Goal: Information Seeking & Learning: Learn about a topic

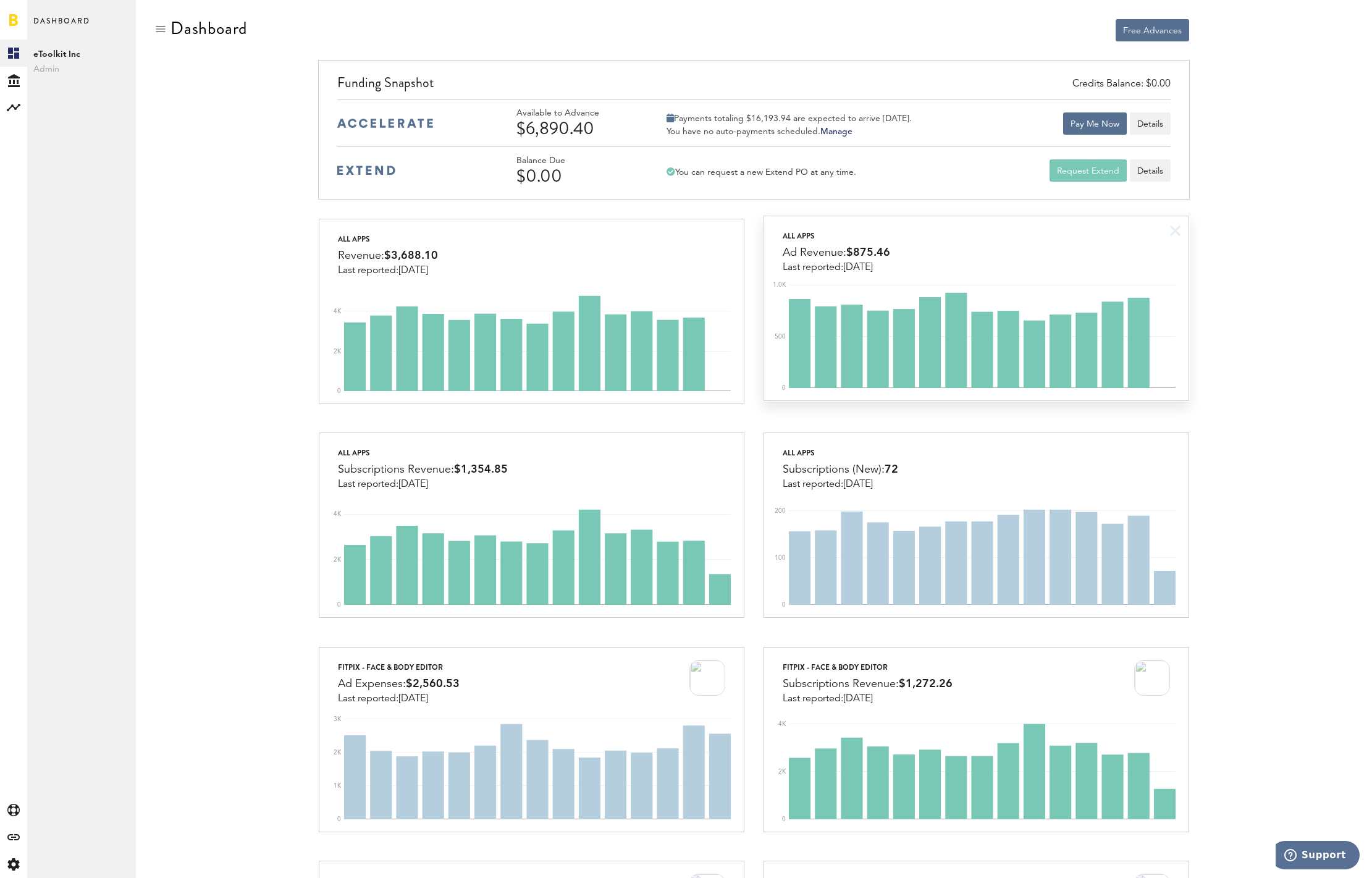
click at [820, 241] on div "All apps" at bounding box center [836, 236] width 107 height 15
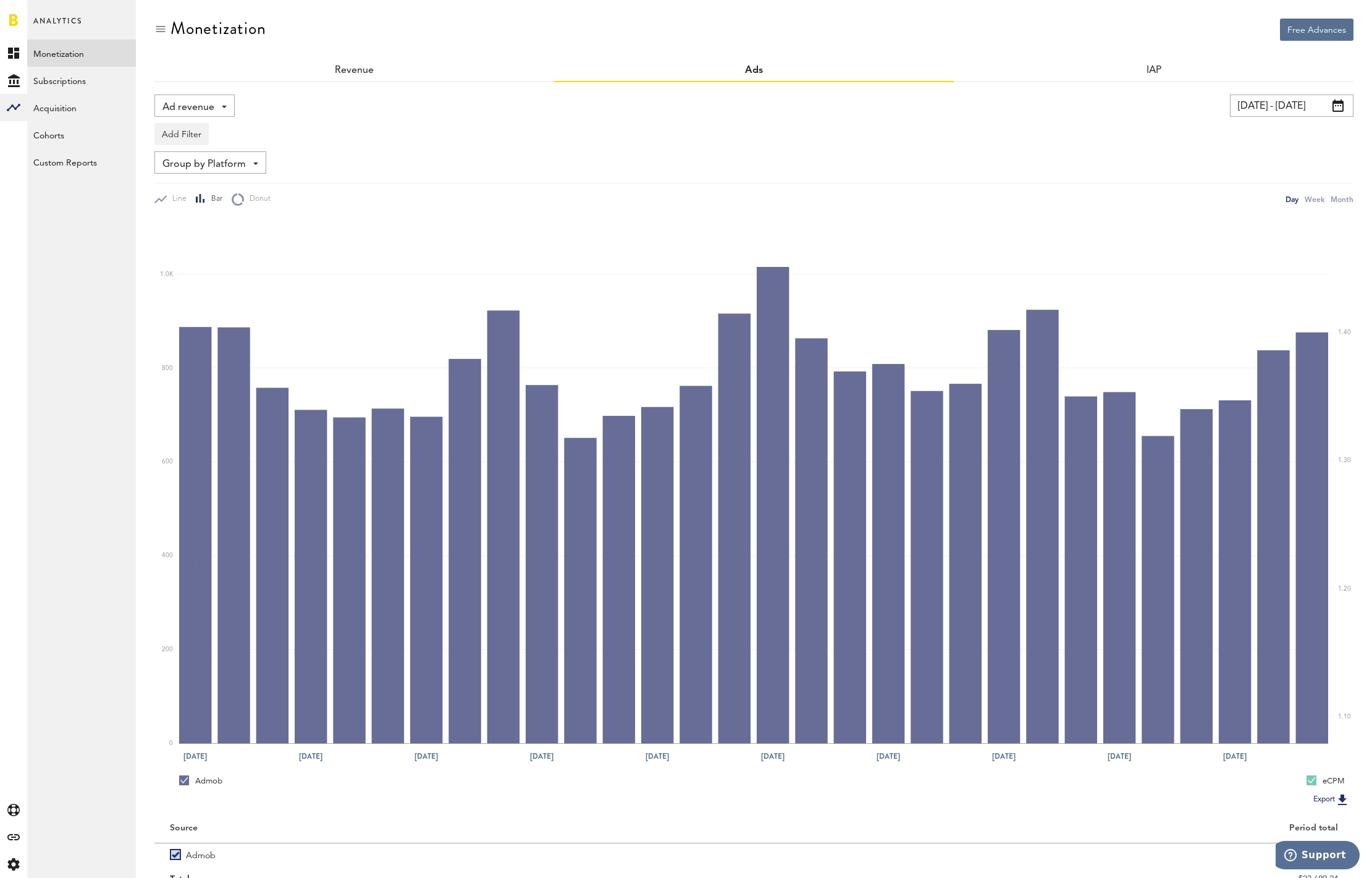
click at [181, 102] on span "Ad revenue" at bounding box center [188, 107] width 52 height 21
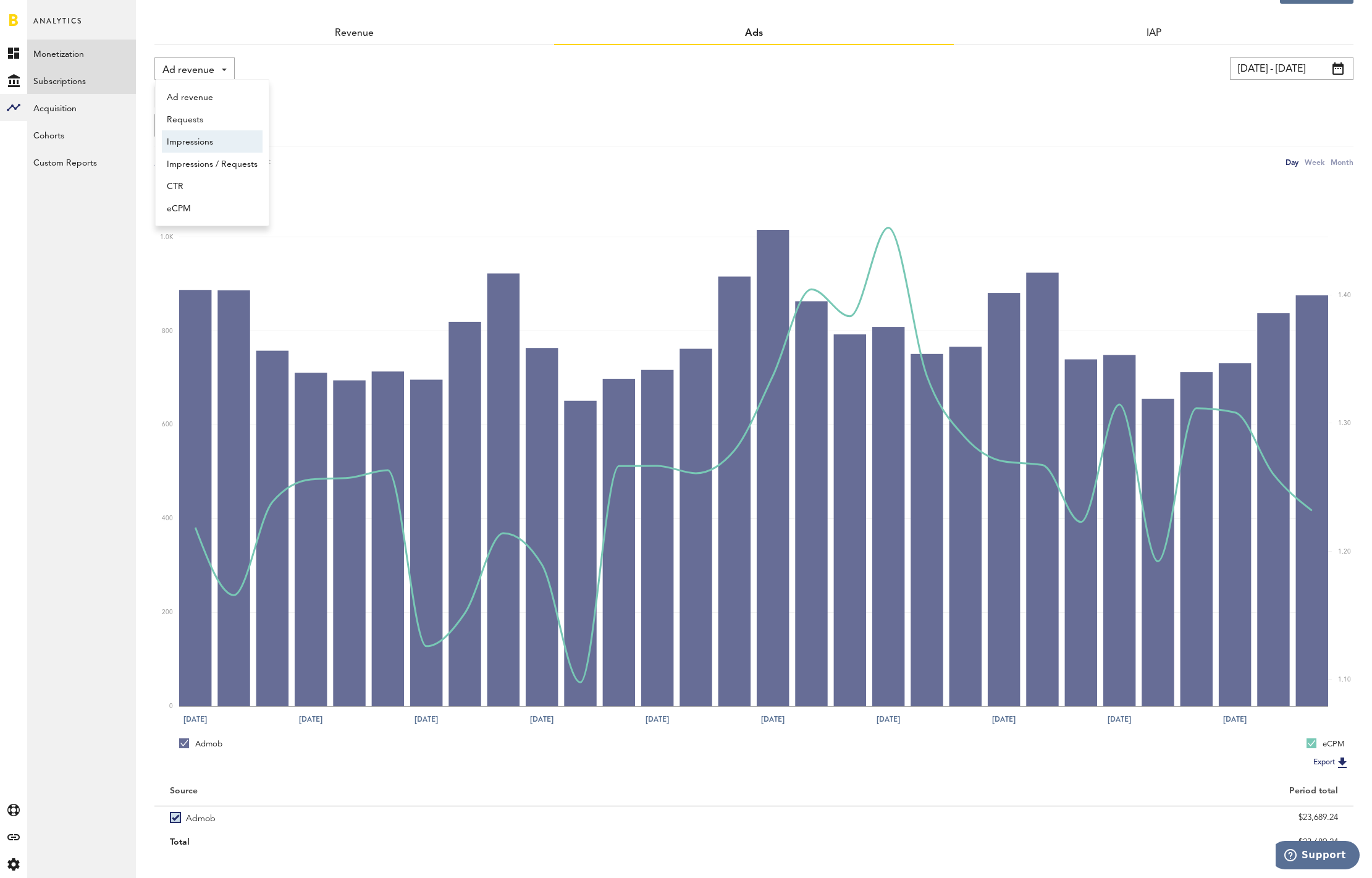
scroll to position [39, 0]
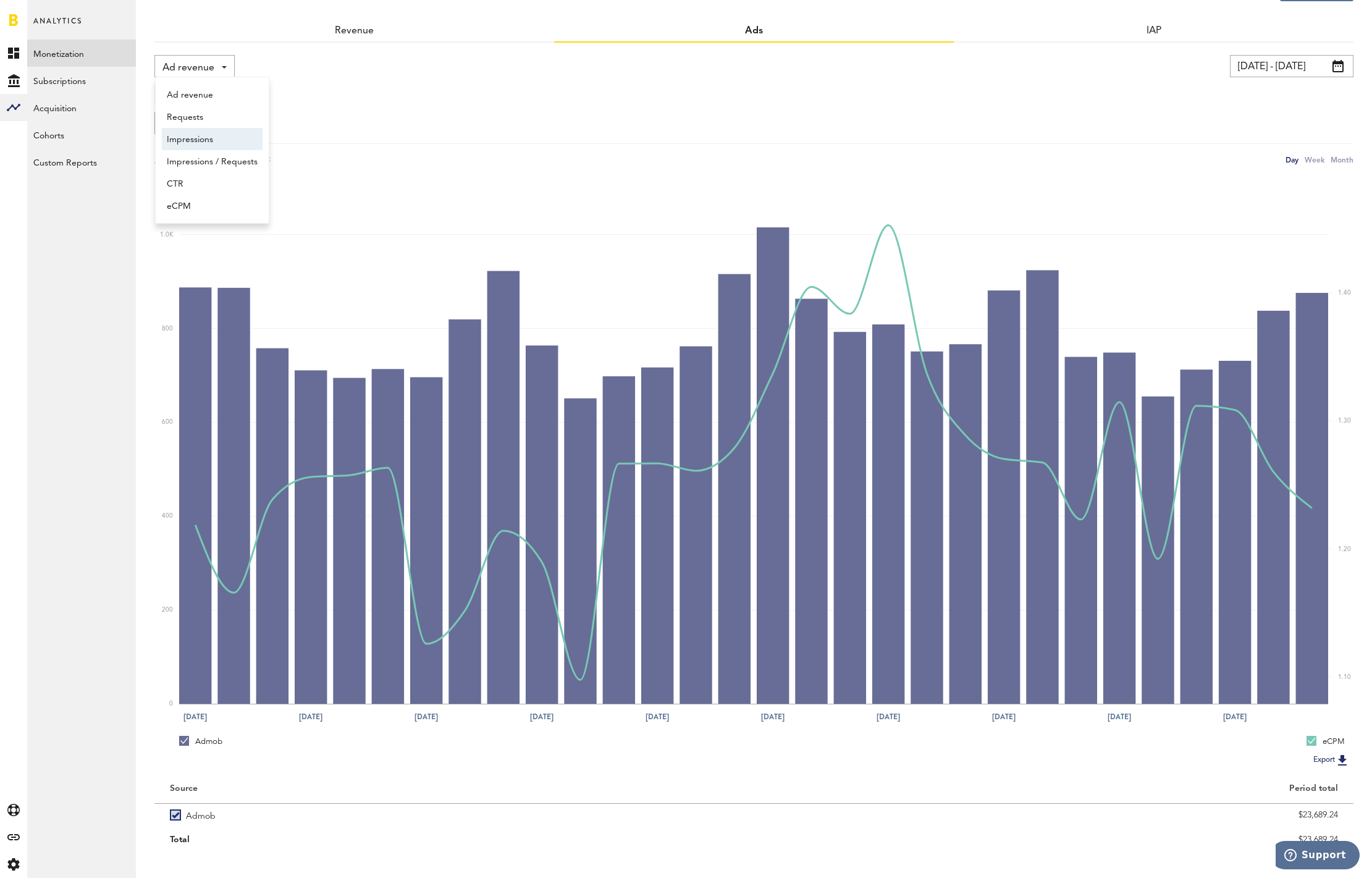
click at [389, 67] on div "Ad revenue Ad revenue Requests Impressions Impressions / Requests CTR eCPM" at bounding box center [443, 66] width 578 height 22
click at [202, 68] on span "Ad revenue" at bounding box center [188, 67] width 52 height 21
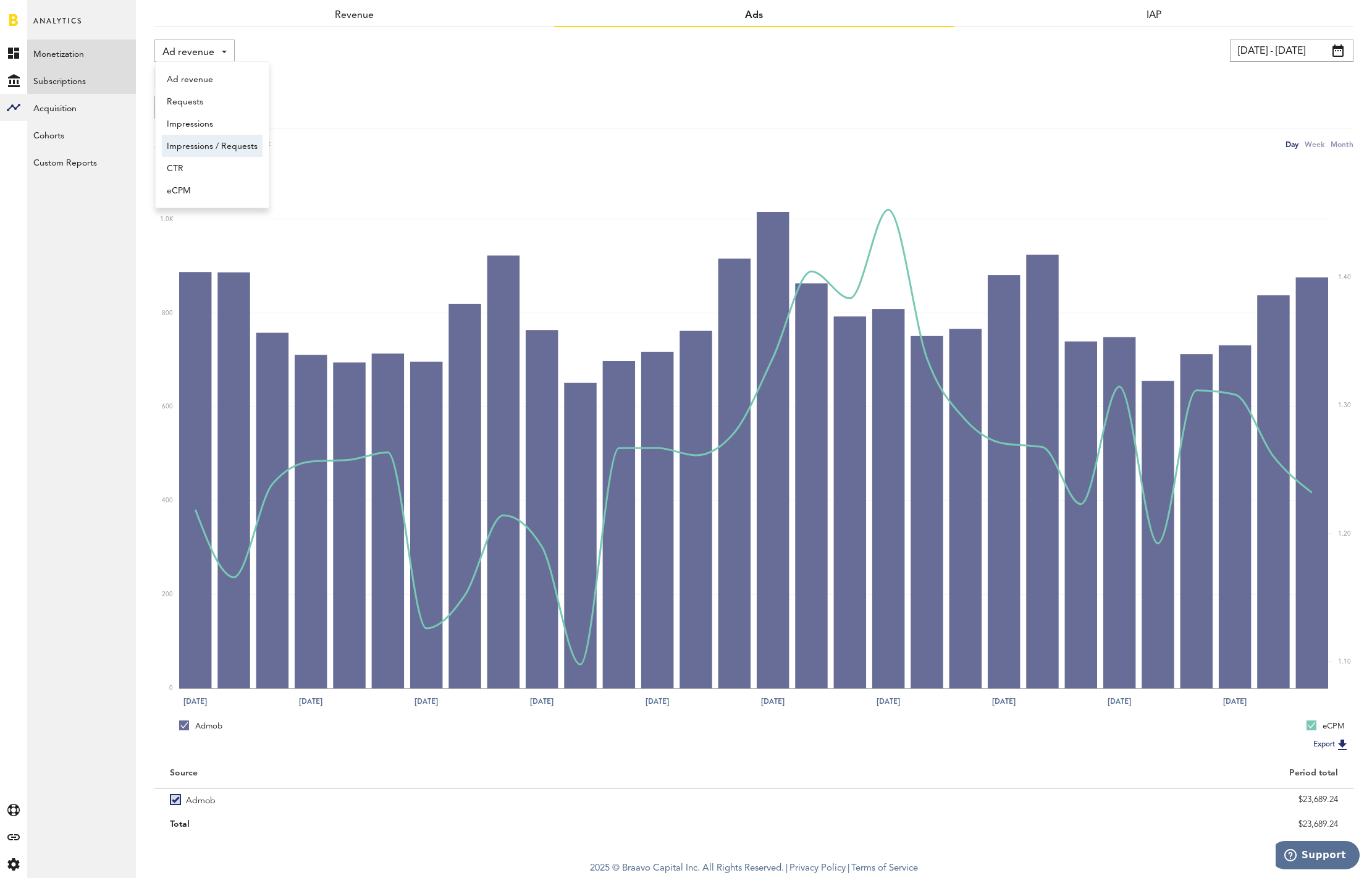
scroll to position [57, 0]
click at [61, 76] on link "Subscriptions" at bounding box center [81, 80] width 109 height 27
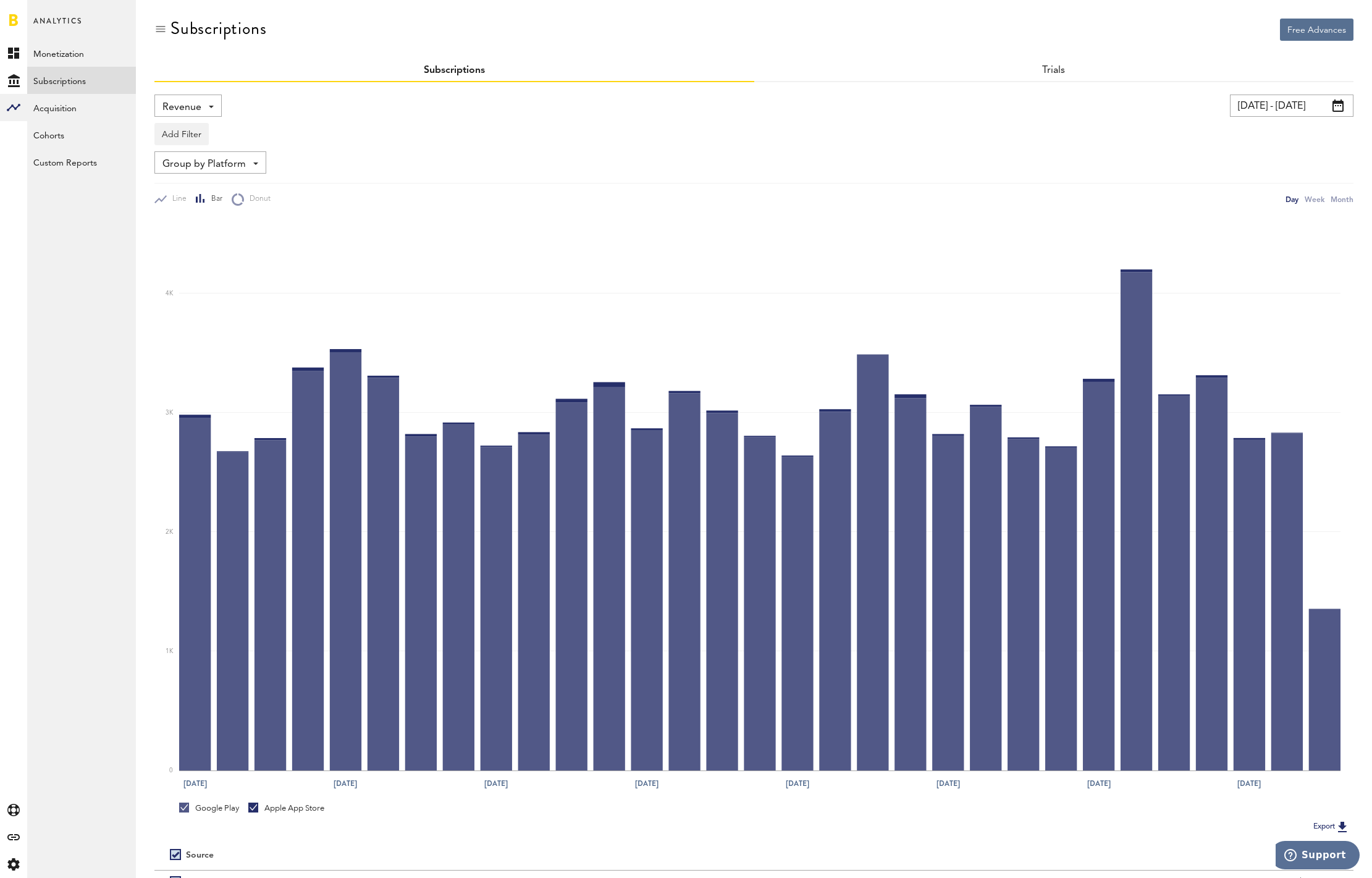
click at [192, 106] on span "Revenue" at bounding box center [182, 107] width 39 height 21
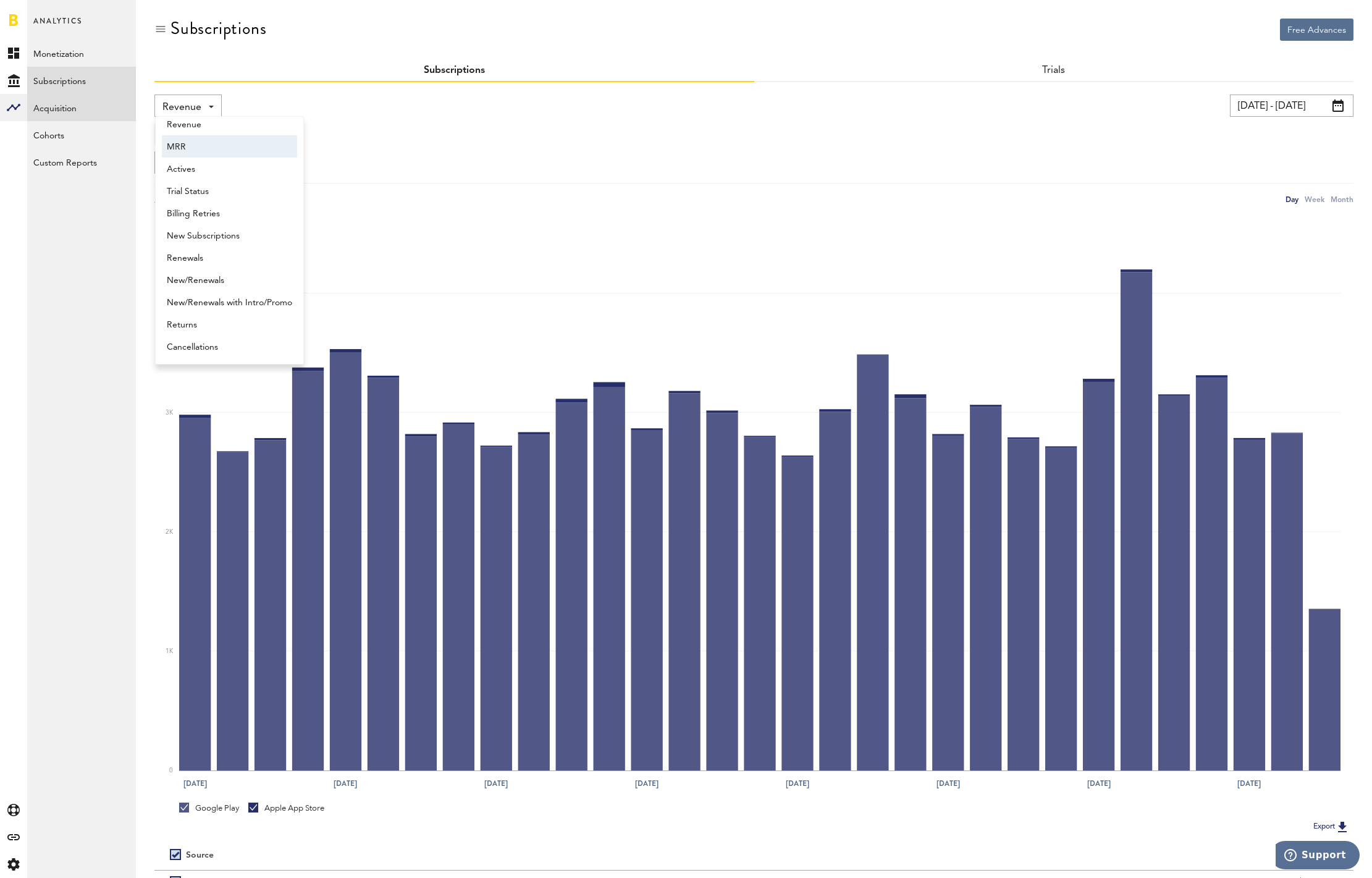
click at [55, 110] on link "Acquisition" at bounding box center [81, 107] width 109 height 27
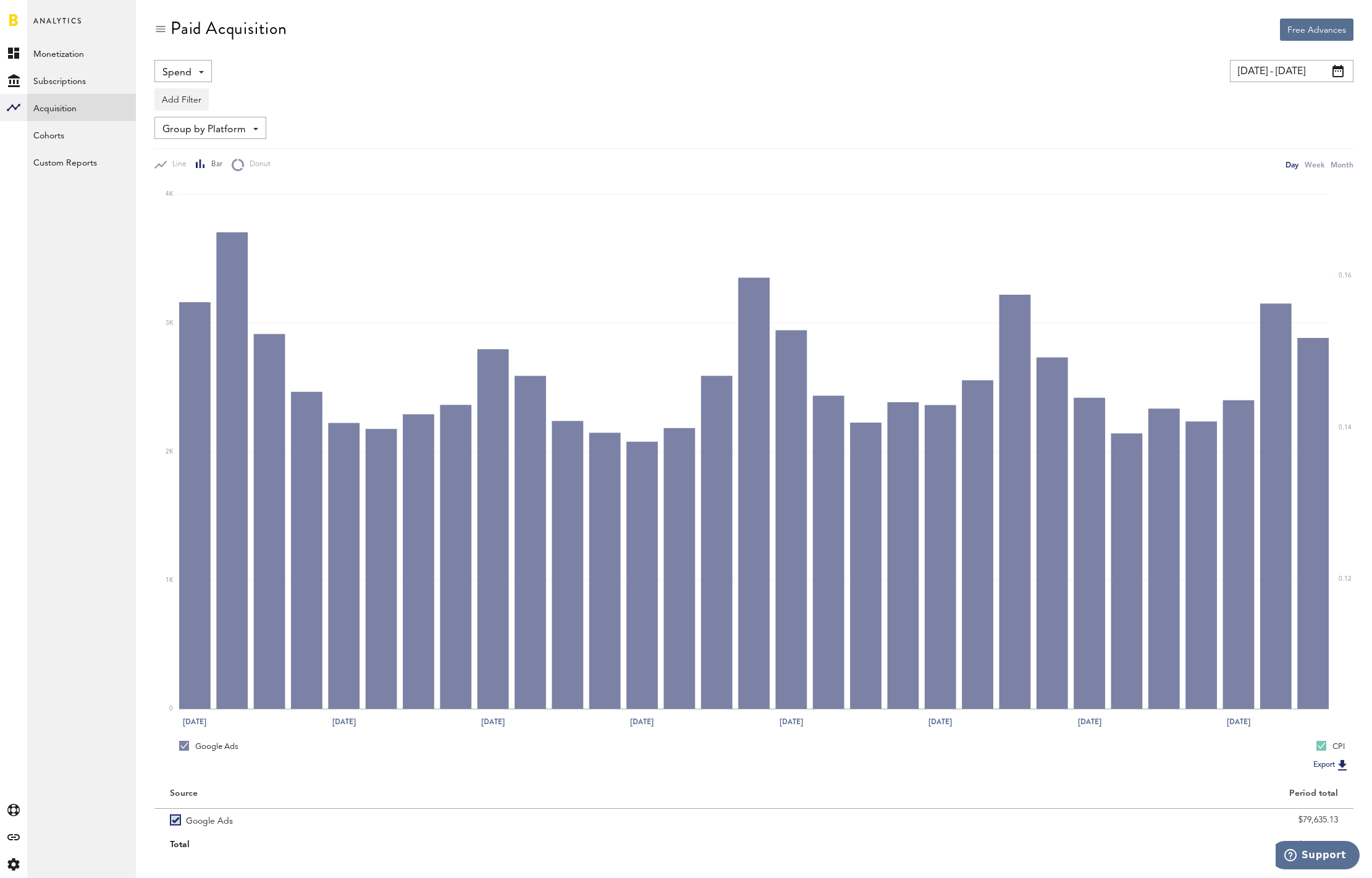
click at [181, 76] on span "Spend" at bounding box center [177, 72] width 29 height 21
click at [352, 99] on div "Add Filter Platforms Apps Ad Accounts" at bounding box center [754, 96] width 1199 height 29
click at [49, 131] on link "Cohorts" at bounding box center [81, 134] width 109 height 27
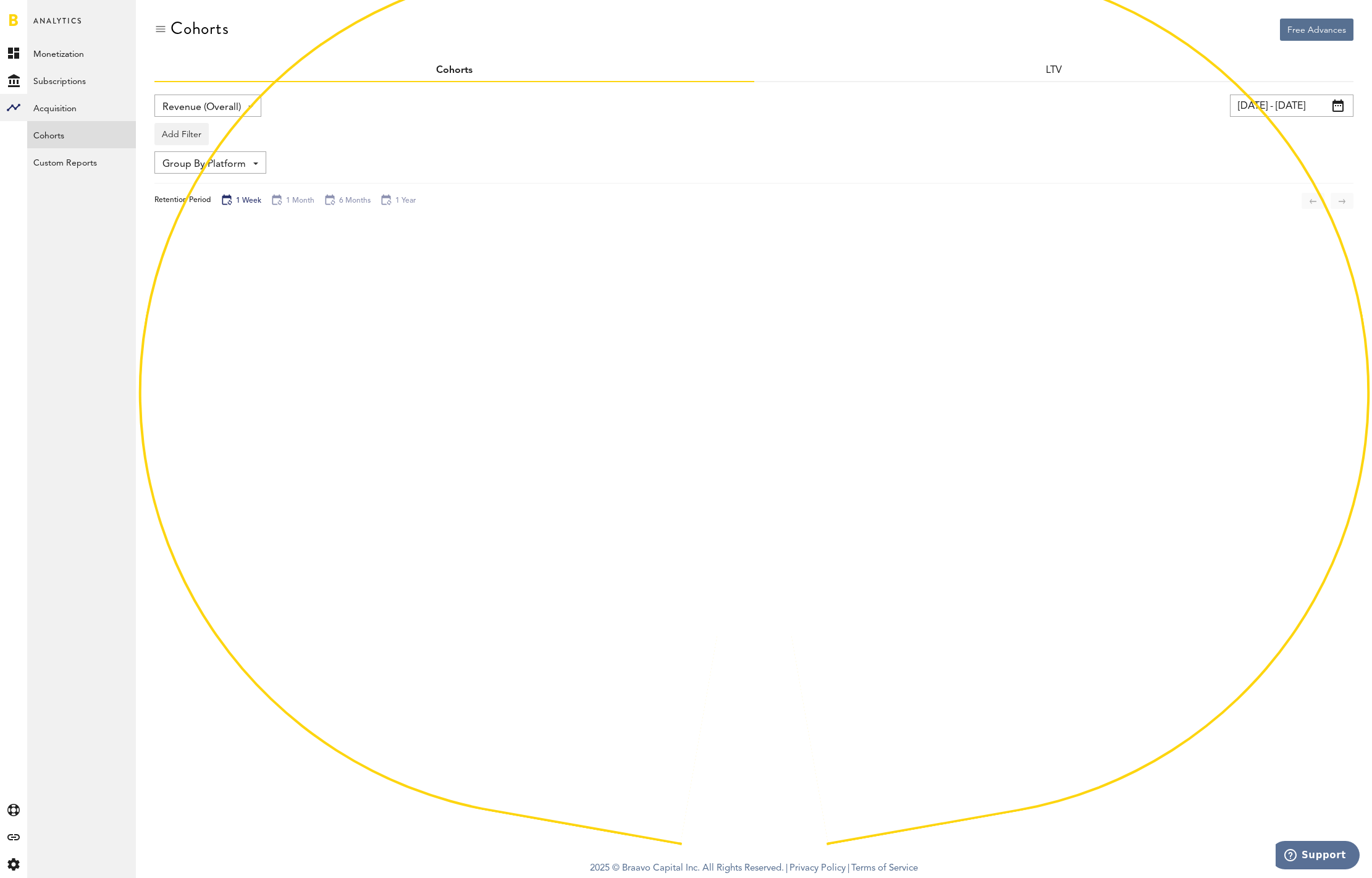
click at [241, 111] on div "Revenue (Overall) Revenue (Overall) Subscribers" at bounding box center [208, 105] width 107 height 22
click at [375, 116] on div "Add Filter Platforms Apps Subscriptions Subscription durations Countries" at bounding box center [754, 131] width 1199 height 29
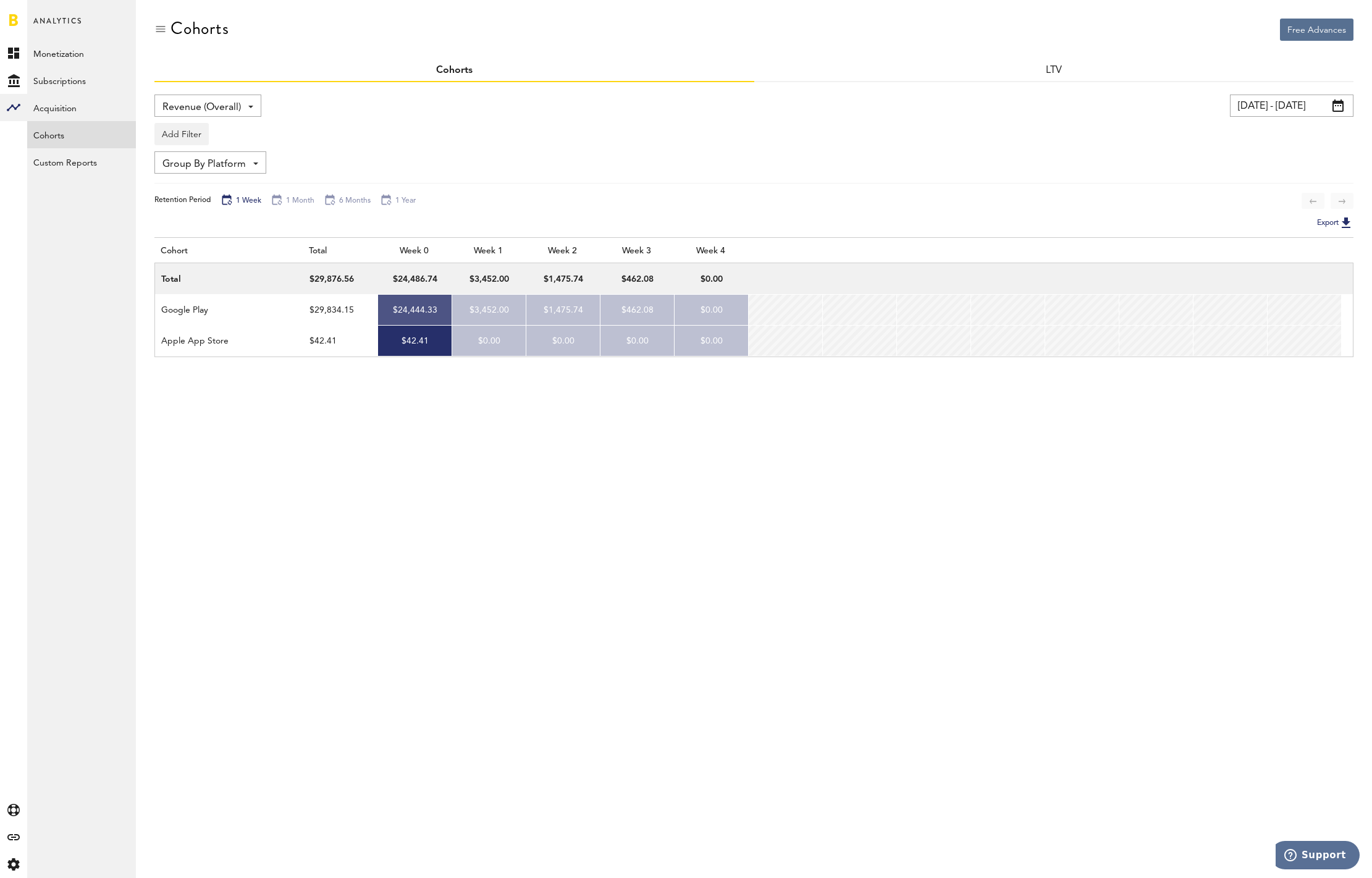
click at [1302, 111] on input "04/09/25 - 10/06/25" at bounding box center [1291, 105] width 124 height 22
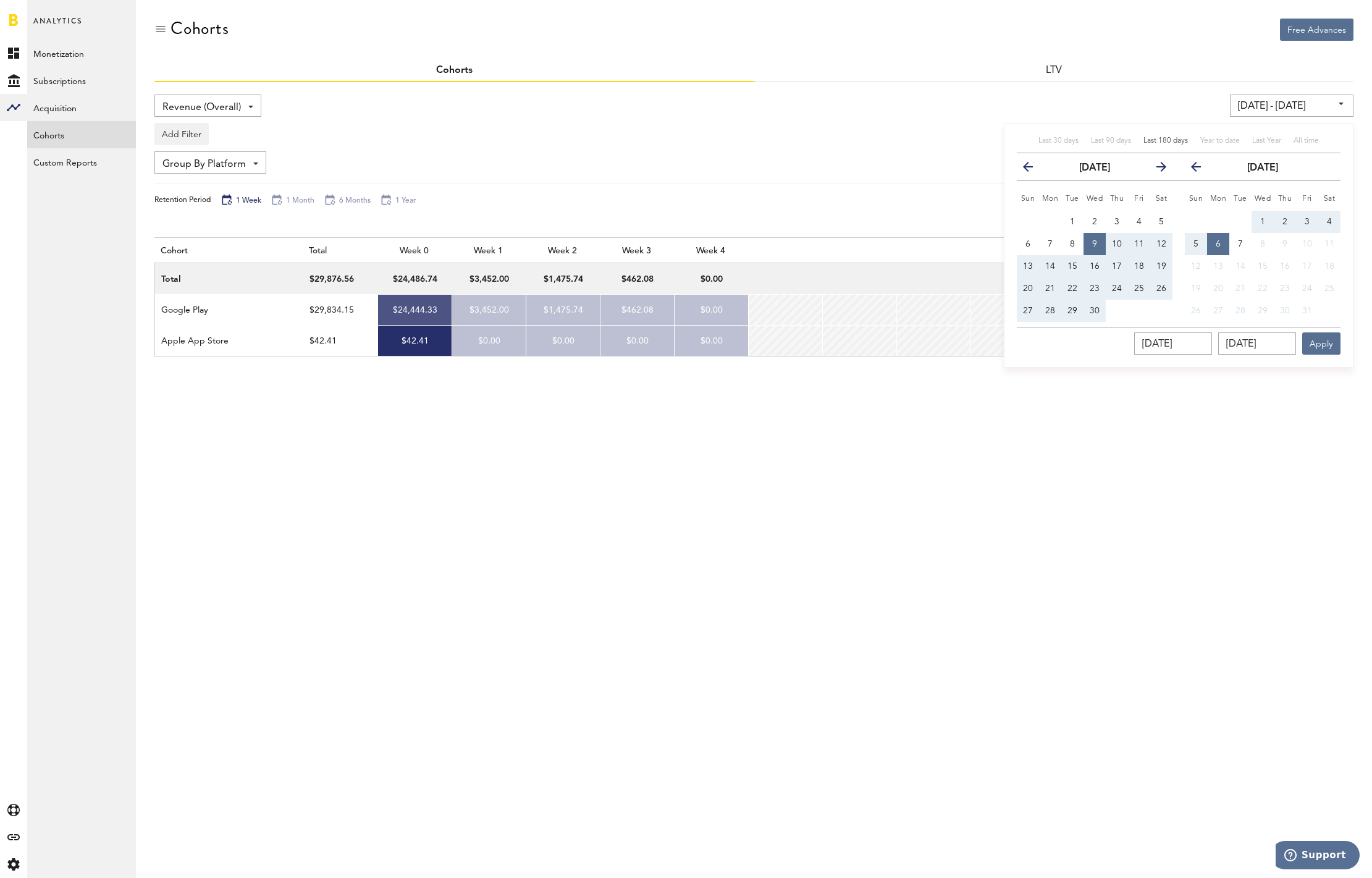
click at [1033, 171] on button "previous" at bounding box center [1033, 166] width 22 height 17
click at [1201, 169] on icon "button" at bounding box center [1201, 169] width 0 height 0
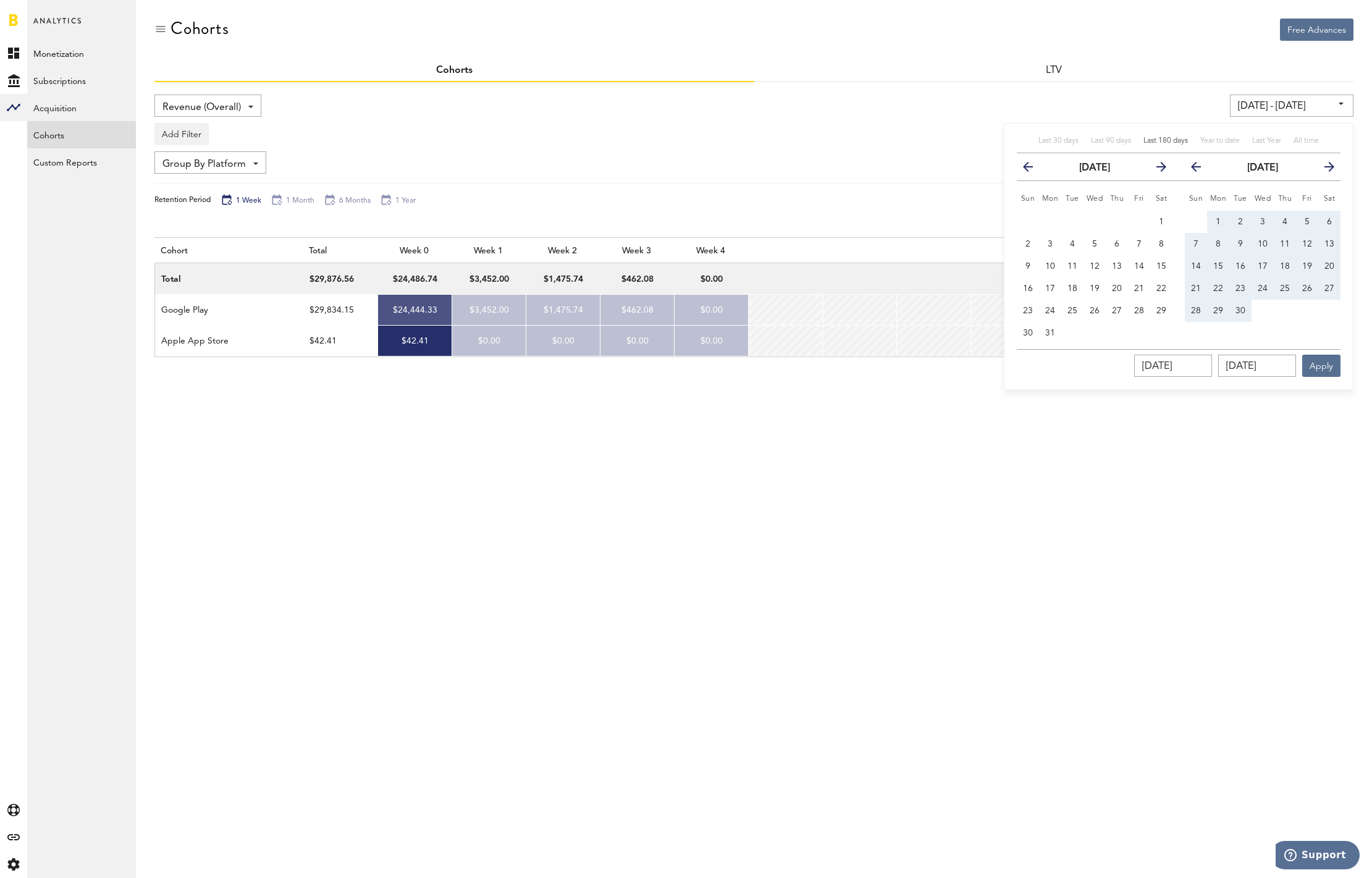
click at [1201, 169] on icon "button" at bounding box center [1201, 169] width 0 height 0
click at [1241, 223] on span "1" at bounding box center [1241, 221] width 5 height 9
type input "07/01/25 - 07/01/25"
type input "07/01/2025"
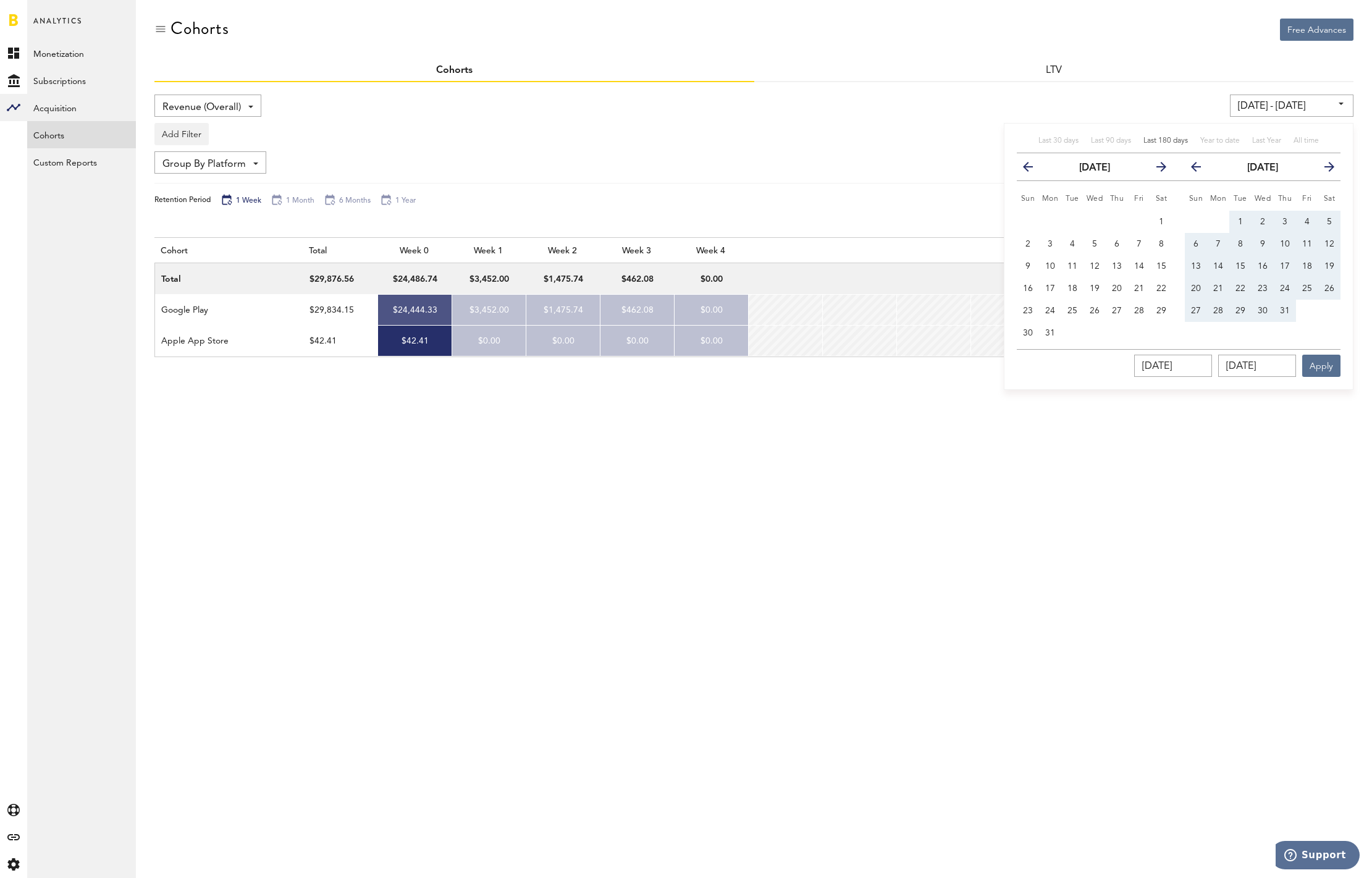
type input "07/01/2025"
drag, startPoint x: 1286, startPoint y: 309, endPoint x: 1298, endPoint y: 327, distance: 21.6
click at [1287, 309] on span "31" at bounding box center [1285, 311] width 10 height 9
type input "07/01/25 - 07/31/25"
type input "07/31/2025"
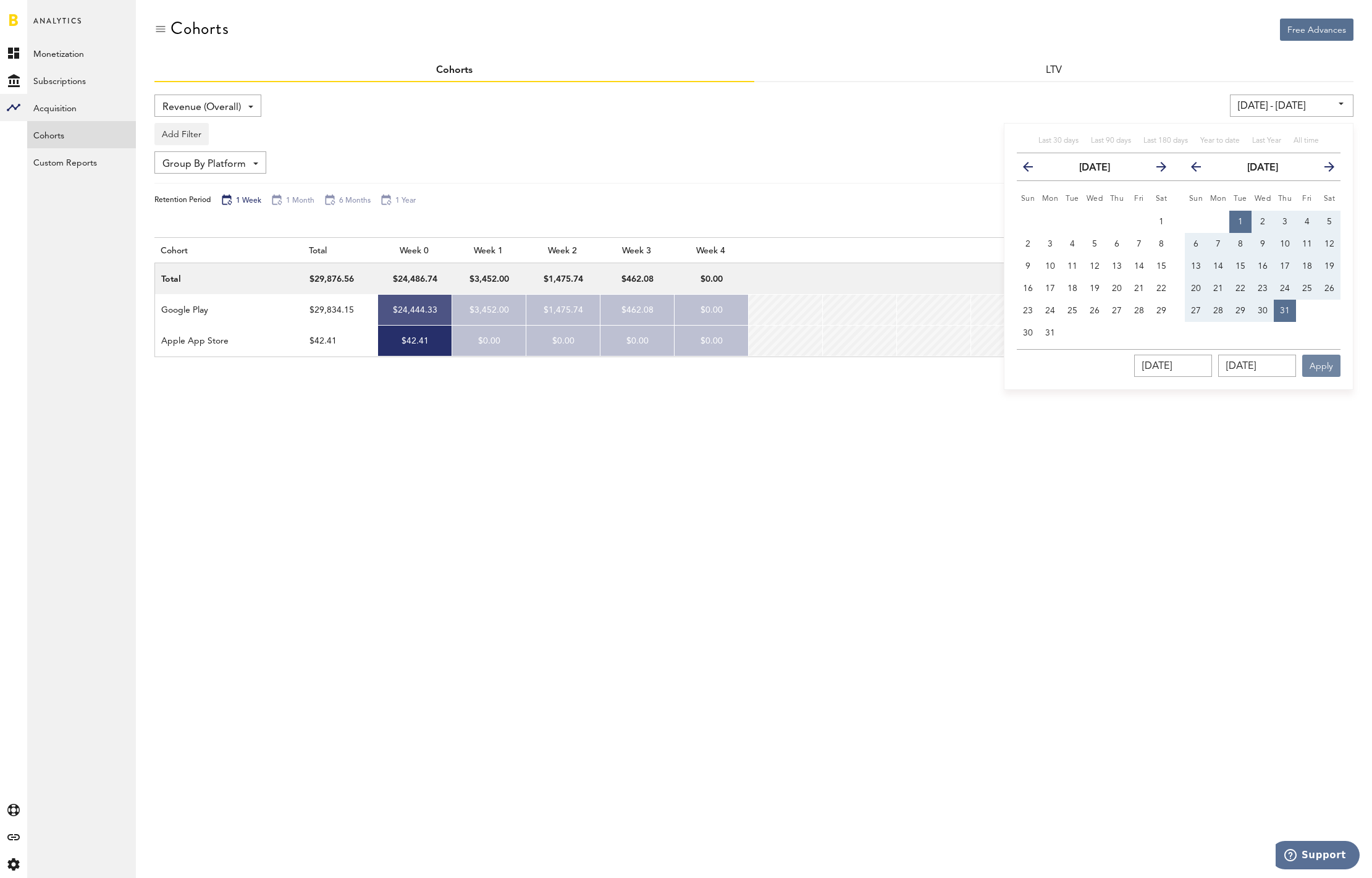
click at [1316, 367] on button "Apply" at bounding box center [1322, 365] width 39 height 22
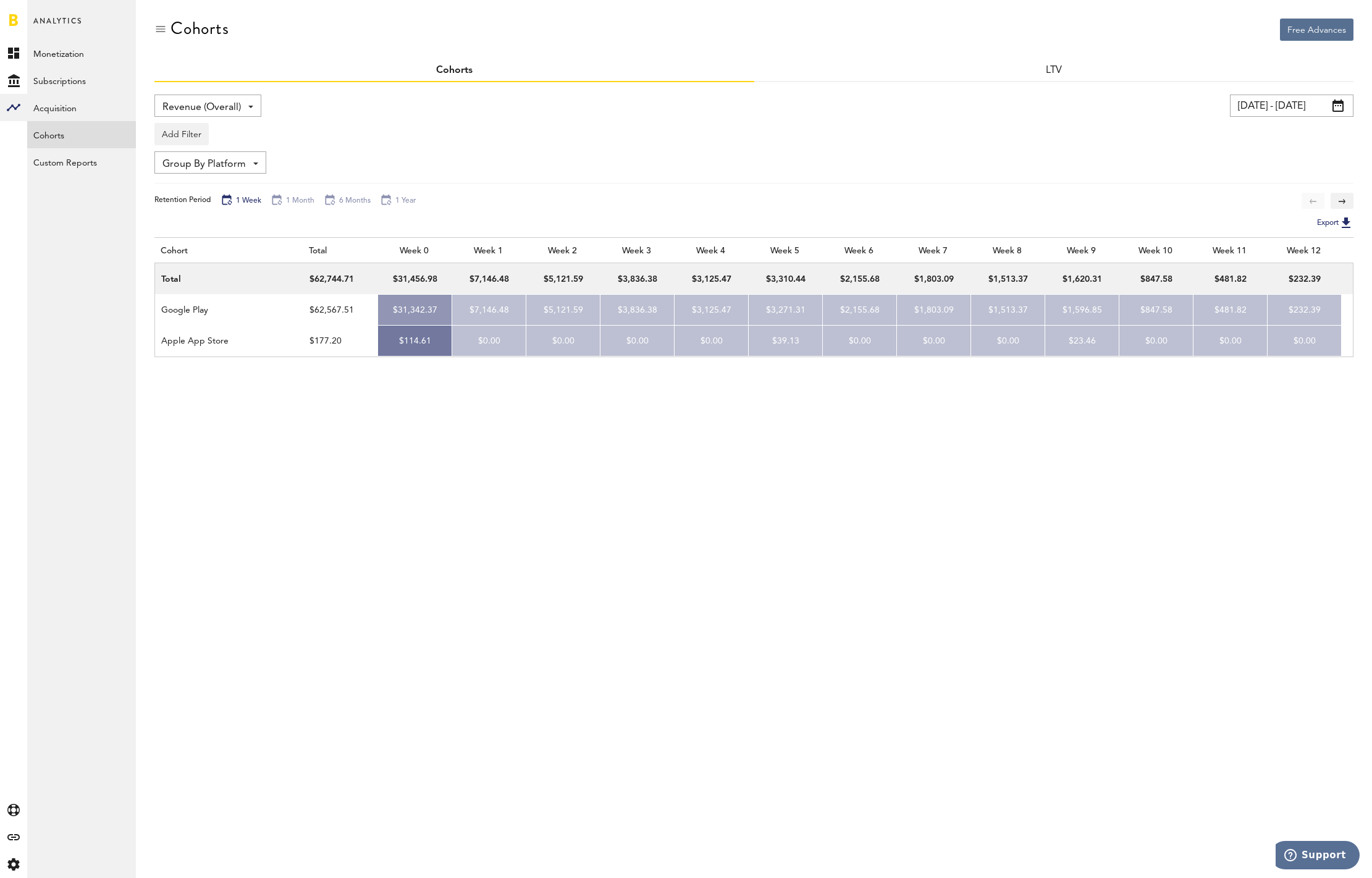
click at [1268, 103] on input "07/01/25 - 07/31/25" at bounding box center [1291, 105] width 124 height 22
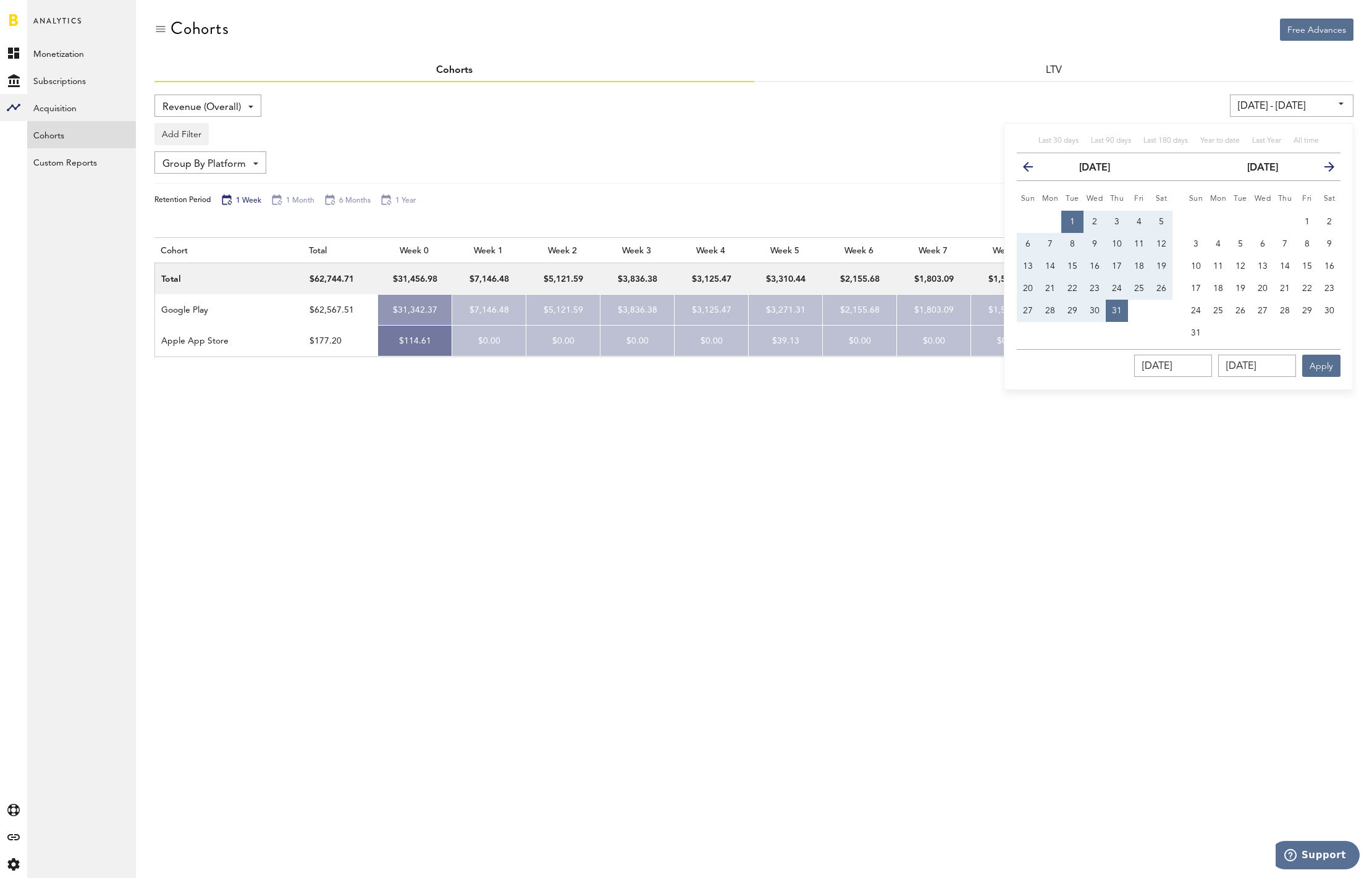
click at [1033, 169] on icon "button" at bounding box center [1033, 169] width 0 height 0
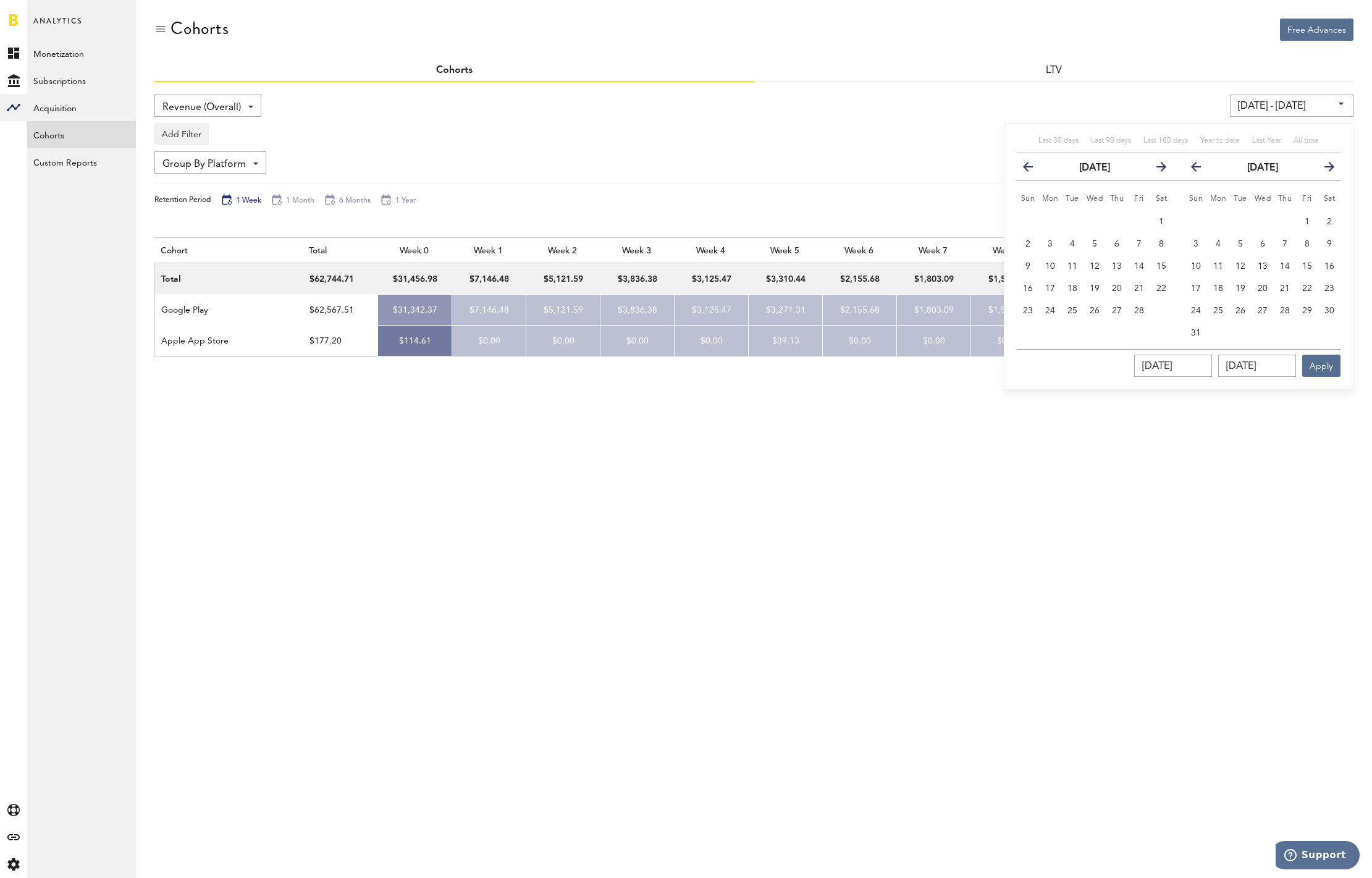
click at [1033, 169] on icon "button" at bounding box center [1033, 169] width 0 height 0
click at [1088, 217] on button "1" at bounding box center [1094, 221] width 22 height 22
type input "01/01/25 - 01/01/25"
type input "01/01/2025"
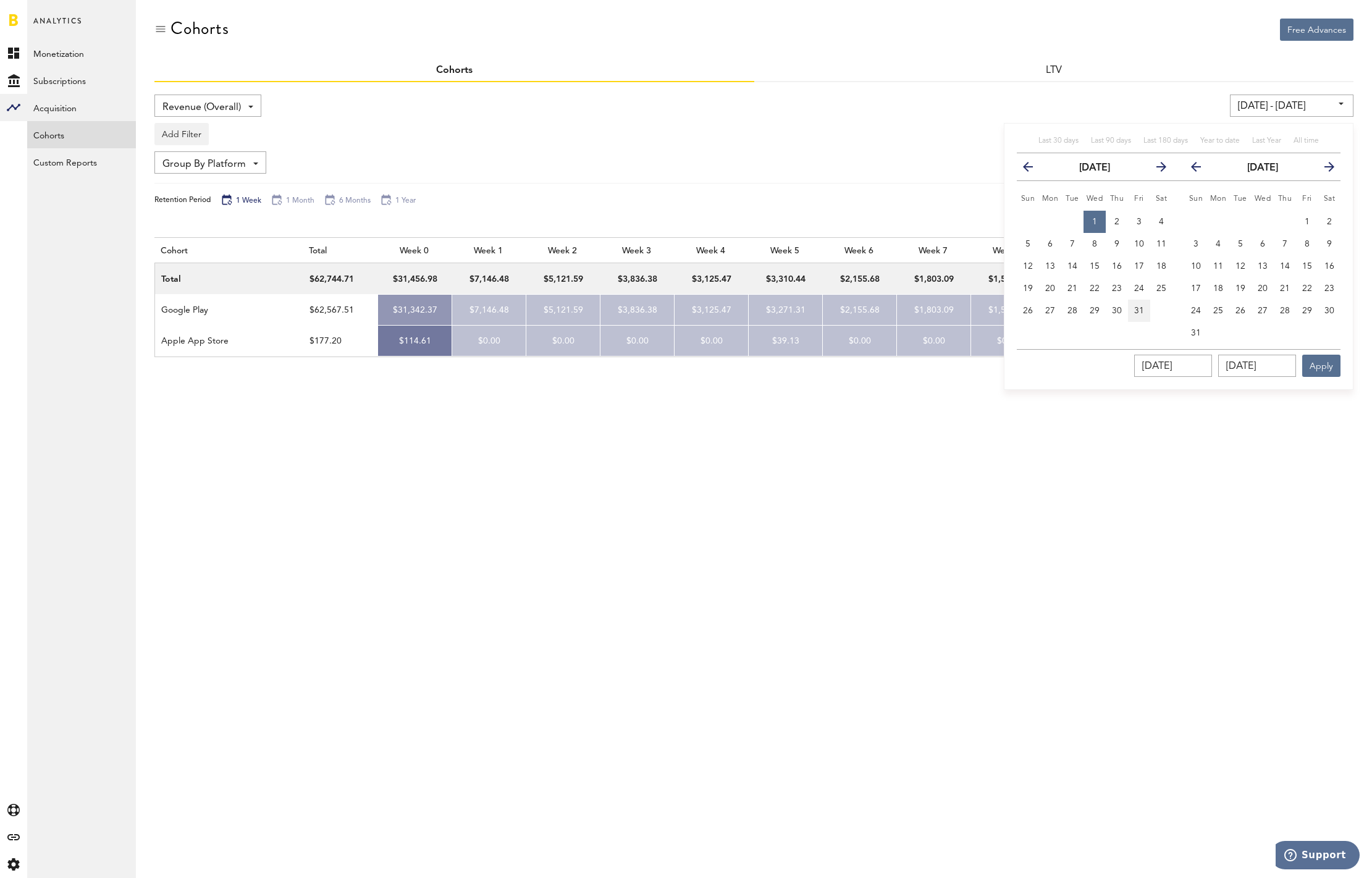
click at [1138, 304] on button "31" at bounding box center [1139, 310] width 22 height 22
type input "01/01/25 - 01/31/25"
type input "01/31/2025"
click at [1326, 371] on button "Apply" at bounding box center [1322, 365] width 39 height 22
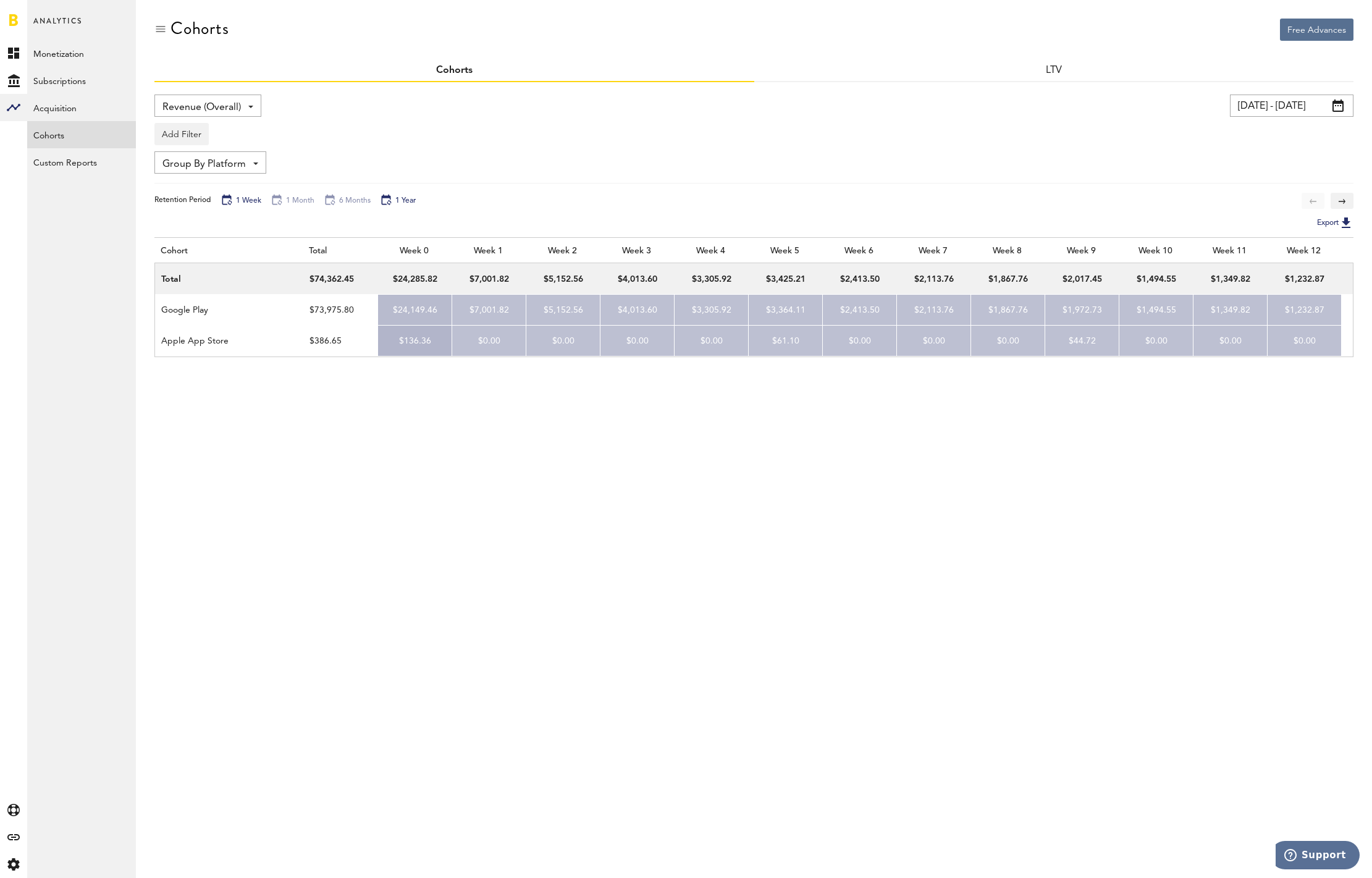
click at [395, 199] on div "1 Year" at bounding box center [398, 200] width 36 height 14
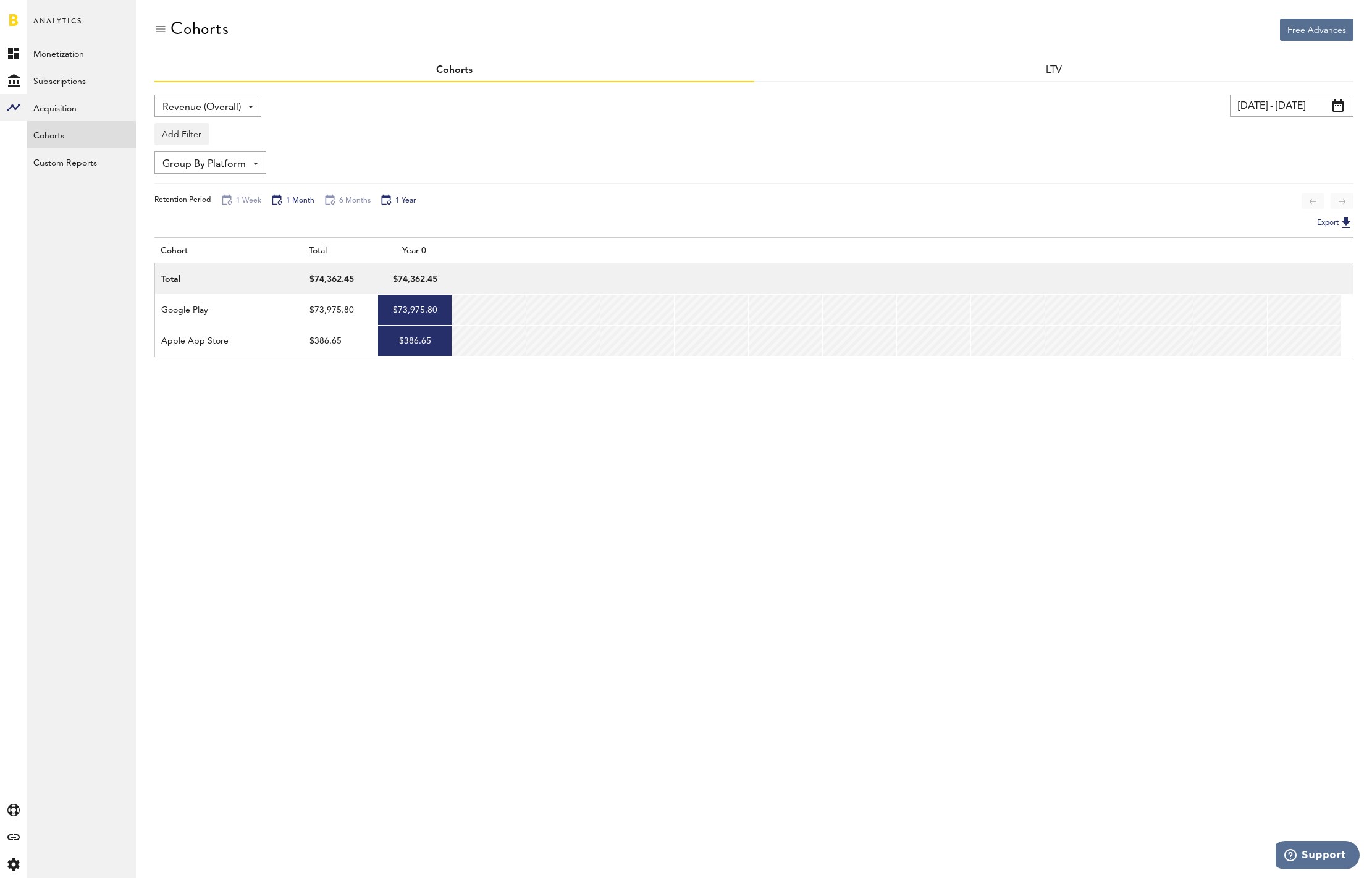
click at [298, 200] on div "1 Month" at bounding box center [292, 200] width 44 height 14
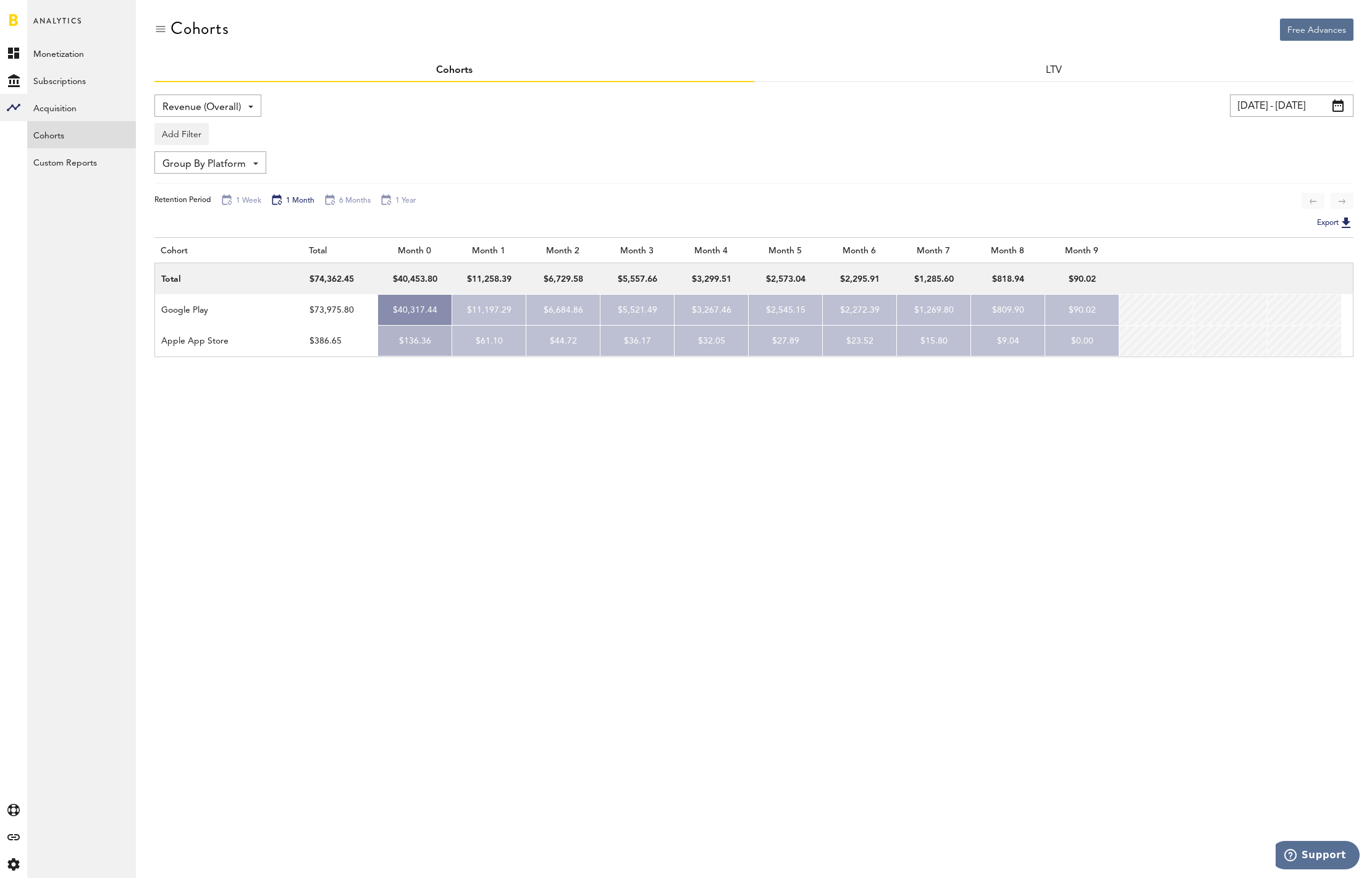
click at [226, 109] on span "Revenue (Overall)" at bounding box center [202, 107] width 79 height 21
click at [210, 148] on span "Subscribers" at bounding box center [207, 156] width 82 height 21
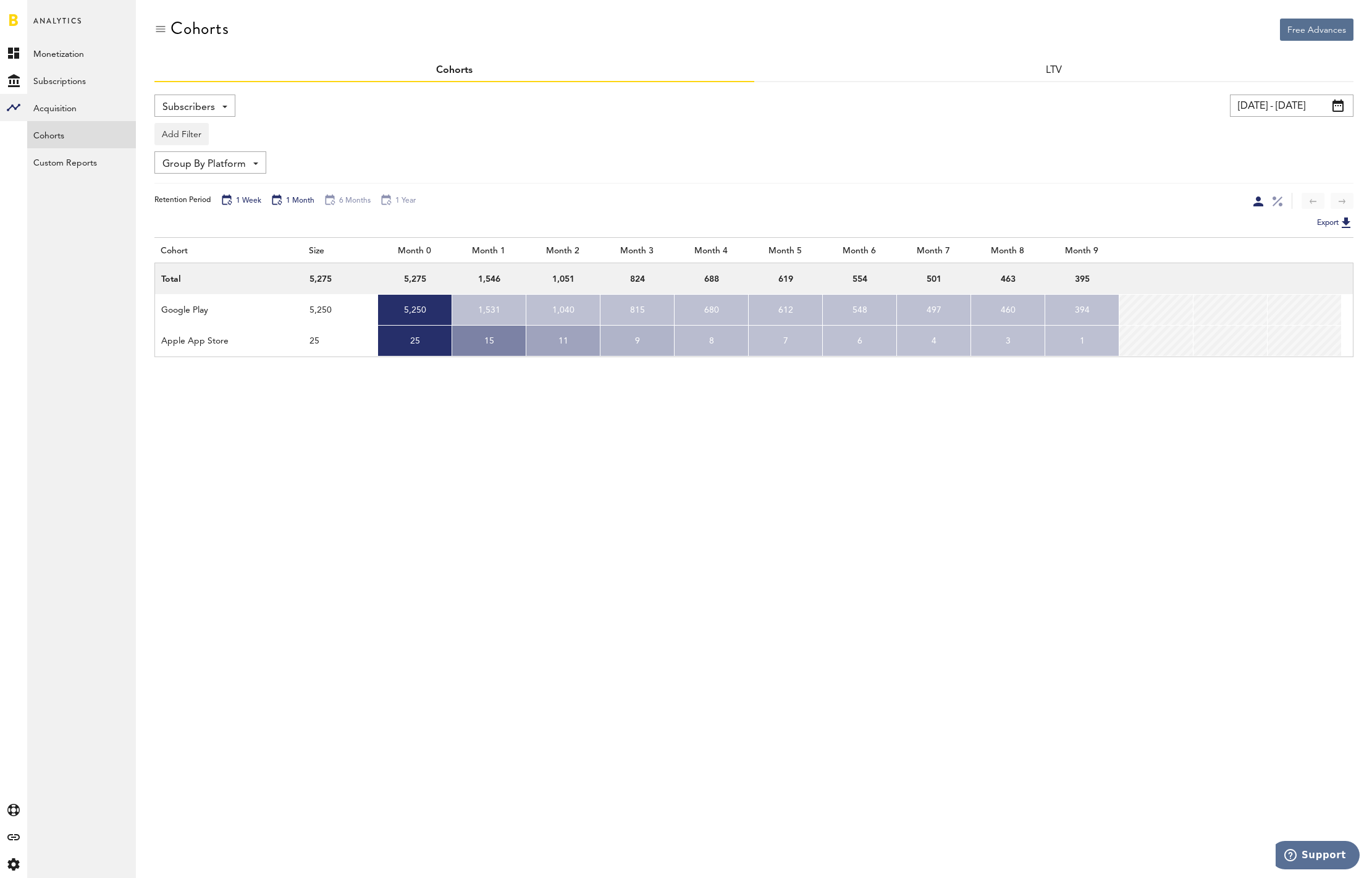
click at [234, 199] on div "1 Week" at bounding box center [241, 200] width 41 height 14
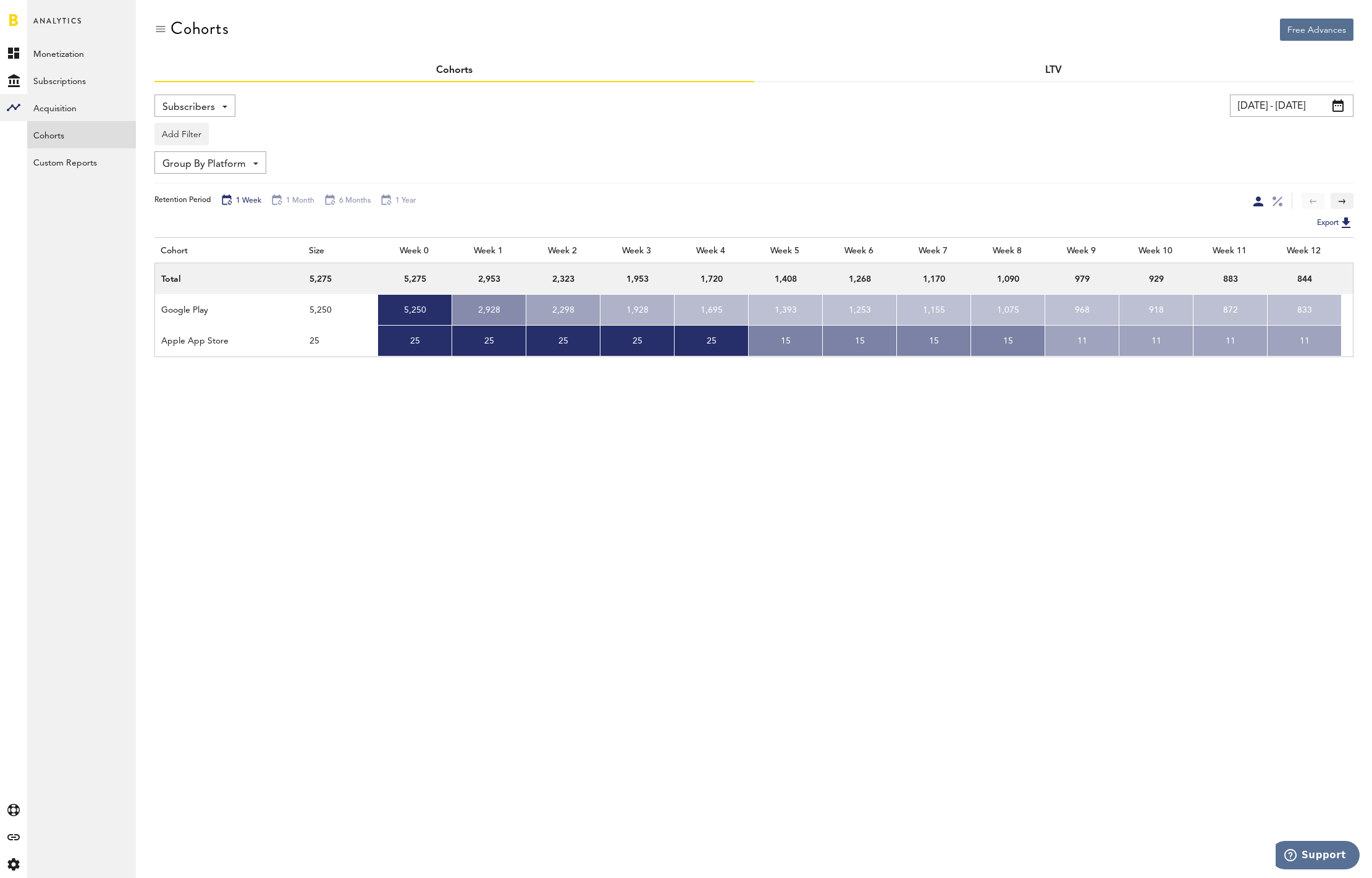
click at [1052, 69] on link "LTV" at bounding box center [1053, 71] width 16 height 10
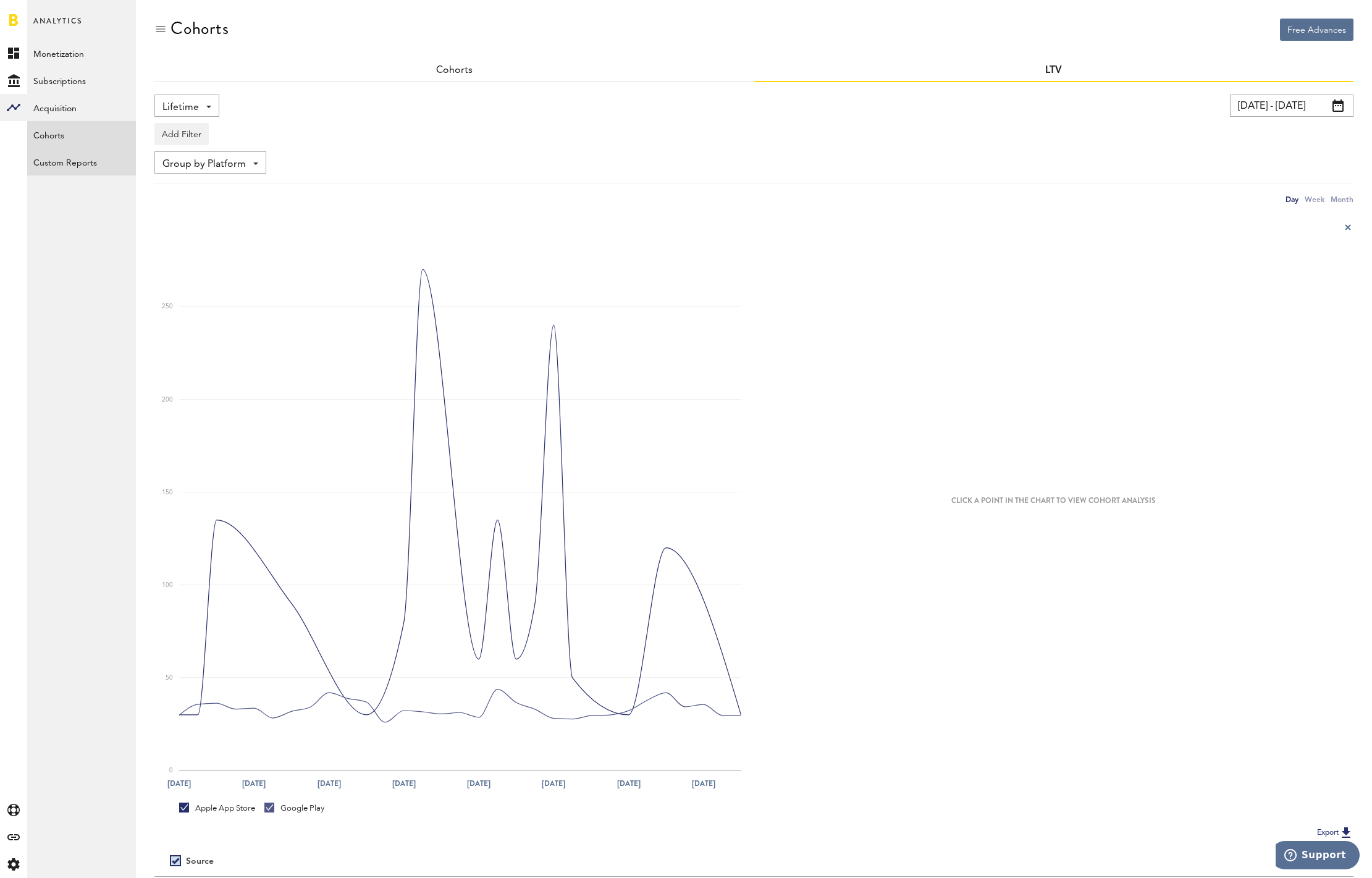
click at [90, 162] on link "Custom Reports" at bounding box center [81, 161] width 109 height 27
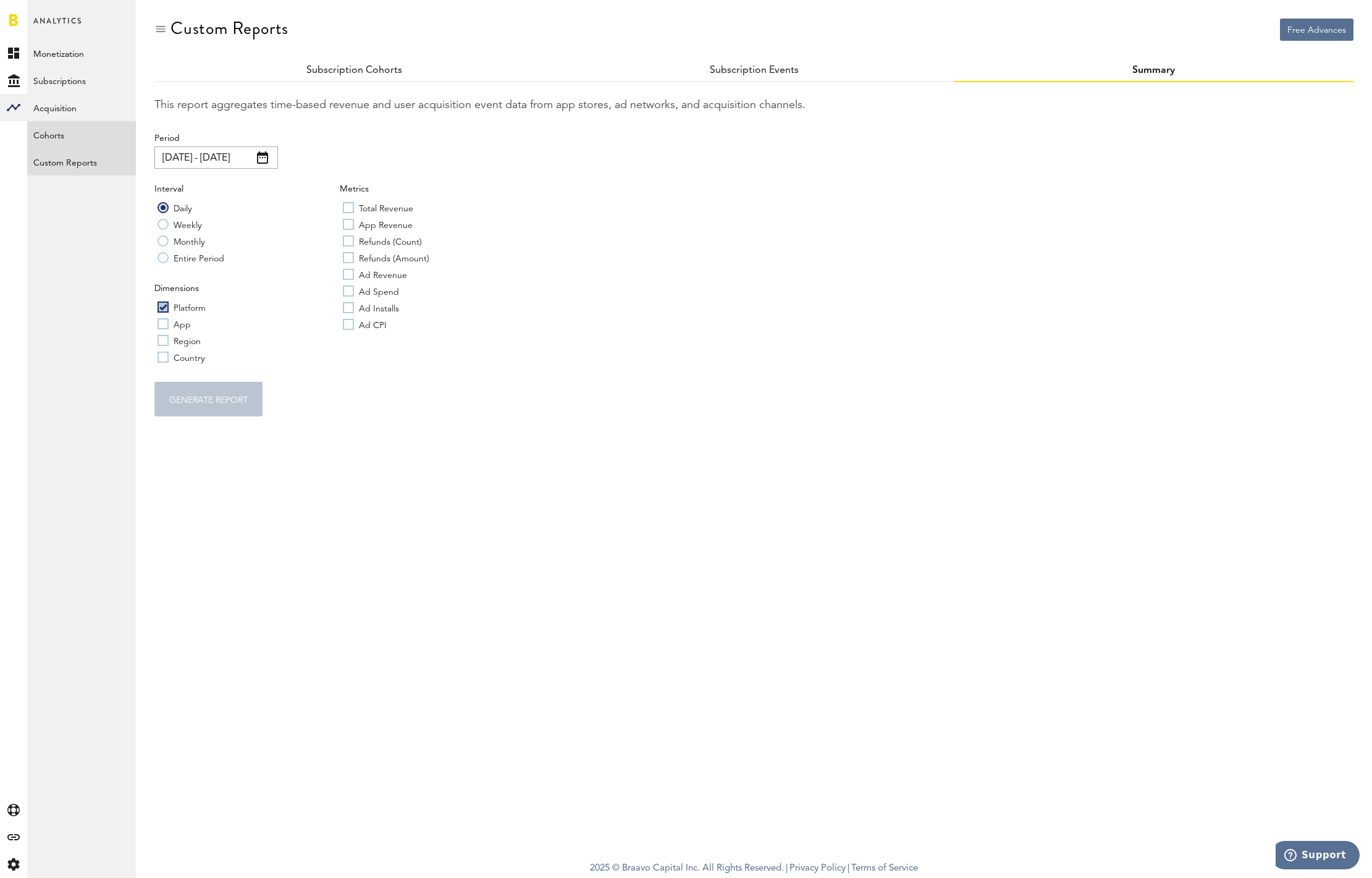
click at [80, 131] on link "Cohorts" at bounding box center [81, 134] width 109 height 27
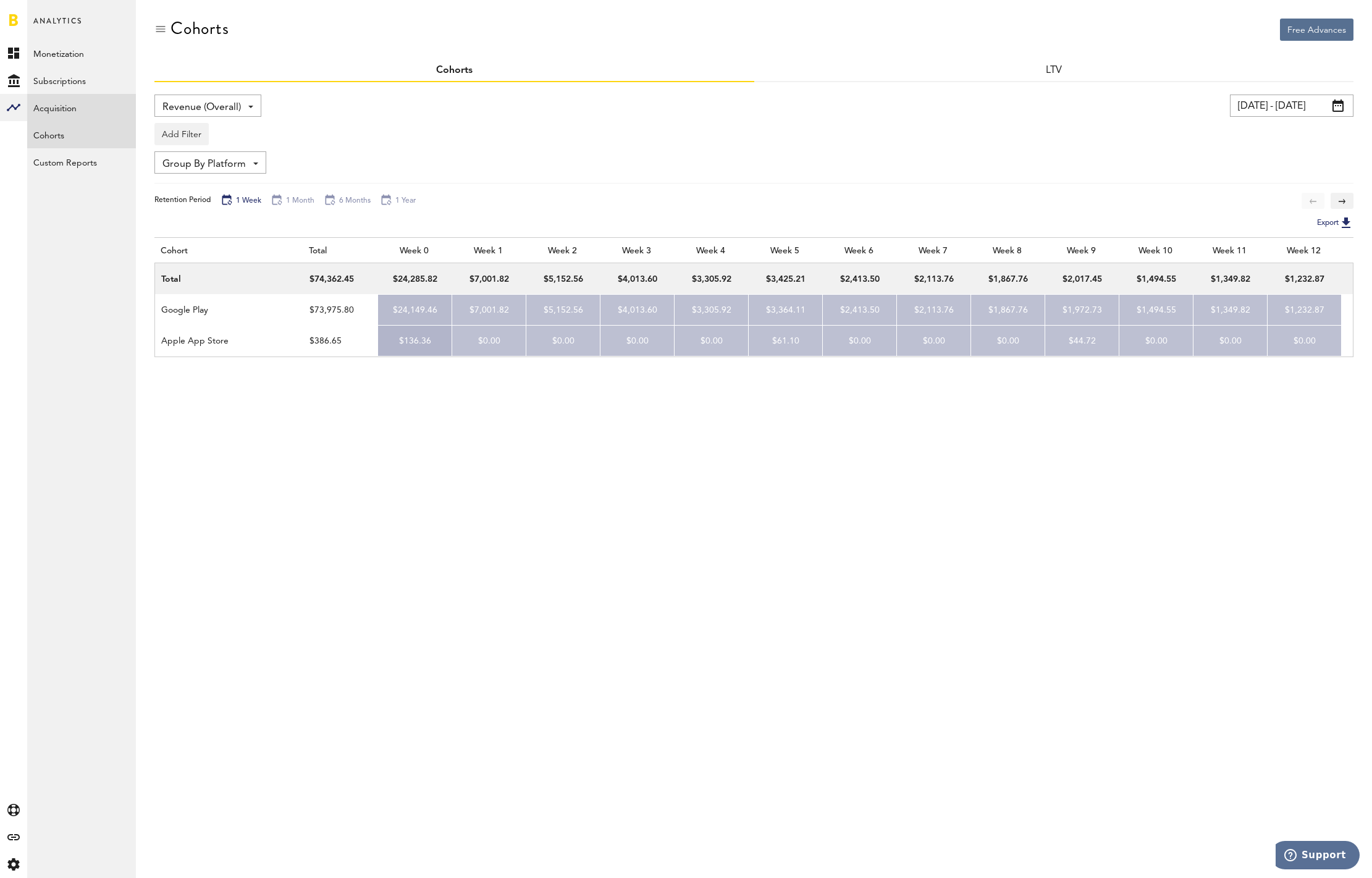
click at [72, 102] on link "Acquisition" at bounding box center [81, 107] width 109 height 27
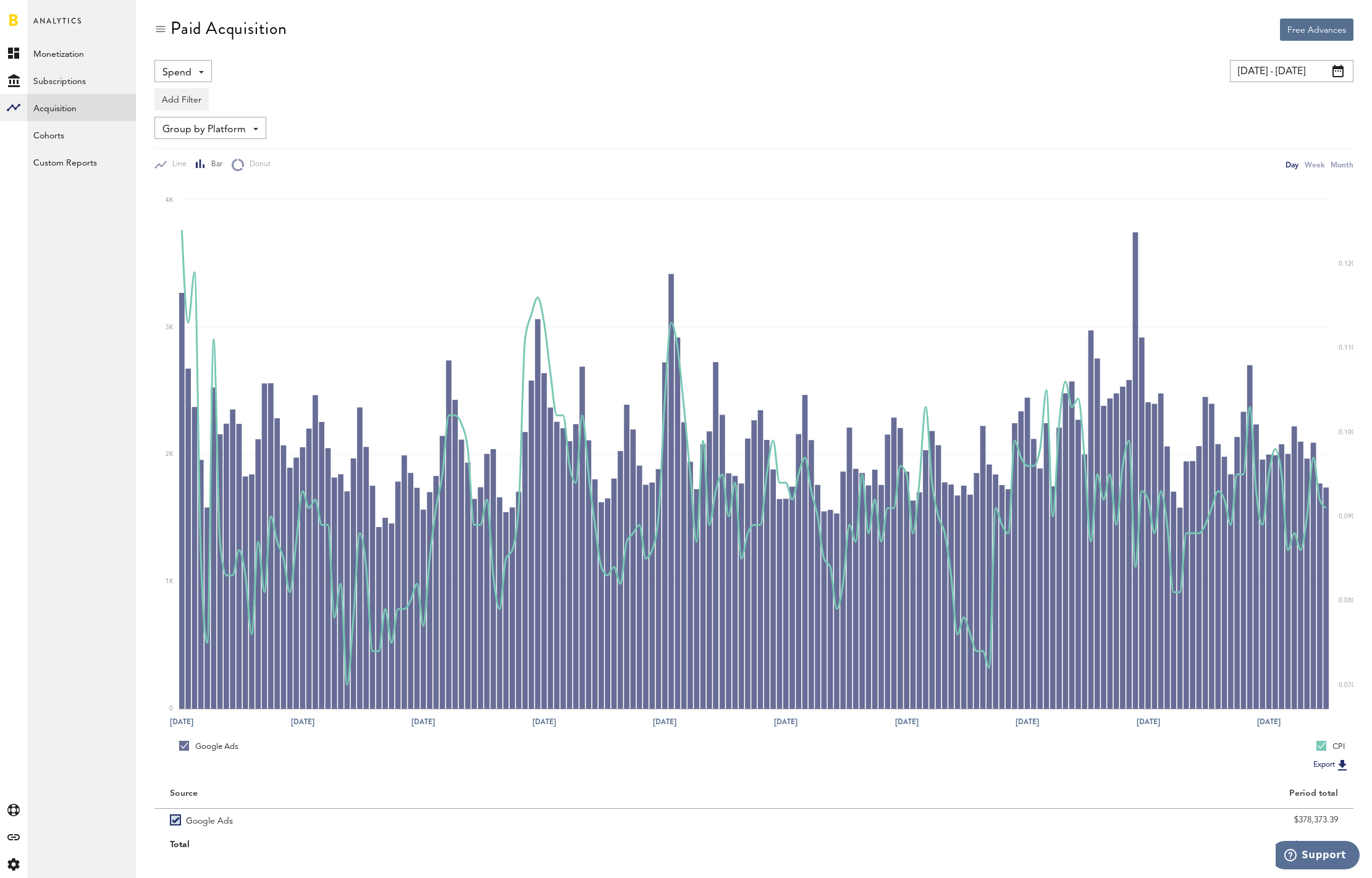
click at [184, 71] on span "Spend" at bounding box center [177, 72] width 29 height 21
click at [99, 62] on link "Monetization" at bounding box center [81, 53] width 109 height 27
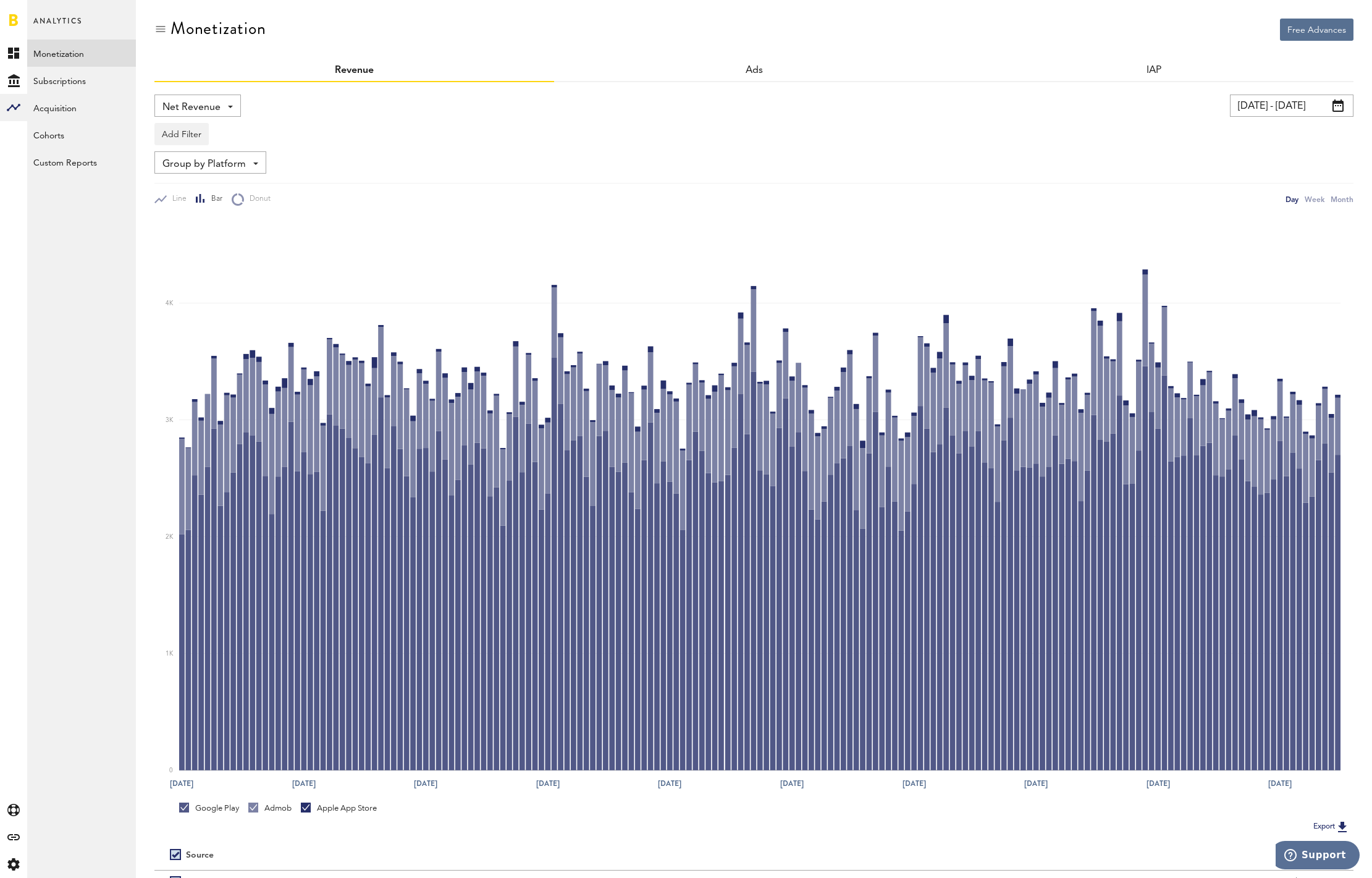
click at [227, 111] on div "Net Revenue Net Revenue Gross Revenue Profit" at bounding box center [197, 105] width 86 height 22
click at [185, 175] on span "Profit" at bounding box center [197, 179] width 61 height 21
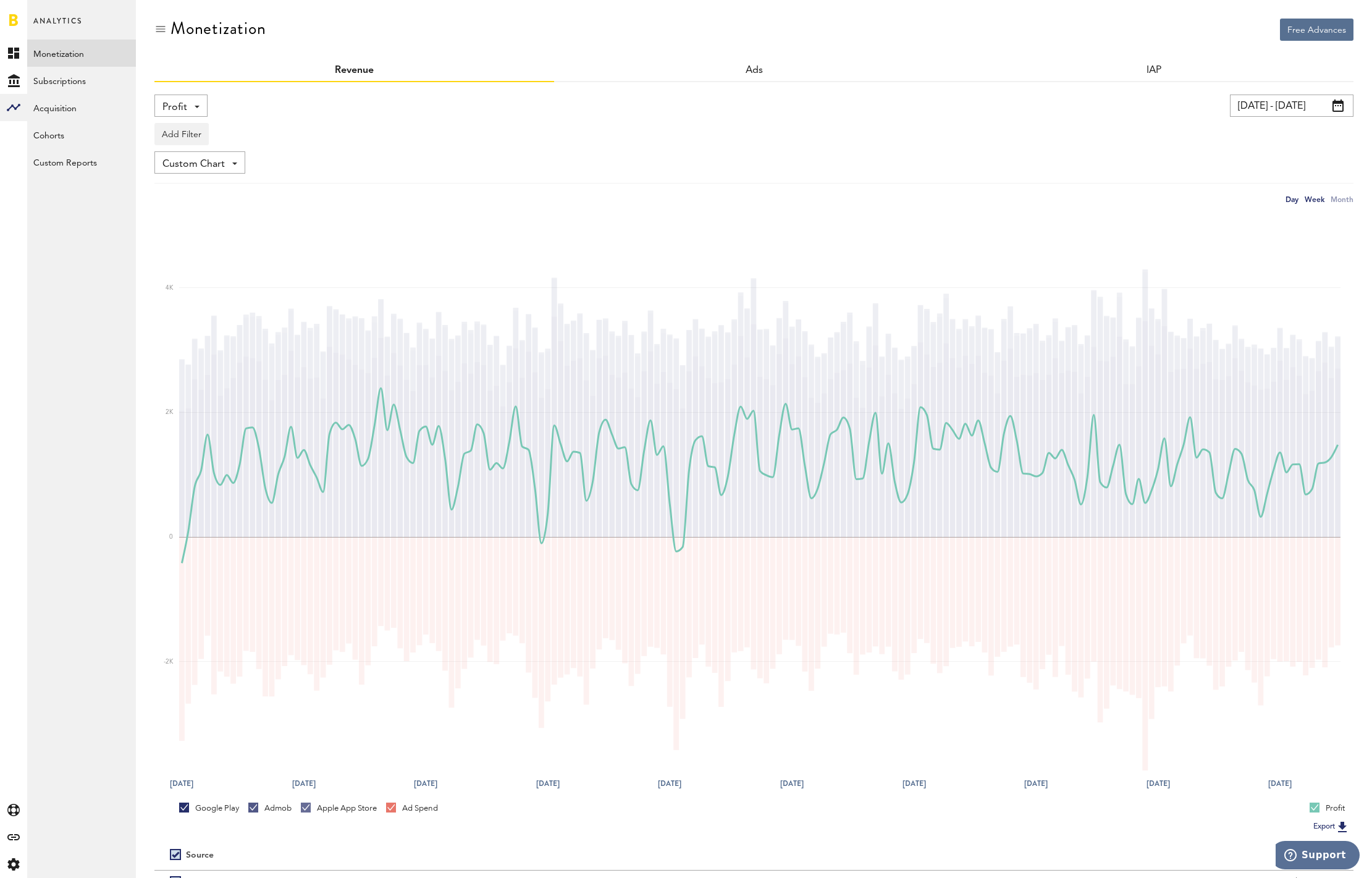
click at [1325, 200] on div "Week" at bounding box center [1315, 199] width 20 height 13
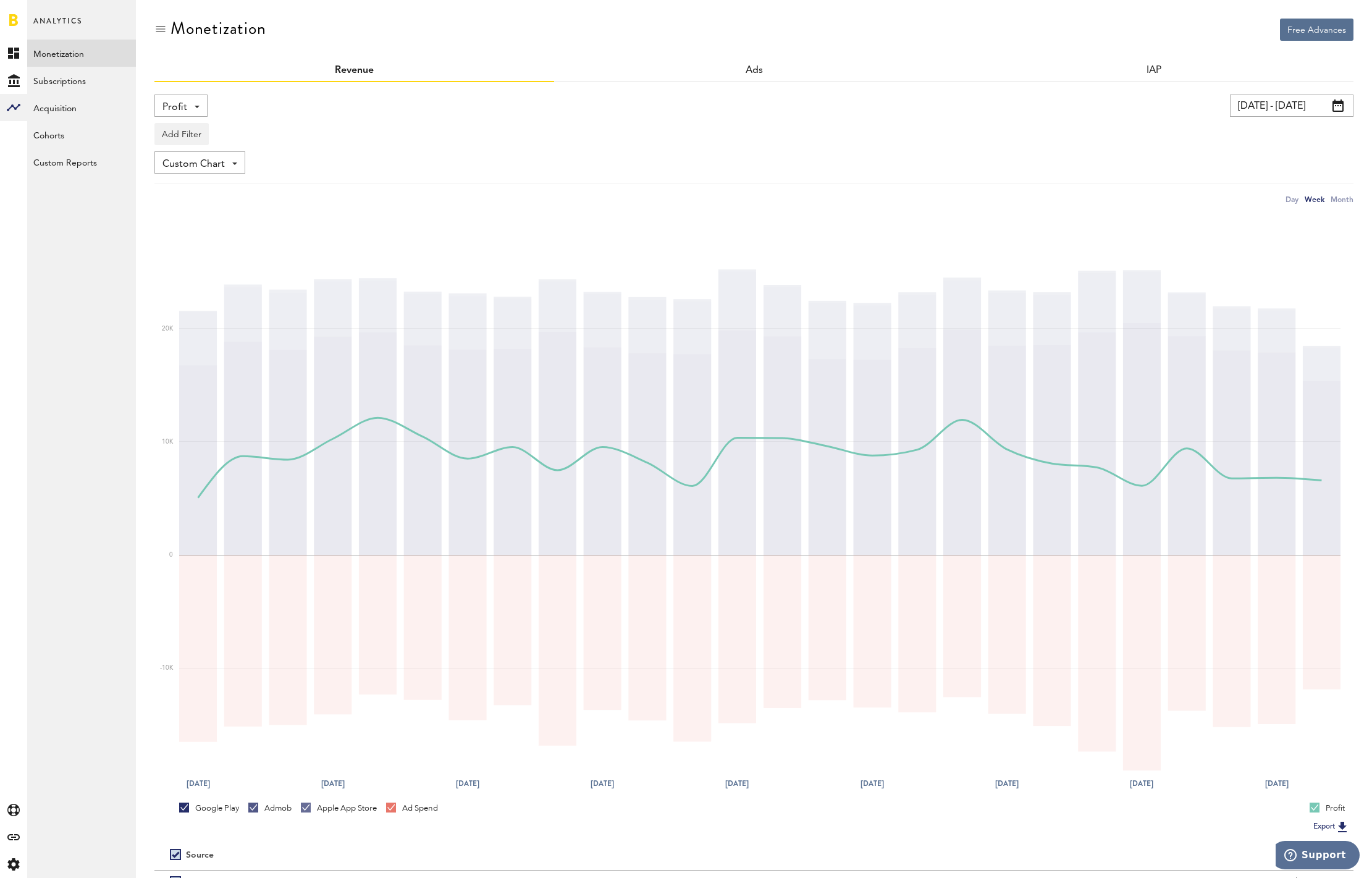
click at [1265, 111] on input "08/04/24 - 01/31/25" at bounding box center [1291, 105] width 124 height 22
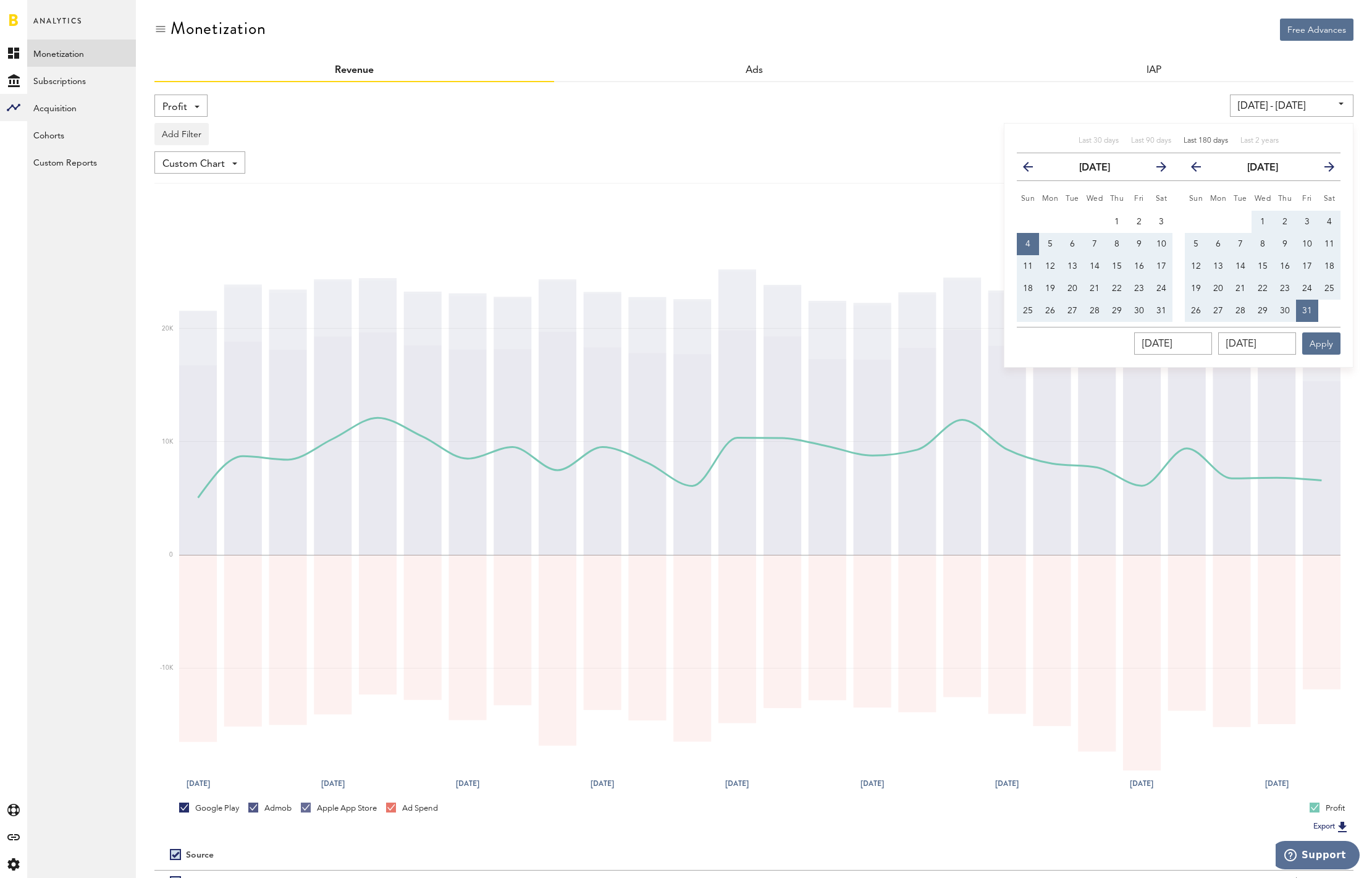
click at [1218, 139] on span "Last 180 days" at bounding box center [1206, 141] width 44 height 7
type input "04/09/25 - 10/06/25"
type input "04/09/2025"
type input "10/06/2025"
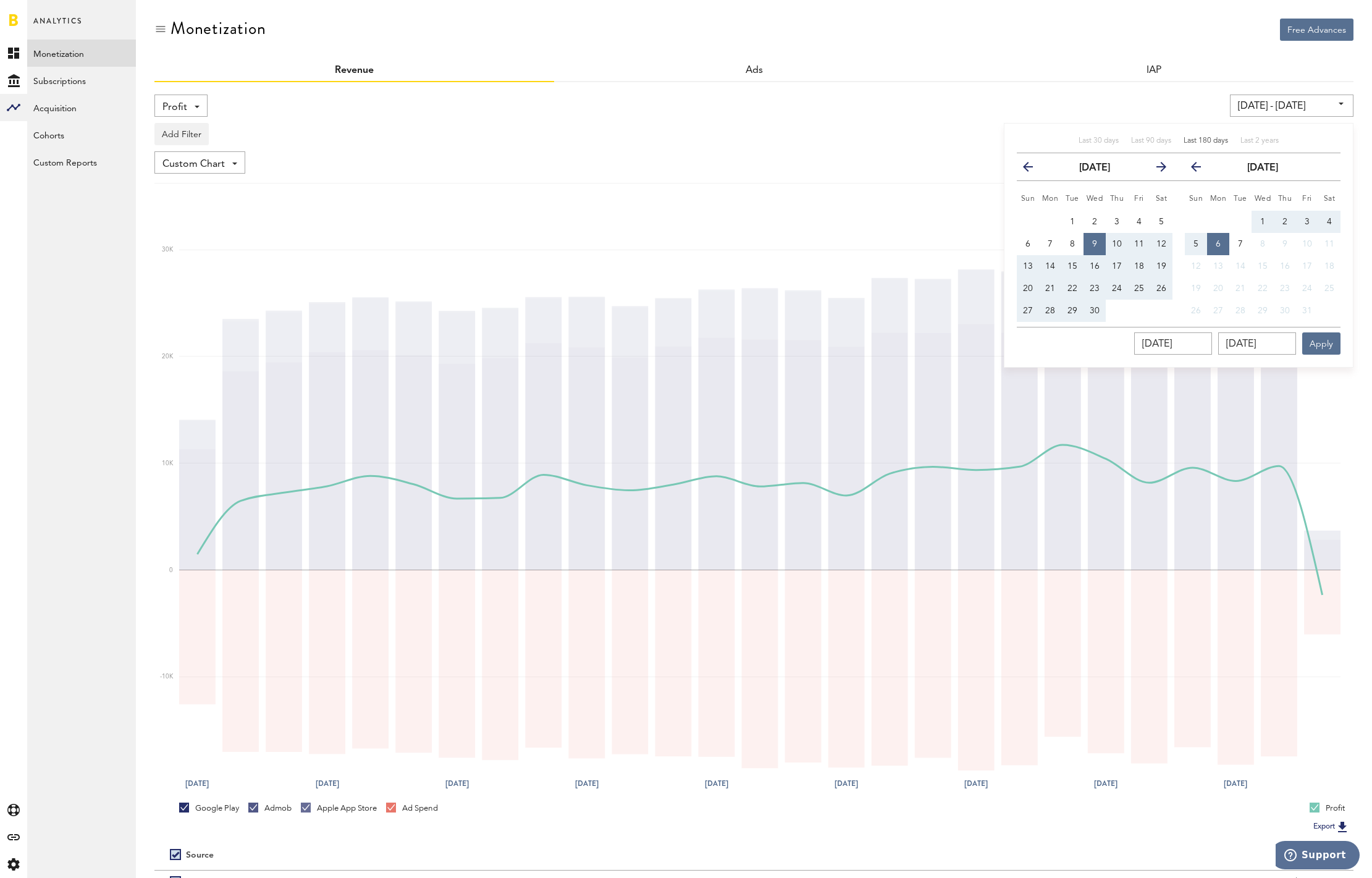
click at [859, 156] on div "Custom Chart Custom Chart" at bounding box center [754, 162] width 1199 height 22
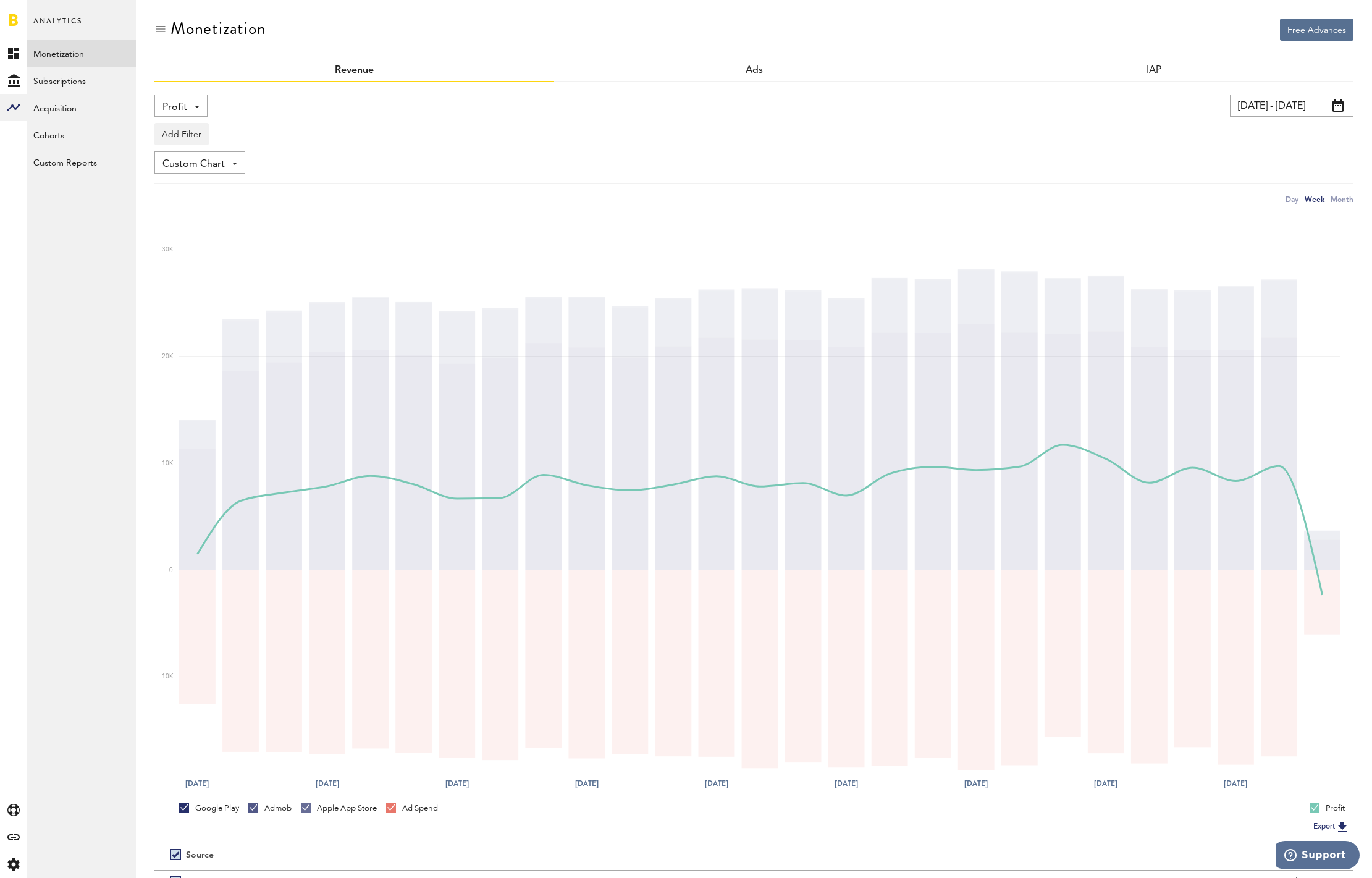
click at [1286, 105] on input "04/09/25 - 10/06/25" at bounding box center [1291, 105] width 124 height 22
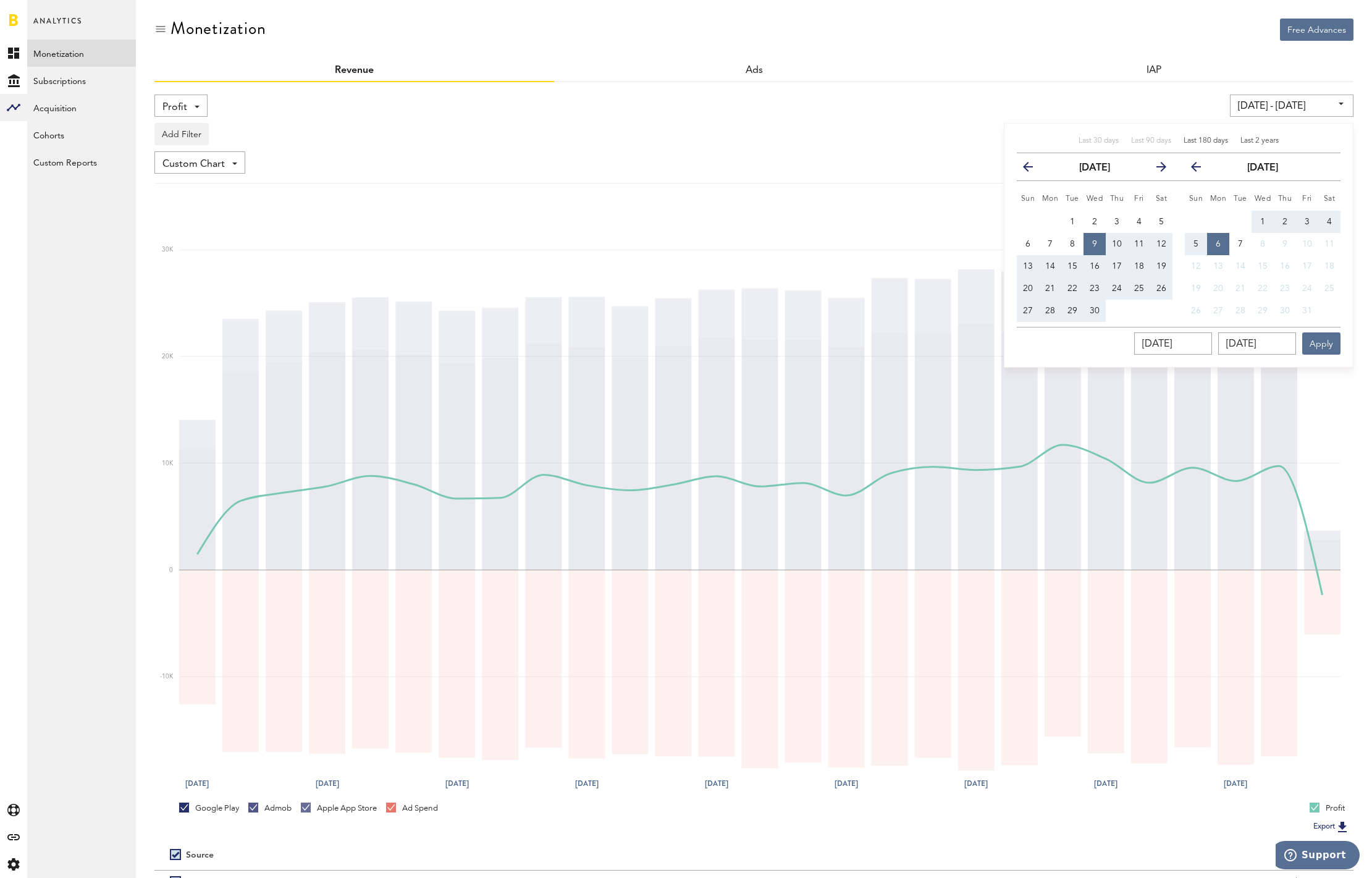
click at [1256, 140] on span "Last 2 years" at bounding box center [1260, 141] width 39 height 7
type input "10/07/23 - 10/06/25"
type input "10/07/2023"
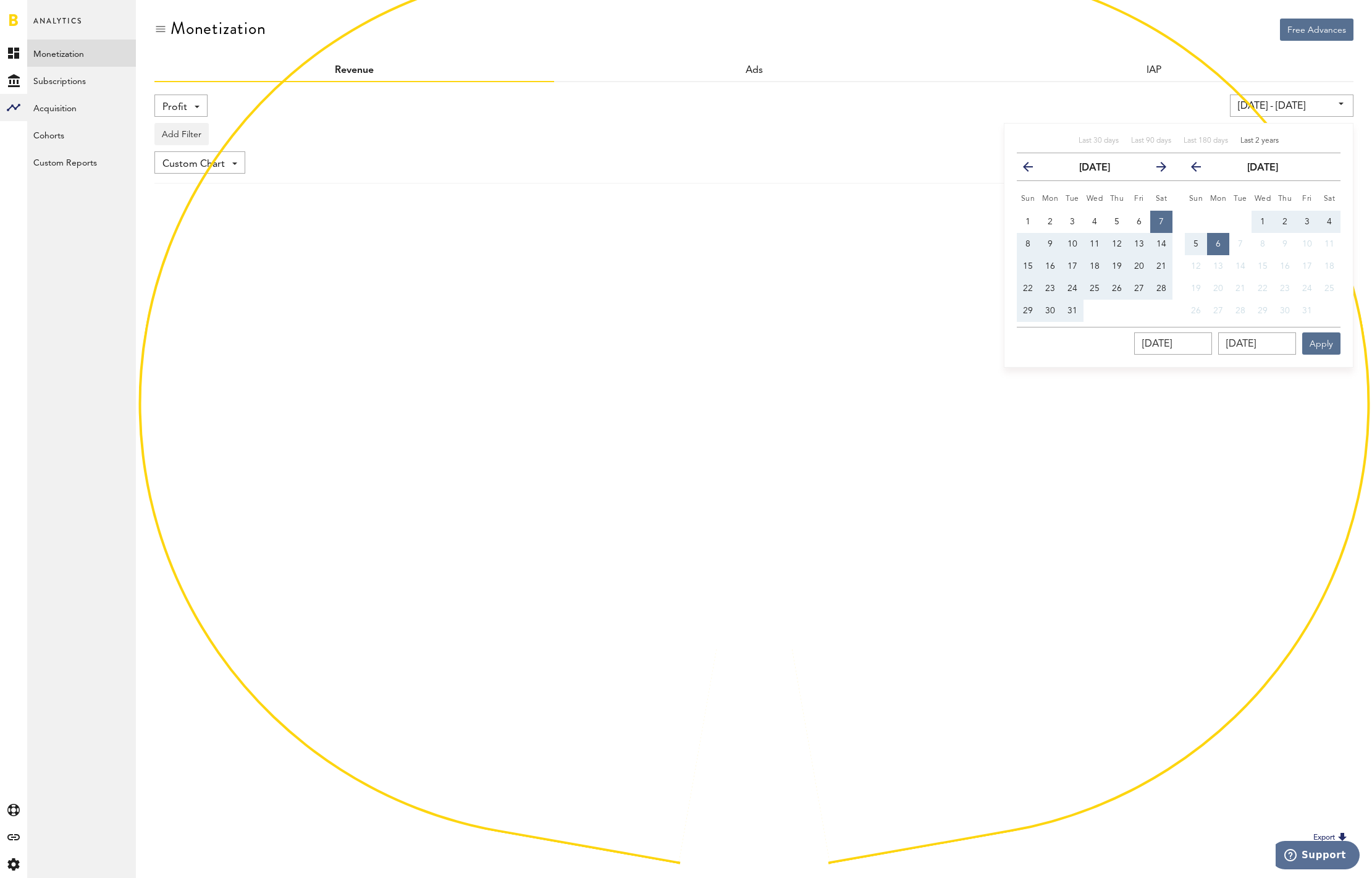
click at [1079, 94] on div "Profit Net Revenue Gross Revenue Profit 10/07/23 - 10/06/25 Last 30 days Last 9…" at bounding box center [754, 464] width 1199 height 764
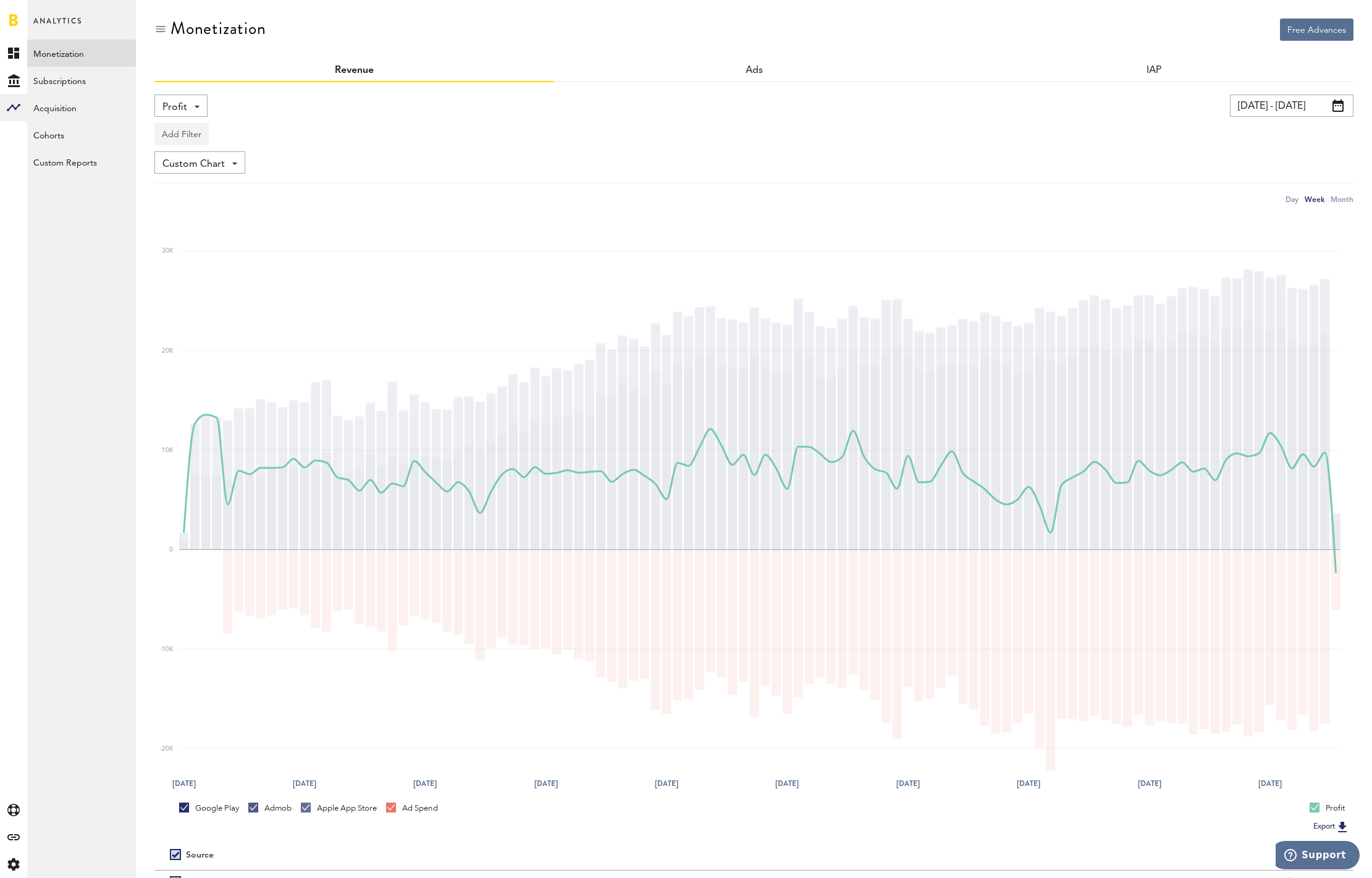
click at [186, 129] on button "Add Filter" at bounding box center [182, 134] width 54 height 22
click at [189, 191] on li "Apps" at bounding box center [201, 188] width 79 height 22
click at [206, 136] on div "Apps" at bounding box center [199, 136] width 54 height 21
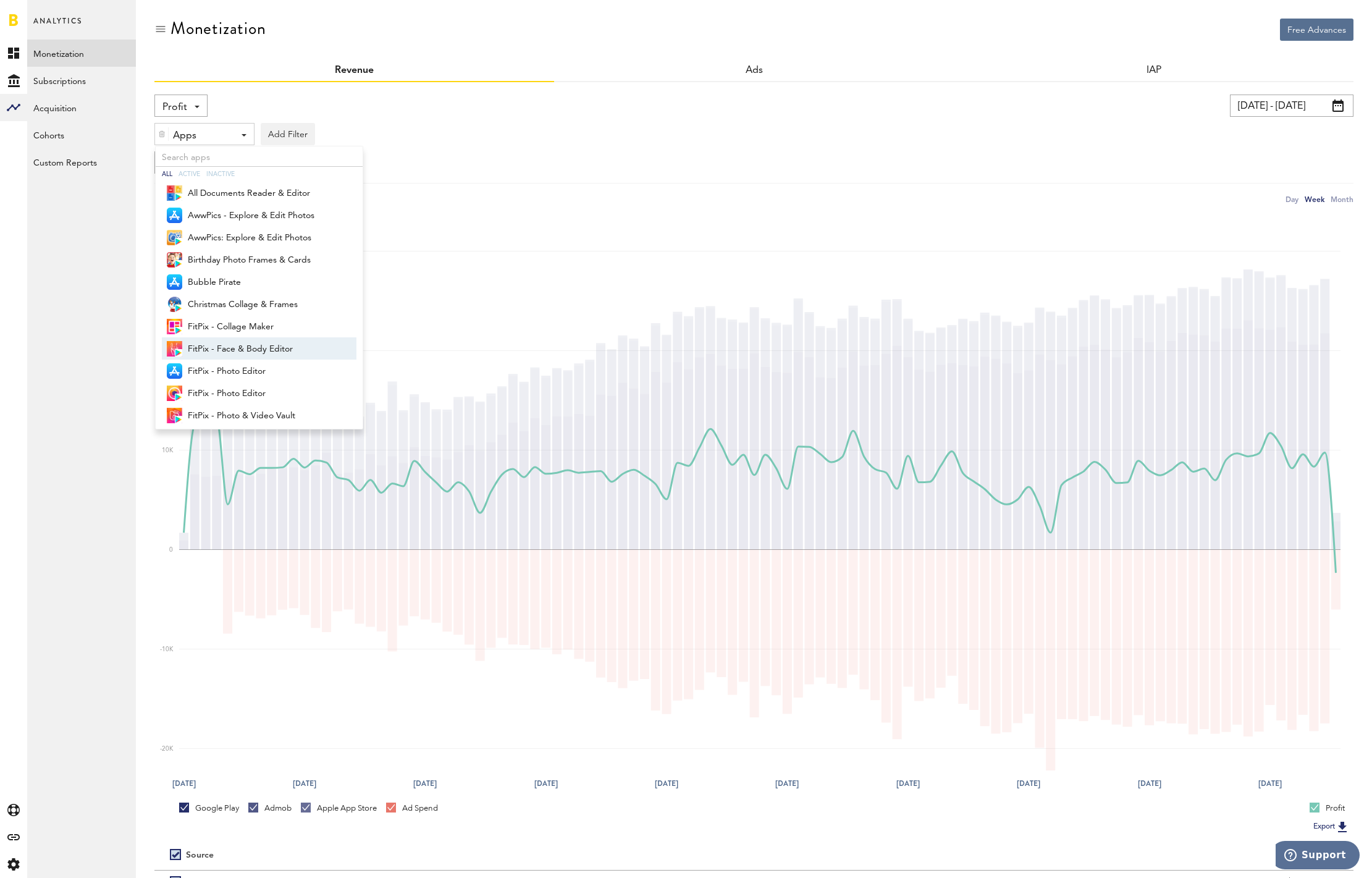
click at [262, 349] on span "FitPix - Face & Body Editor" at bounding box center [264, 349] width 152 height 21
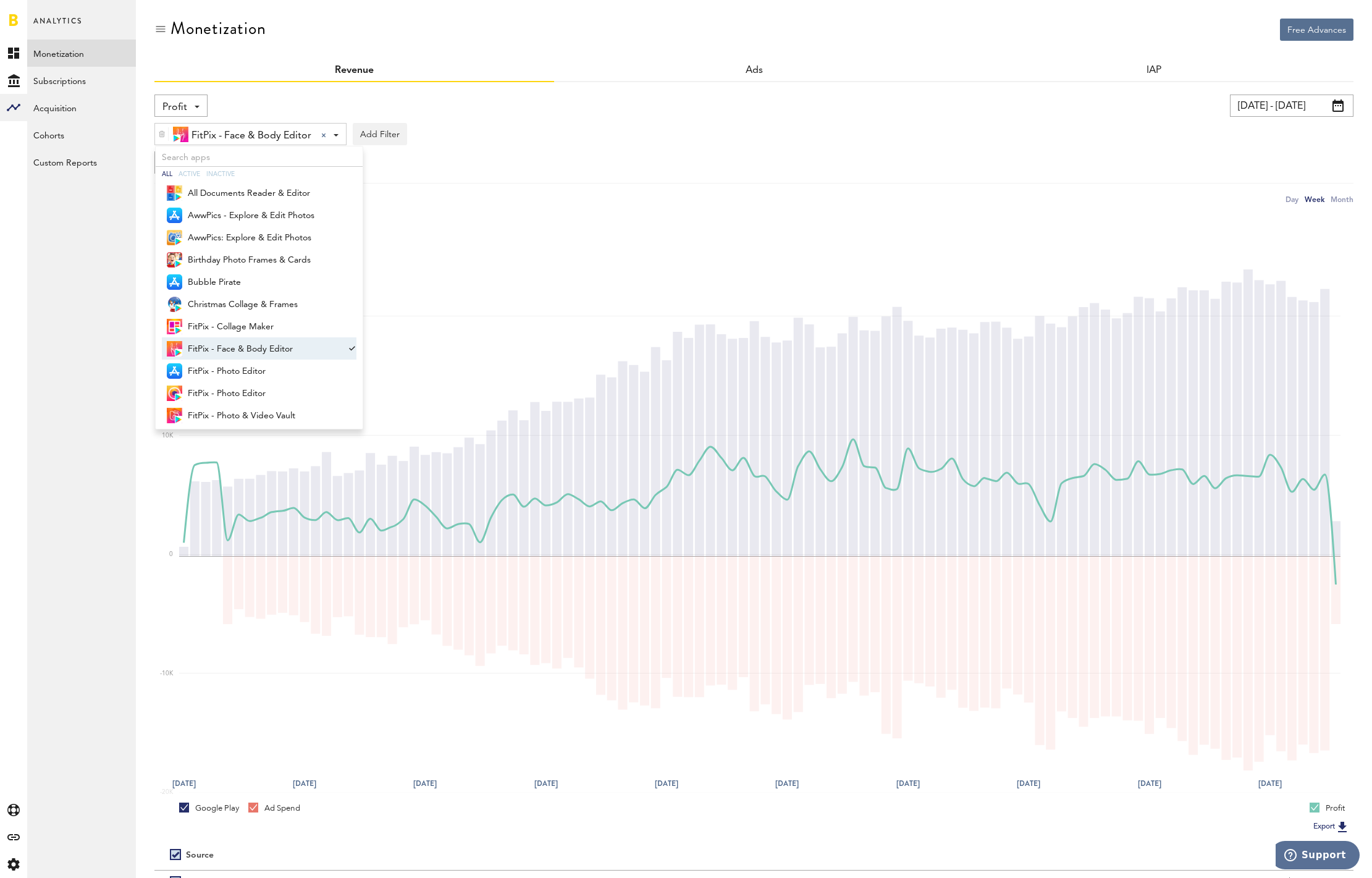
click at [514, 174] on div "Profit Net Revenue Gross Revenue Profit 10/07/23 - 10/06/25 Last 30 days Last 9…" at bounding box center [754, 150] width 1199 height 111
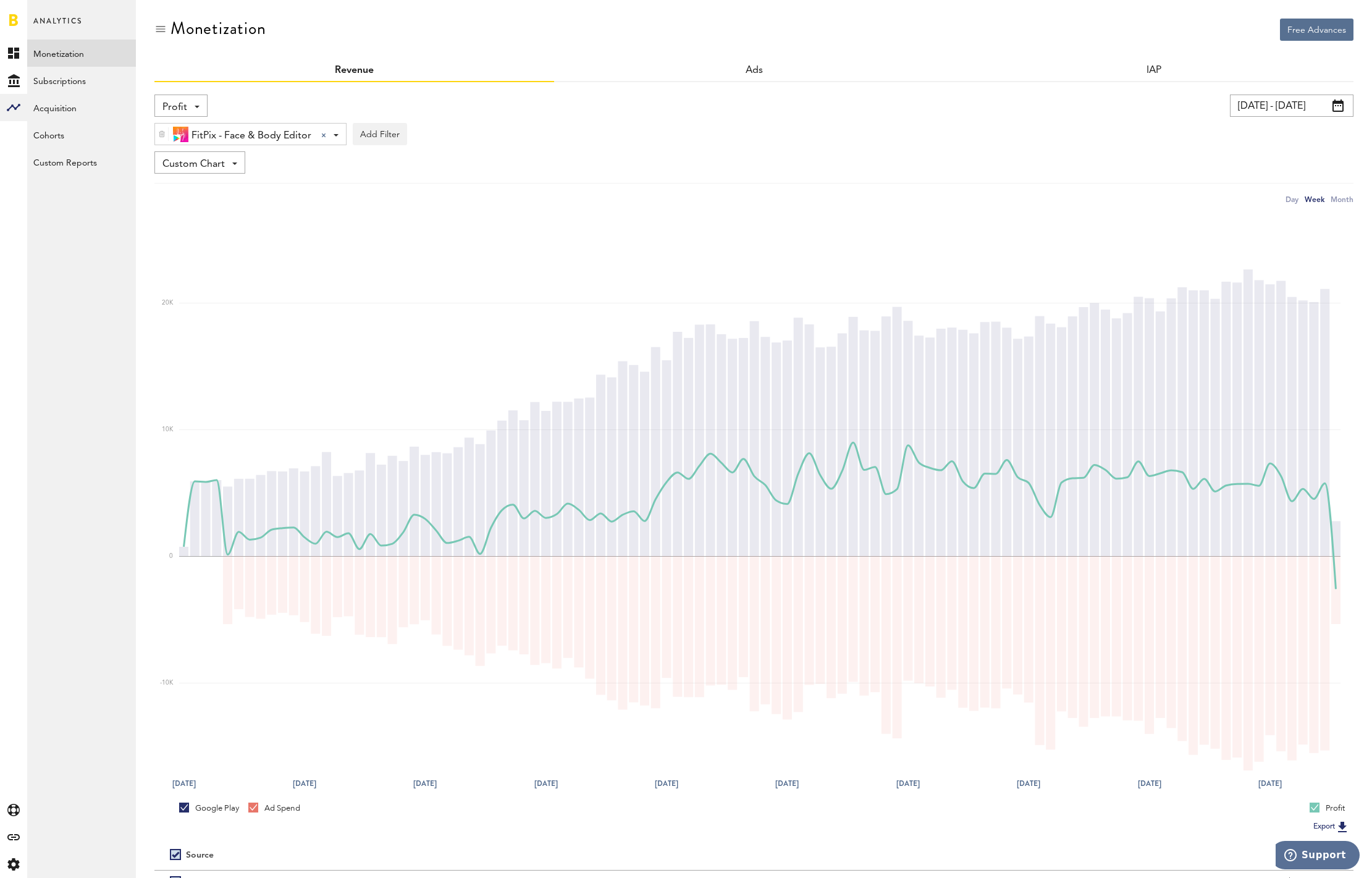
click at [322, 133] on div at bounding box center [324, 135] width 5 height 5
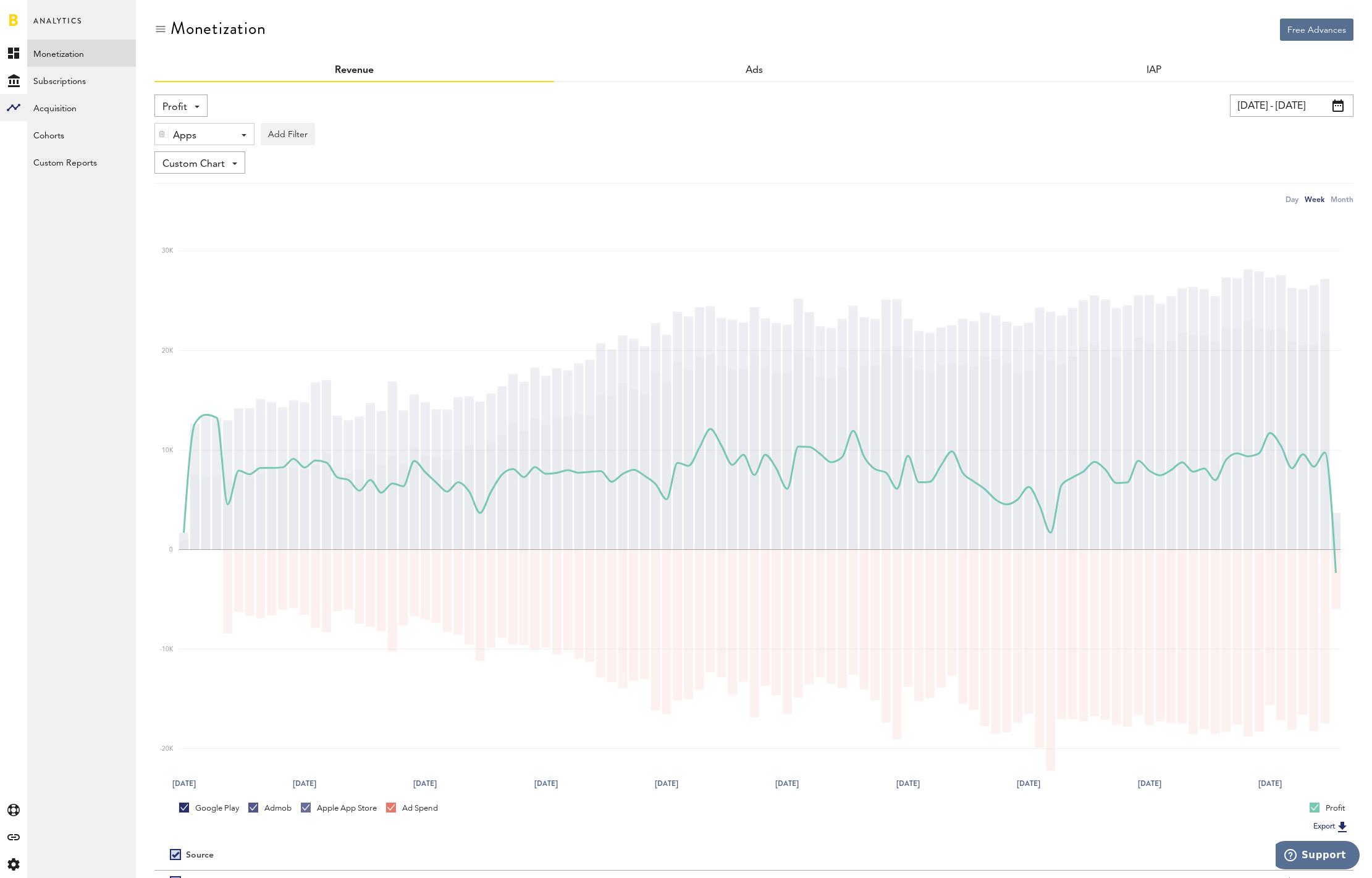
click at [191, 133] on div "Apps" at bounding box center [199, 136] width 54 height 21
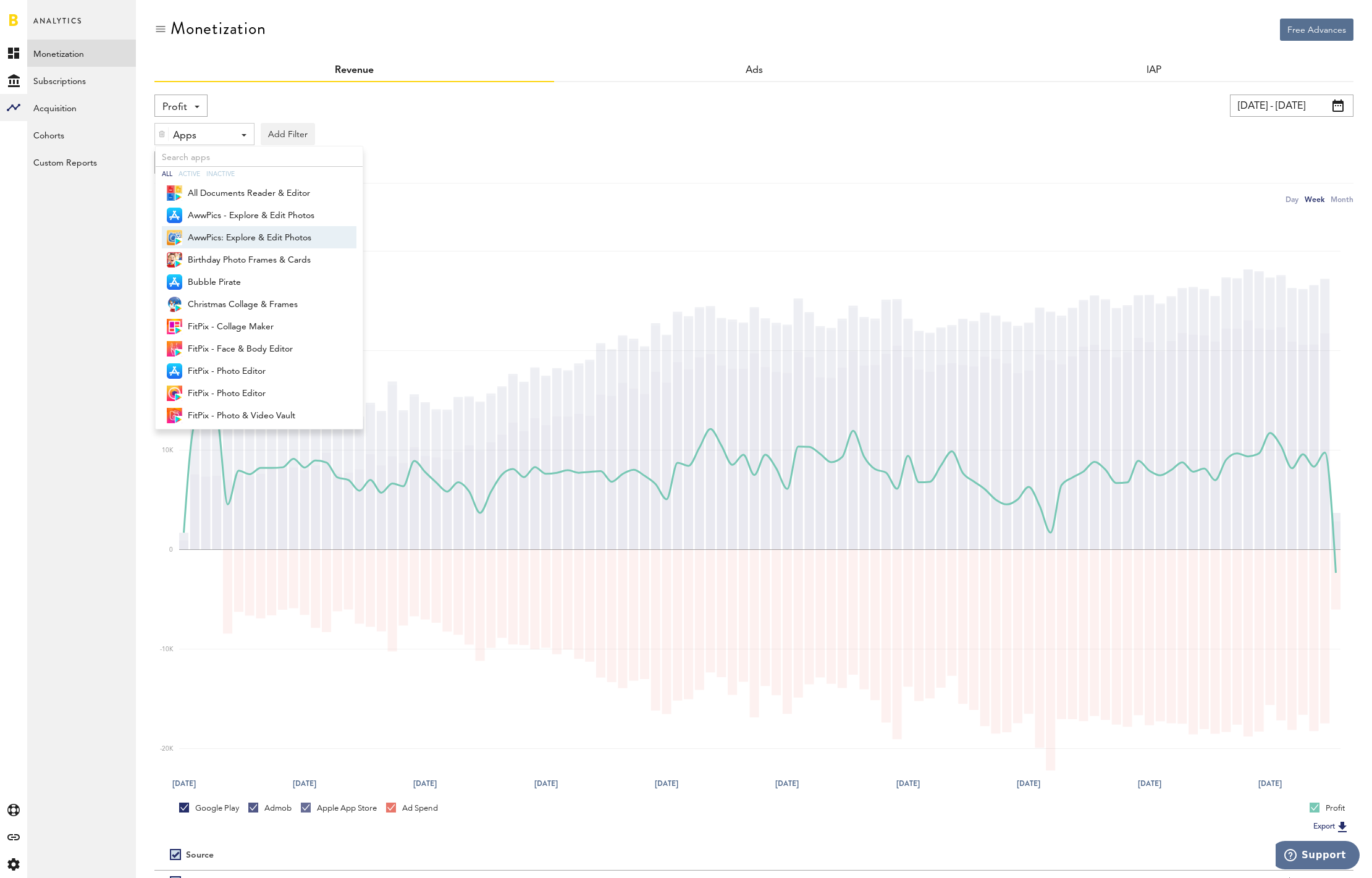
drag, startPoint x: 880, startPoint y: 831, endPoint x: 1210, endPoint y: 814, distance: 330.4
click at [910, 830] on div "Export" at bounding box center [754, 827] width 1199 height 16
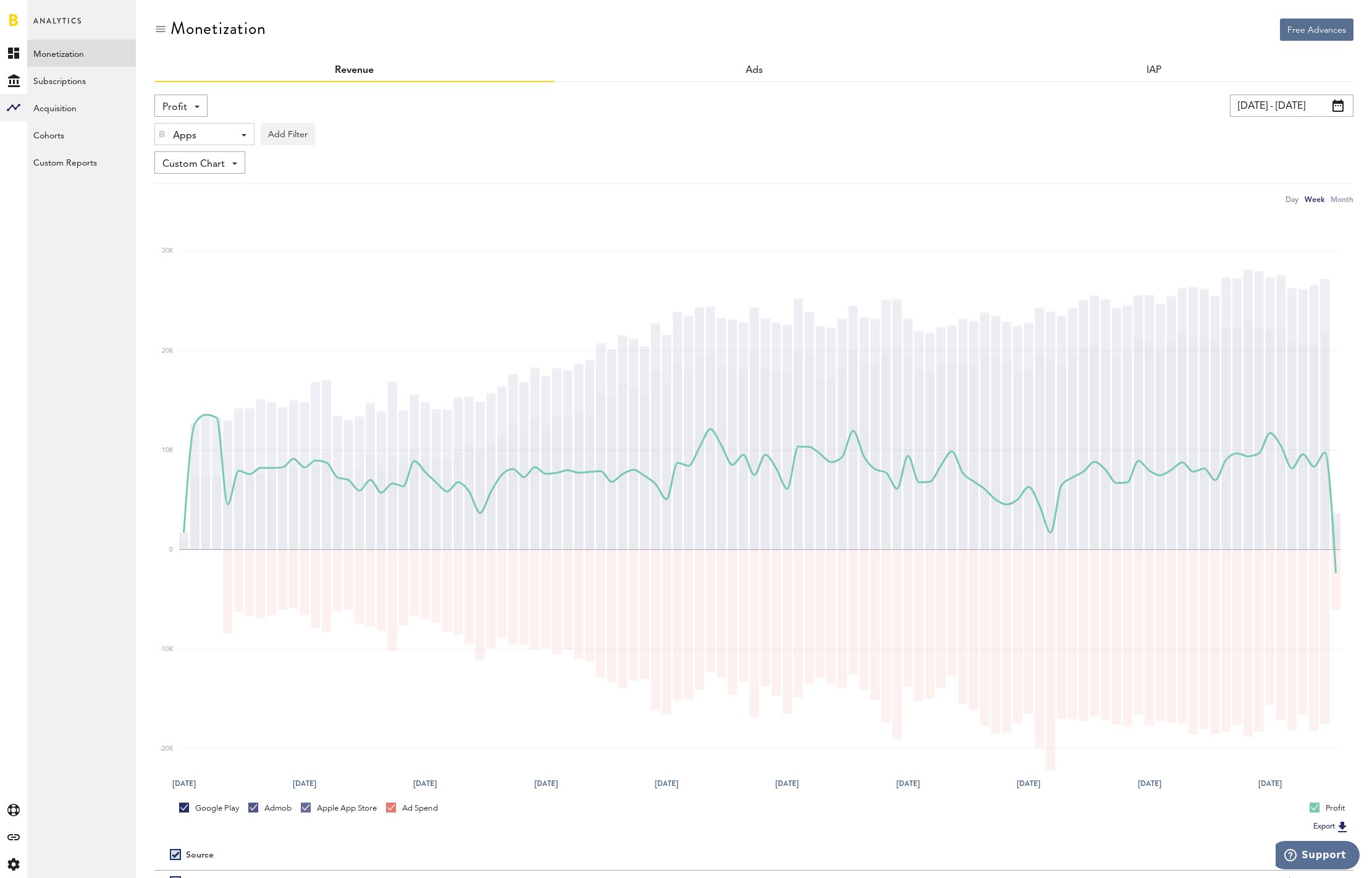
click at [188, 138] on div "Apps" at bounding box center [199, 136] width 54 height 21
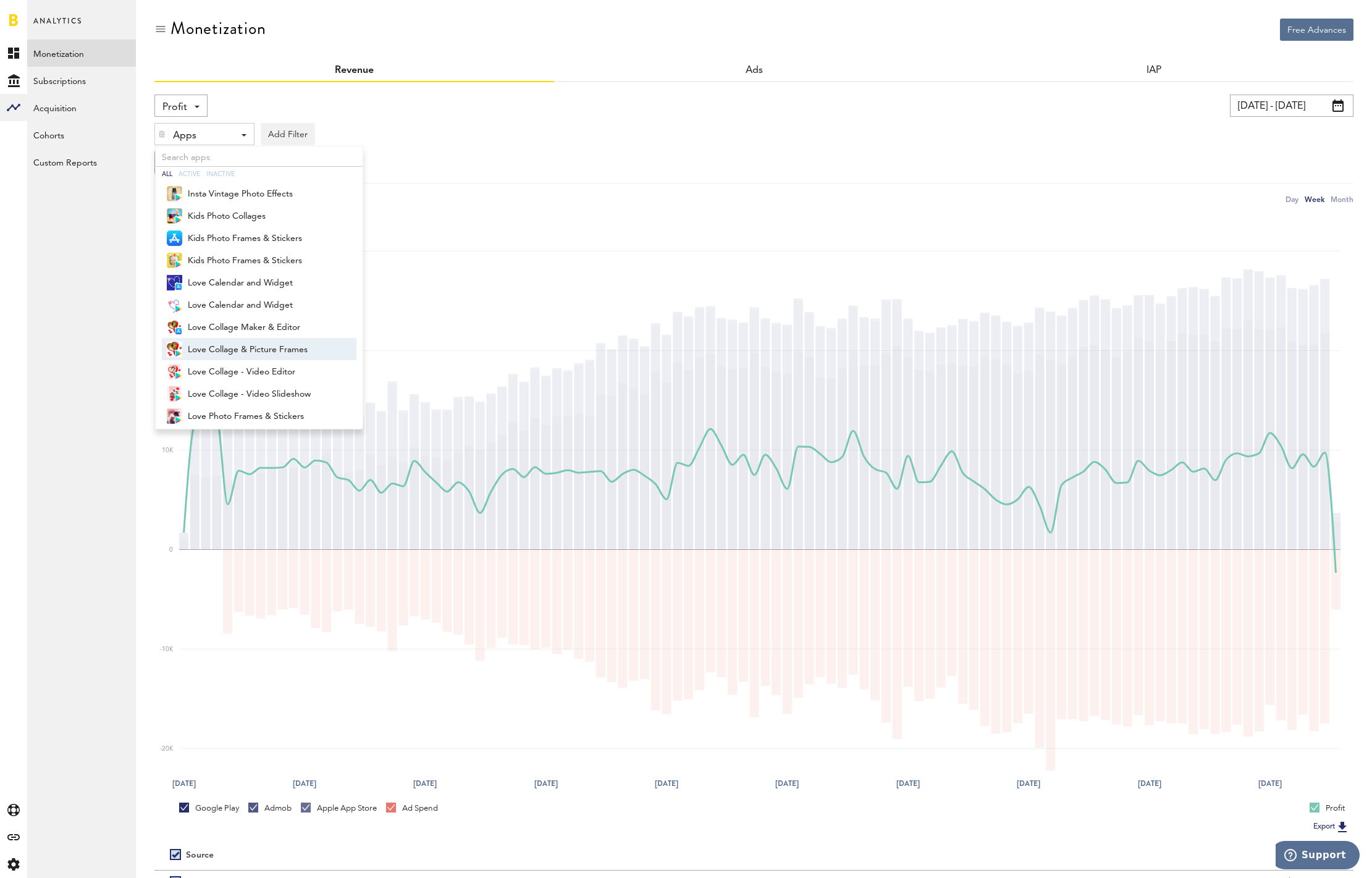
scroll to position [699, 0]
click at [269, 339] on span "Love Collage & Picture Frames" at bounding box center [264, 339] width 152 height 21
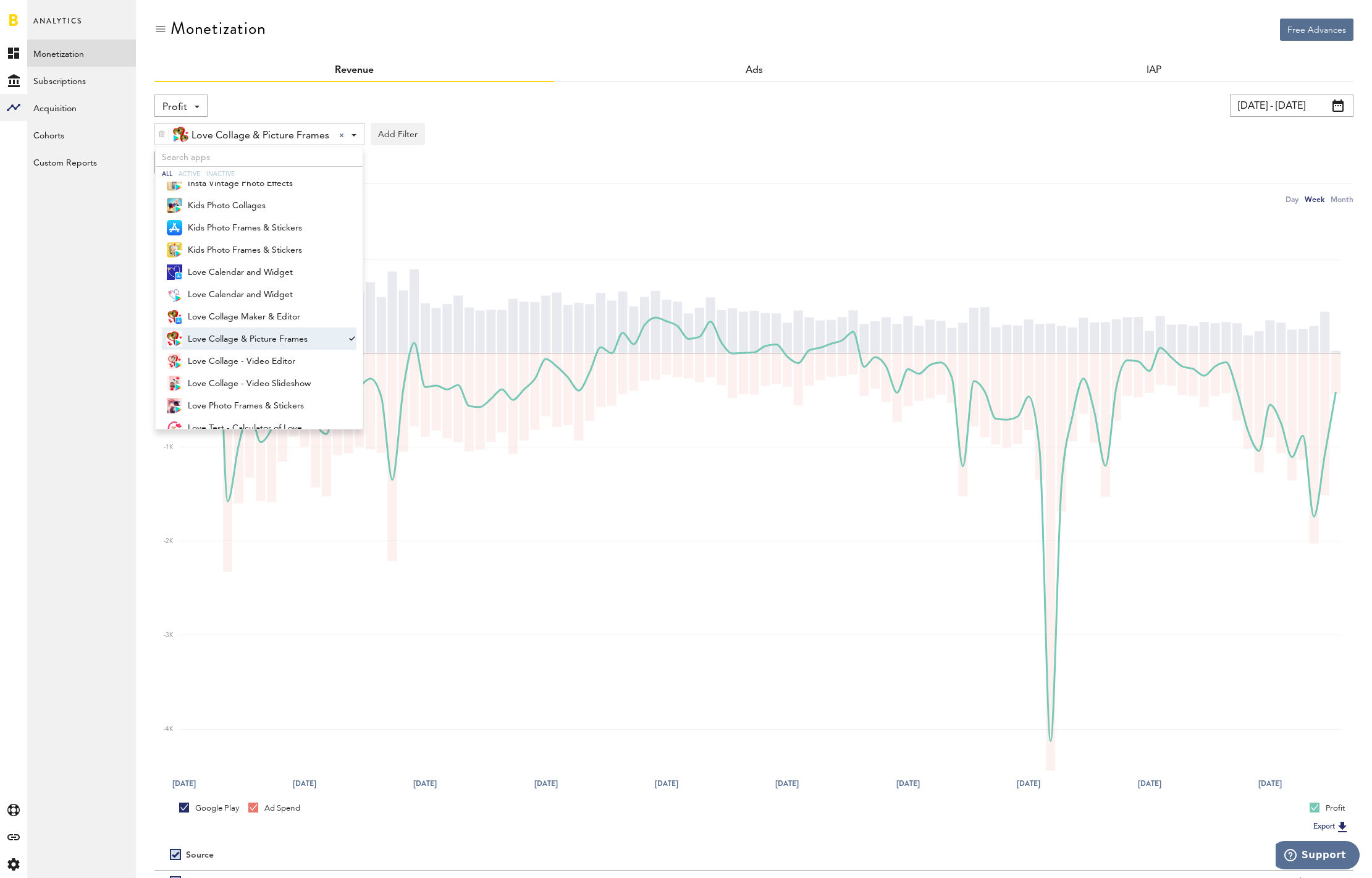
click at [694, 119] on div "Love Collage & Picture Frames Love Collage & Picture Frames All Active Inactive…" at bounding box center [754, 131] width 1199 height 29
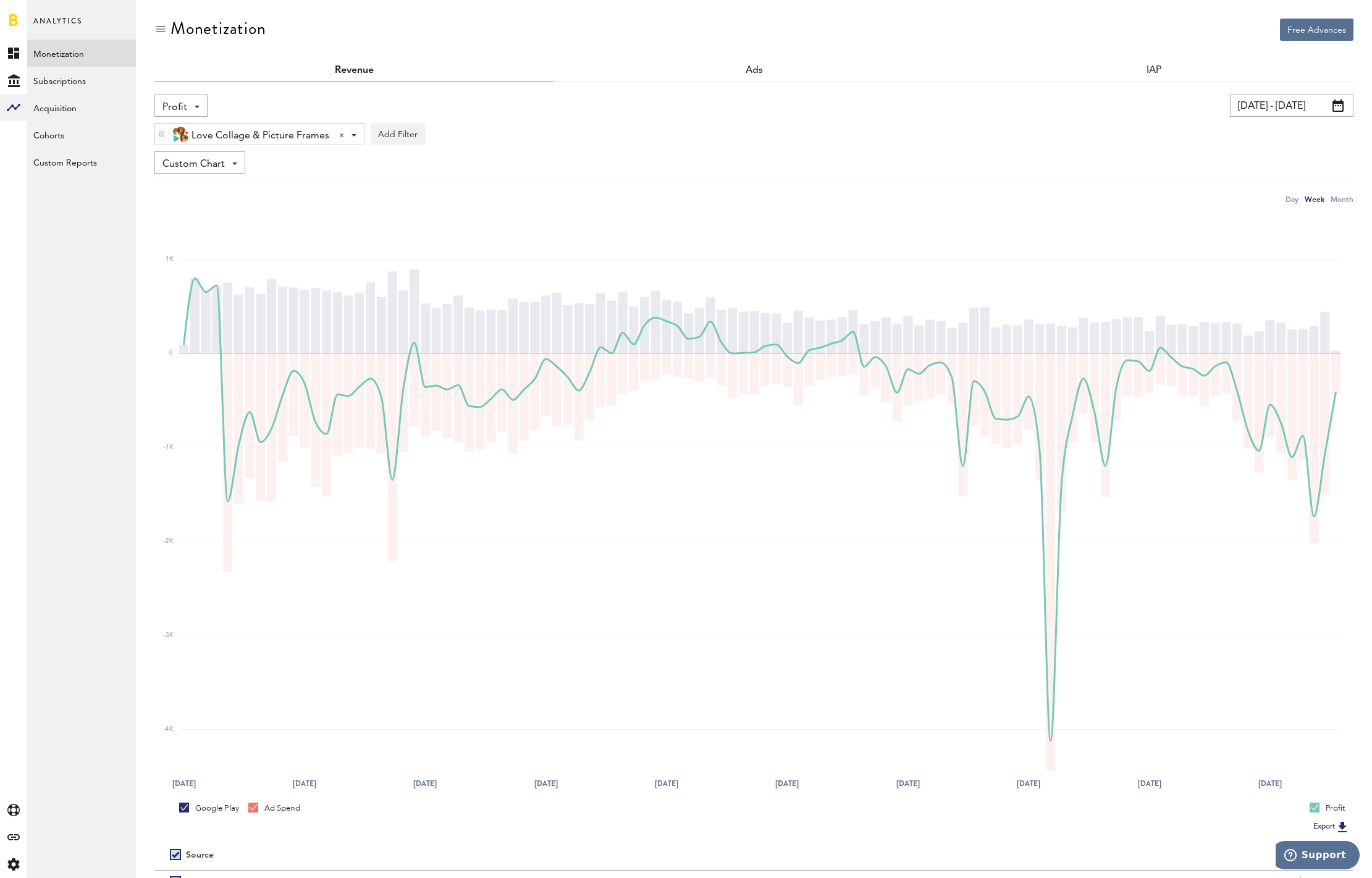
click at [340, 134] on div at bounding box center [342, 135] width 5 height 5
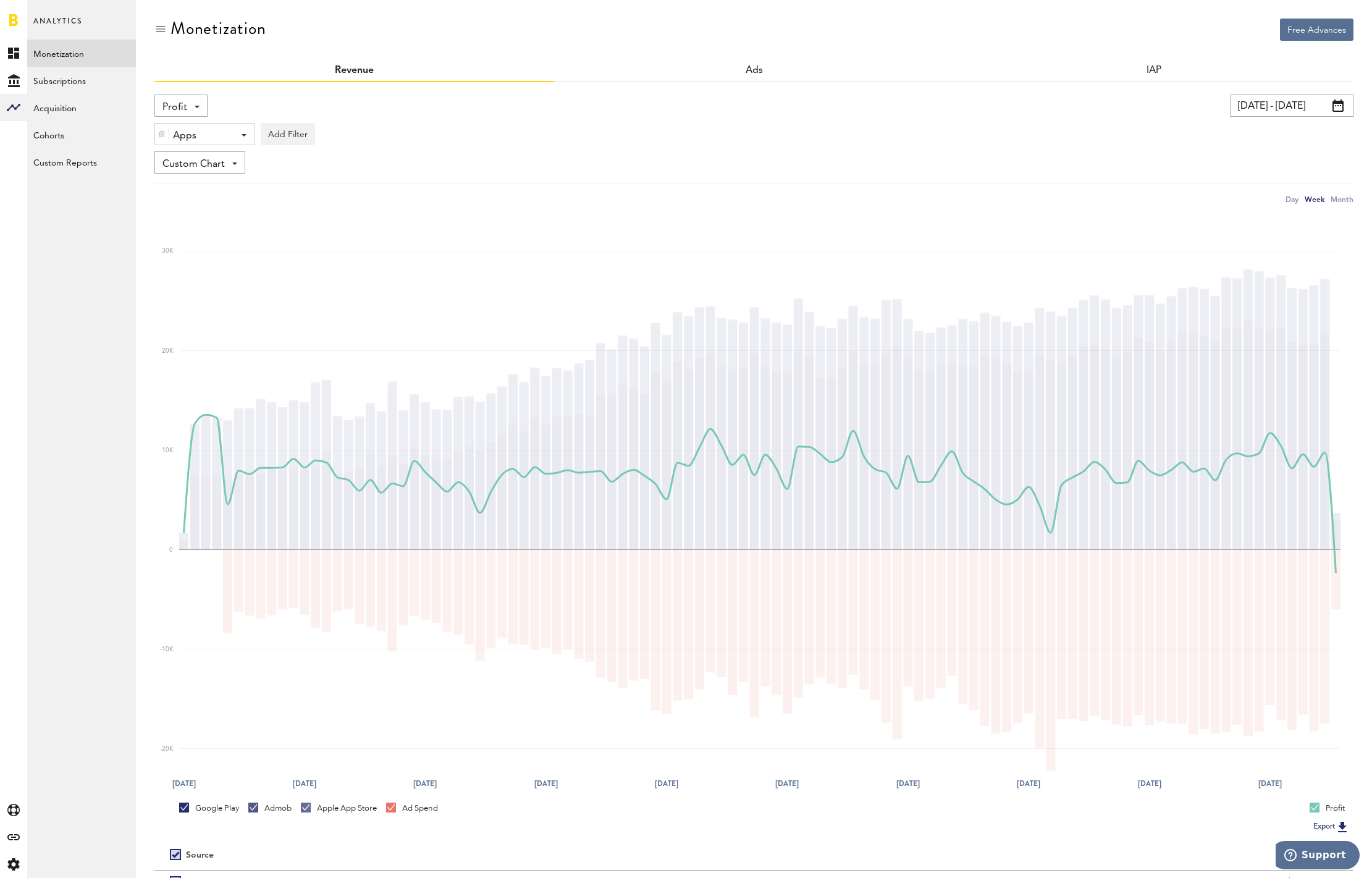
click at [255, 808] on link "Admob" at bounding box center [270, 808] width 44 height 11
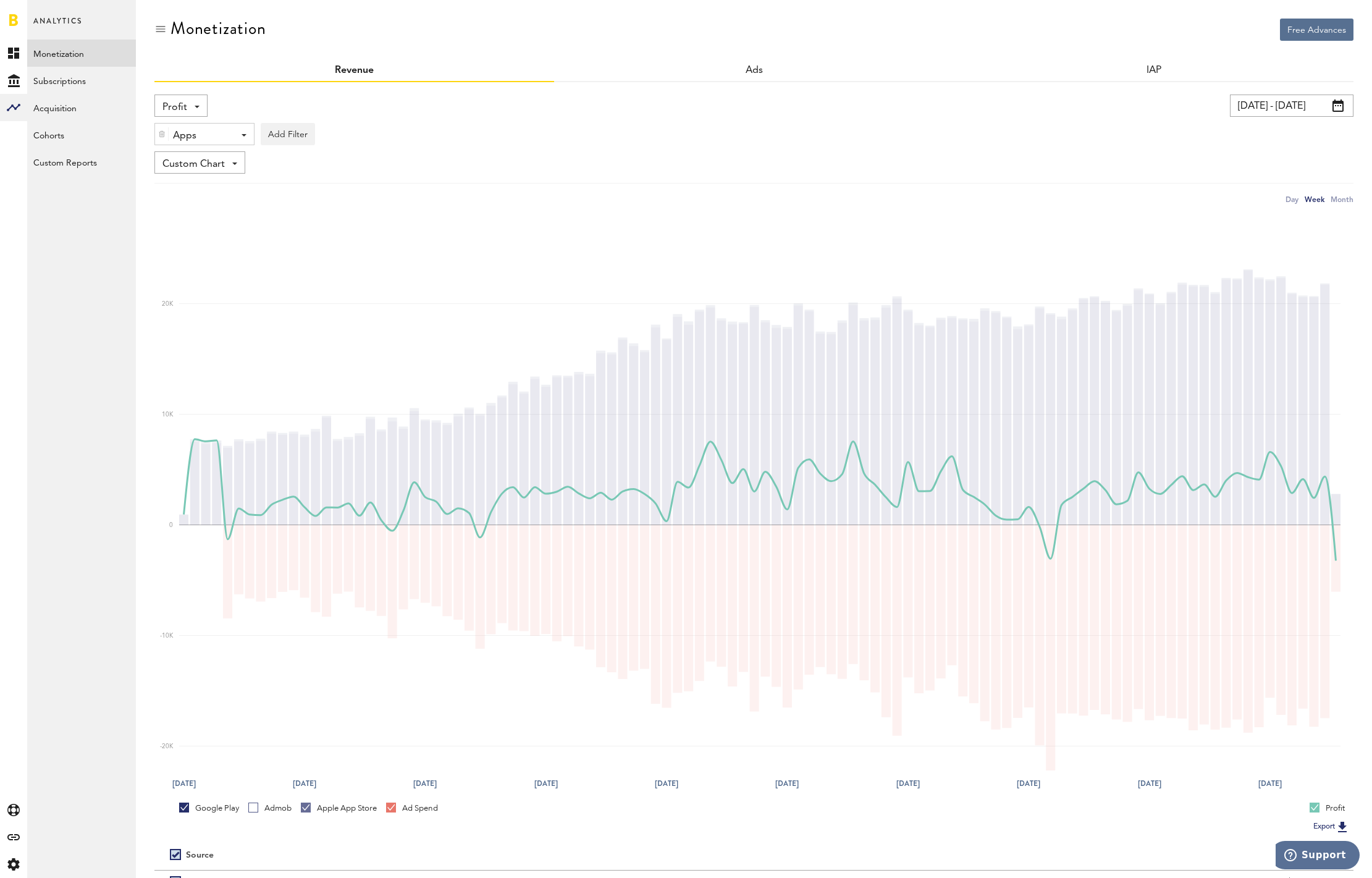
click at [255, 808] on link "Admob" at bounding box center [270, 808] width 44 height 11
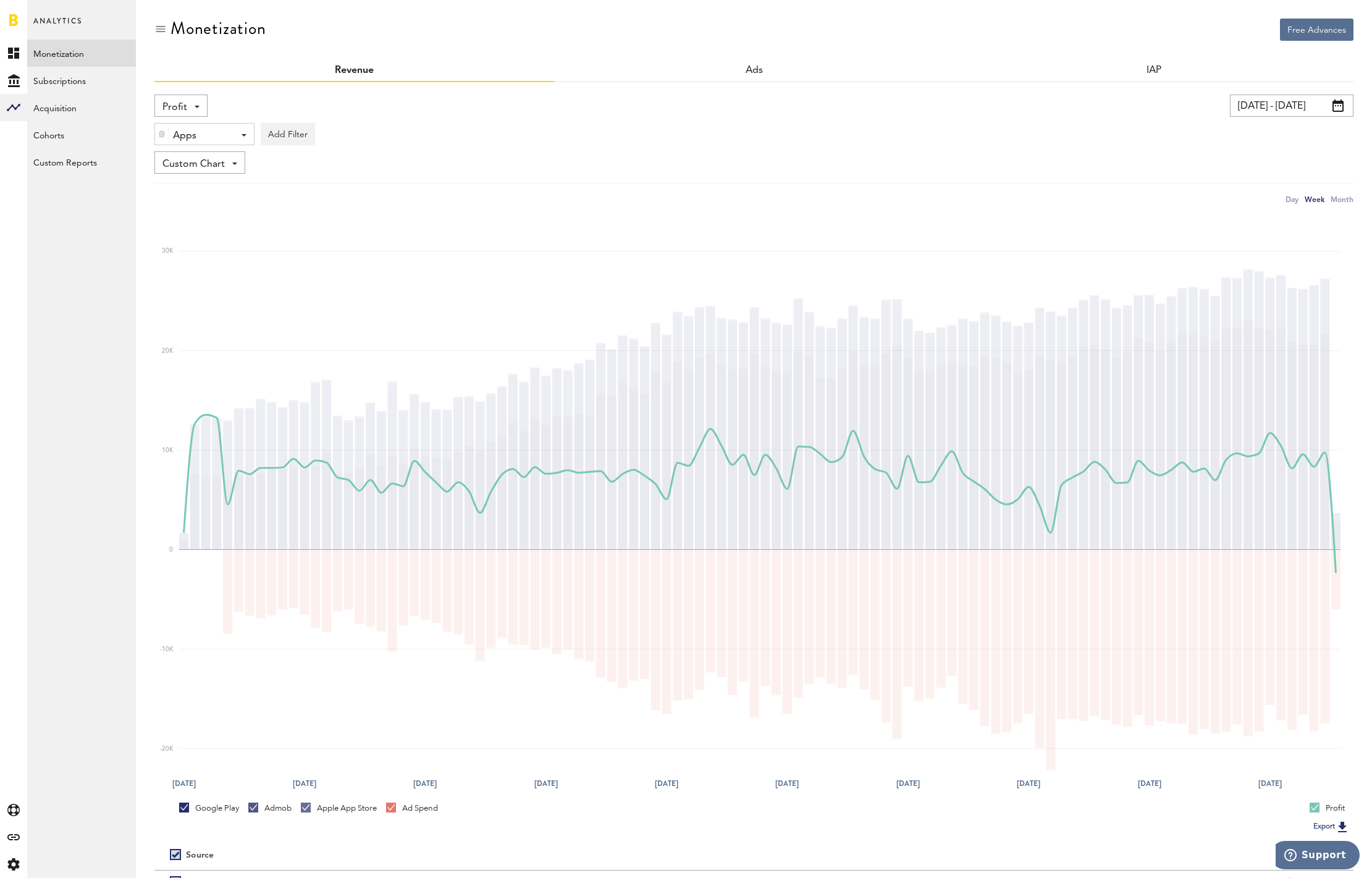
click at [255, 808] on link "Admob" at bounding box center [270, 808] width 44 height 11
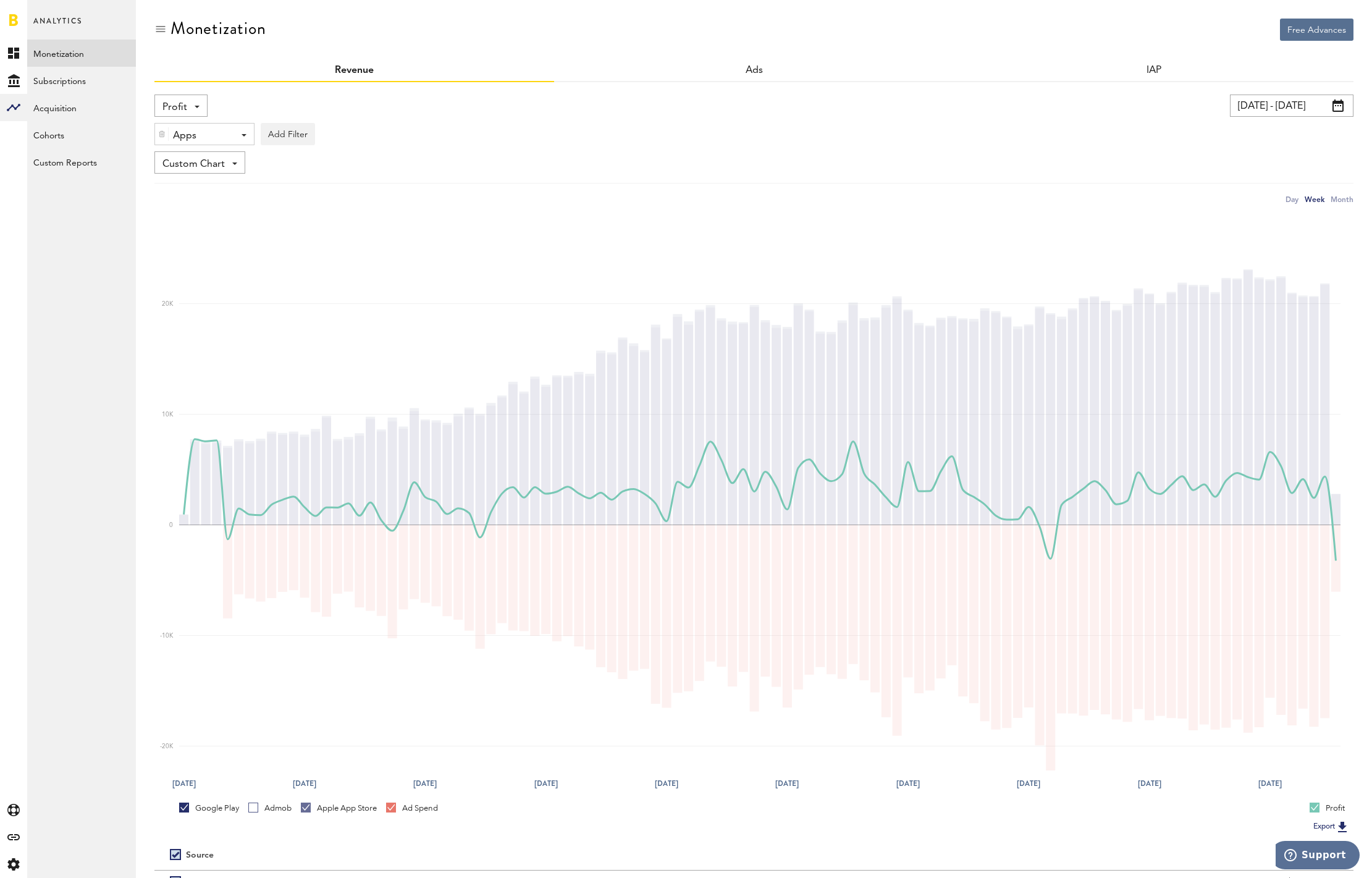
click at [255, 808] on link "Admob" at bounding box center [270, 808] width 44 height 11
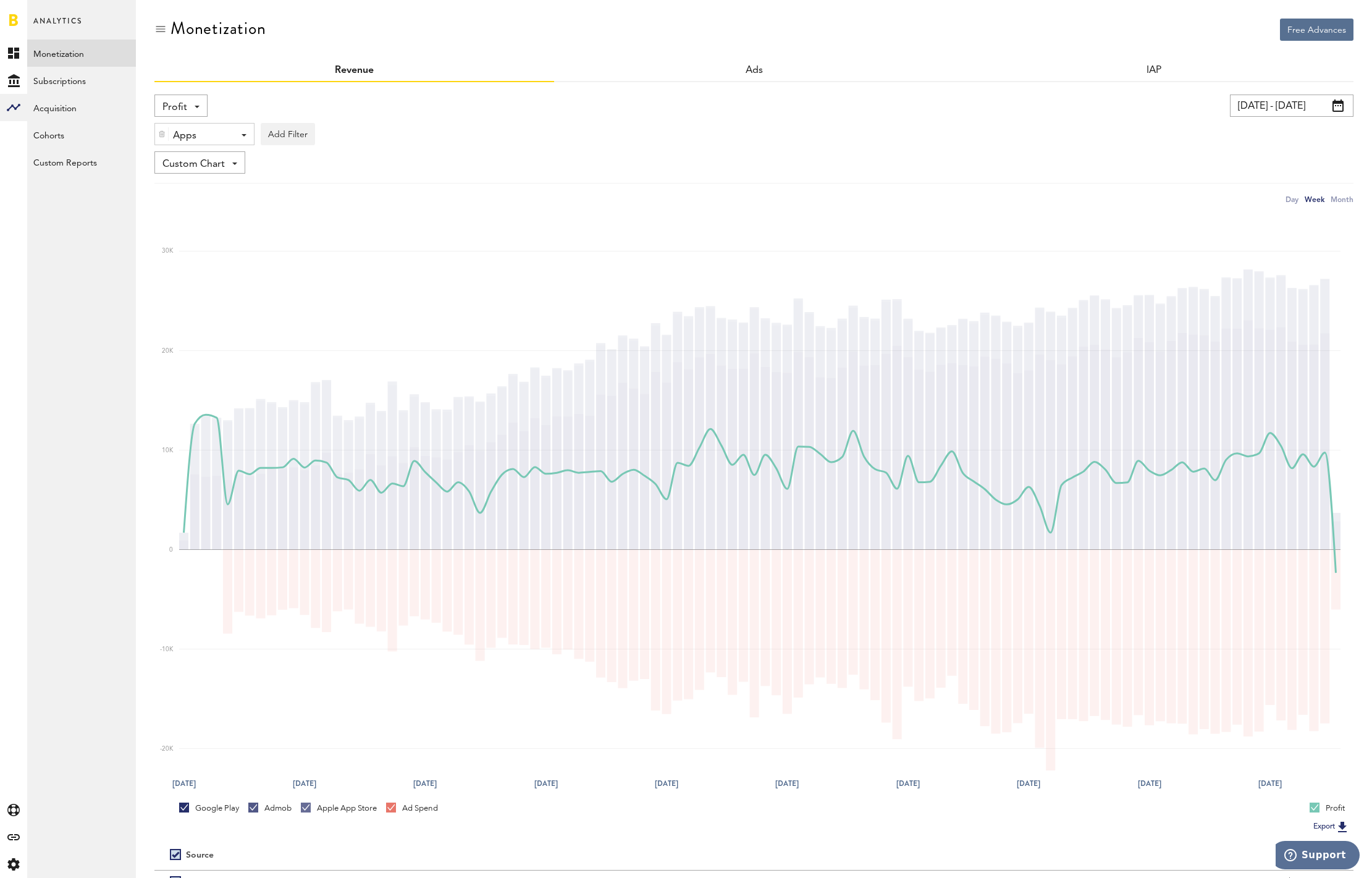
click at [9, 18] on div at bounding box center [14, 19] width 27 height 39
click at [11, 19] on link at bounding box center [14, 19] width 9 height 12
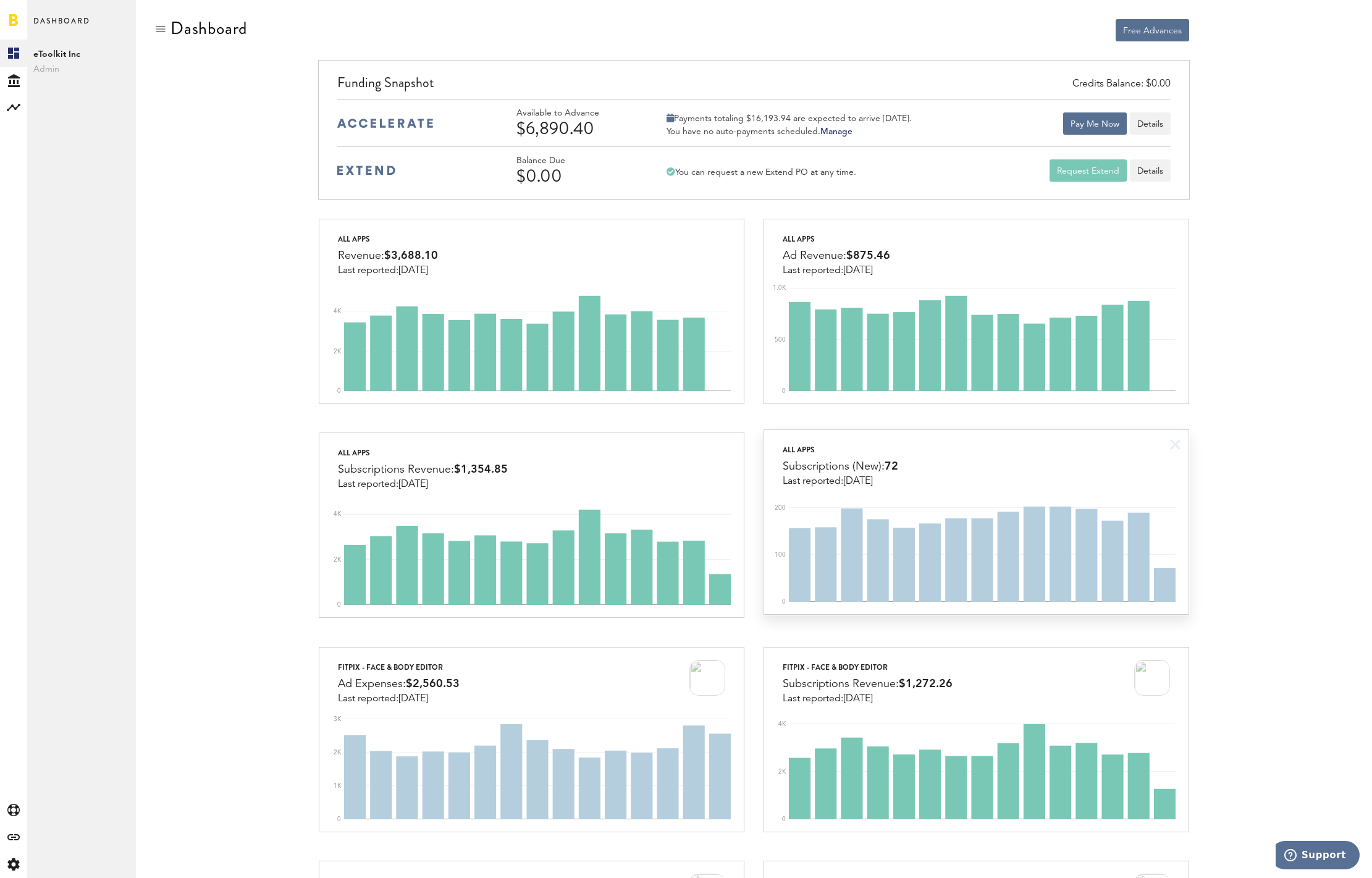
click at [919, 474] on div "All apps Subscriptions (New): 72 Last reported: Oct 6" at bounding box center [976, 459] width 424 height 57
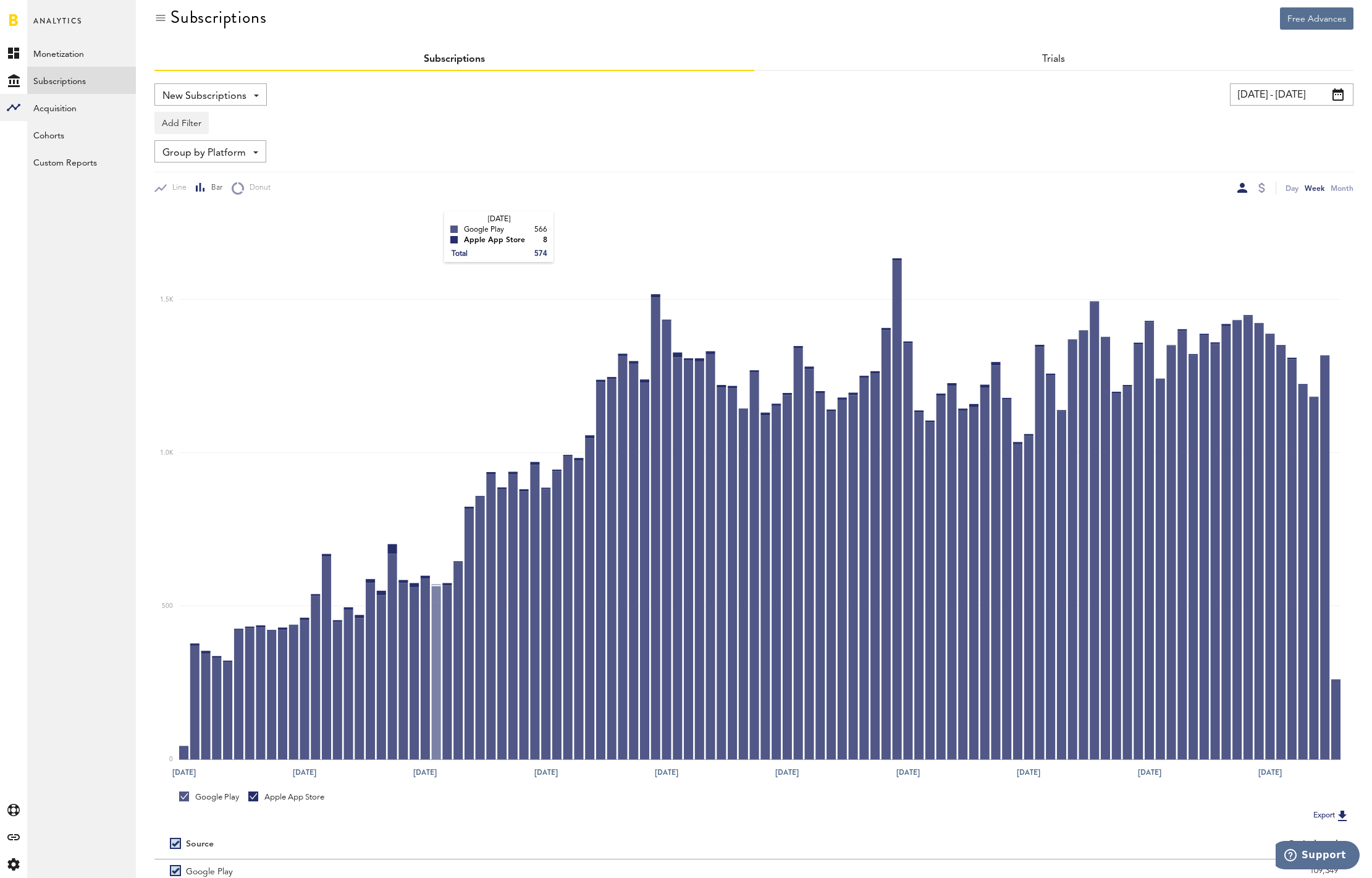
scroll to position [11, 0]
click at [1293, 186] on div "Day" at bounding box center [1292, 188] width 13 height 13
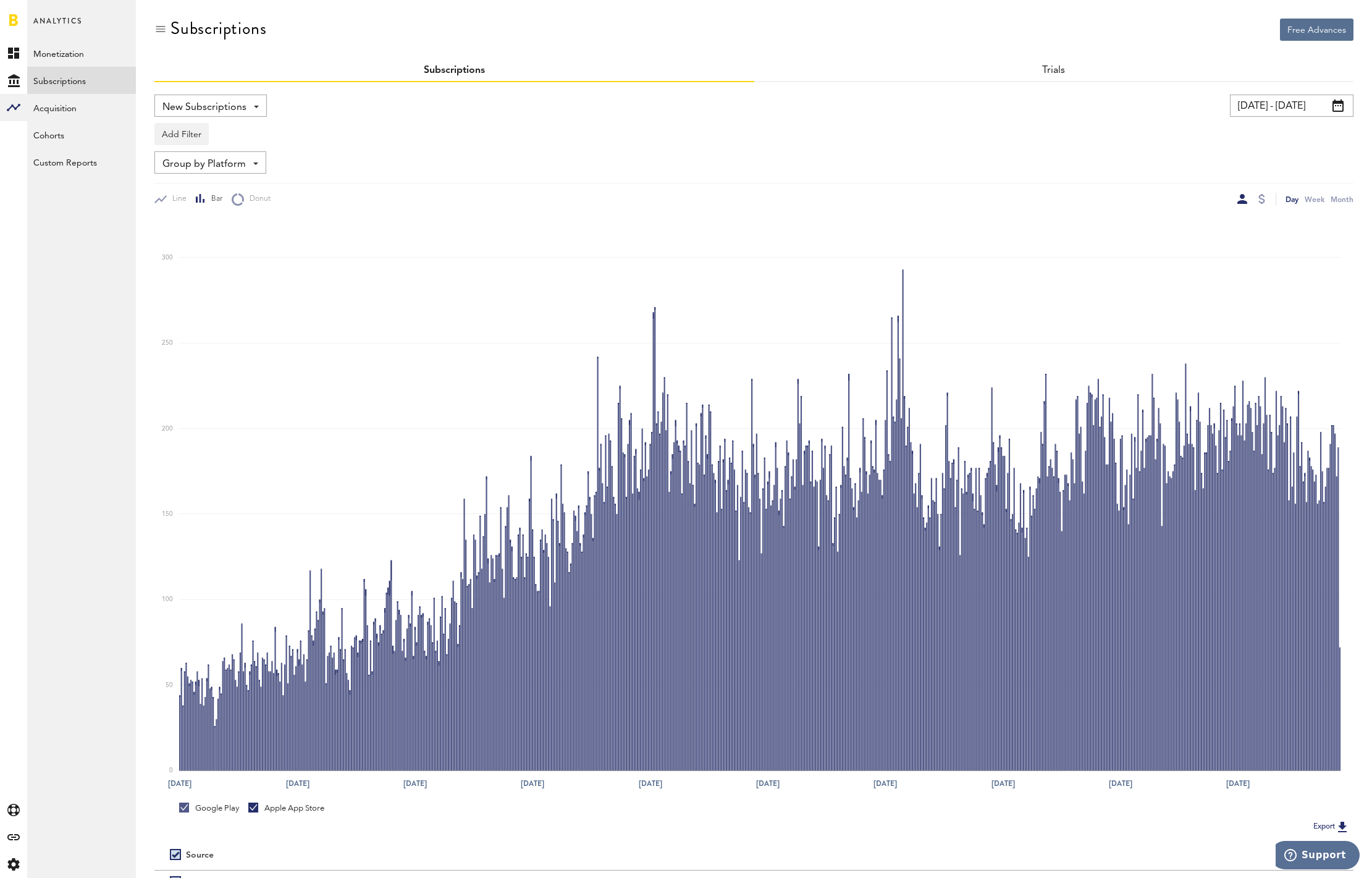
click at [1279, 99] on input "10/07/23 - 10/06/25" at bounding box center [1291, 105] width 124 height 22
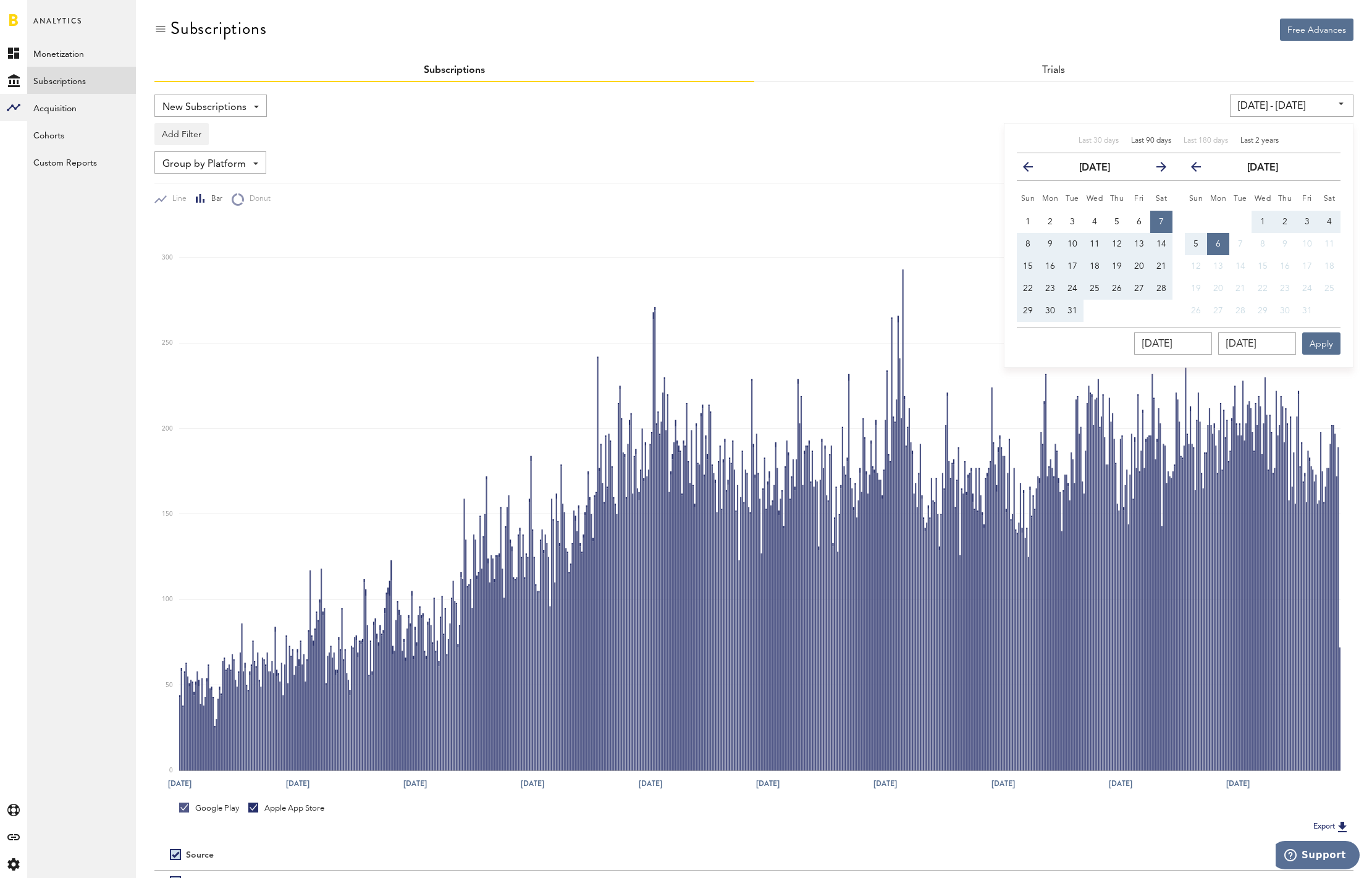
click at [1158, 141] on span "Last 90 days" at bounding box center [1151, 141] width 40 height 7
type input "07/08/25 - 10/06/25"
type input "07/08/2025"
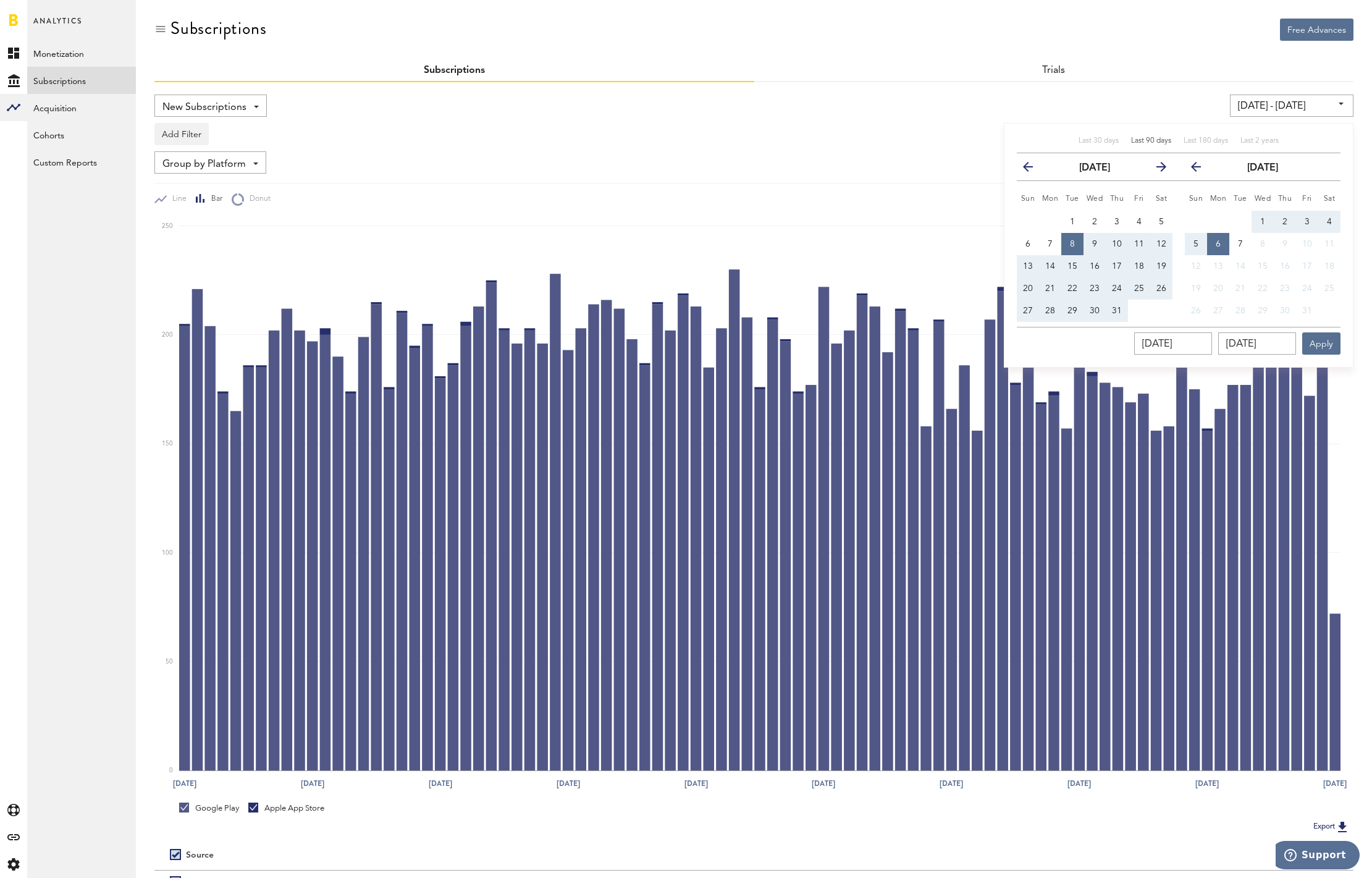
click at [804, 126] on div "Add Filter Platforms Apps Subscriptions Subscription durations Countries" at bounding box center [754, 131] width 1199 height 29
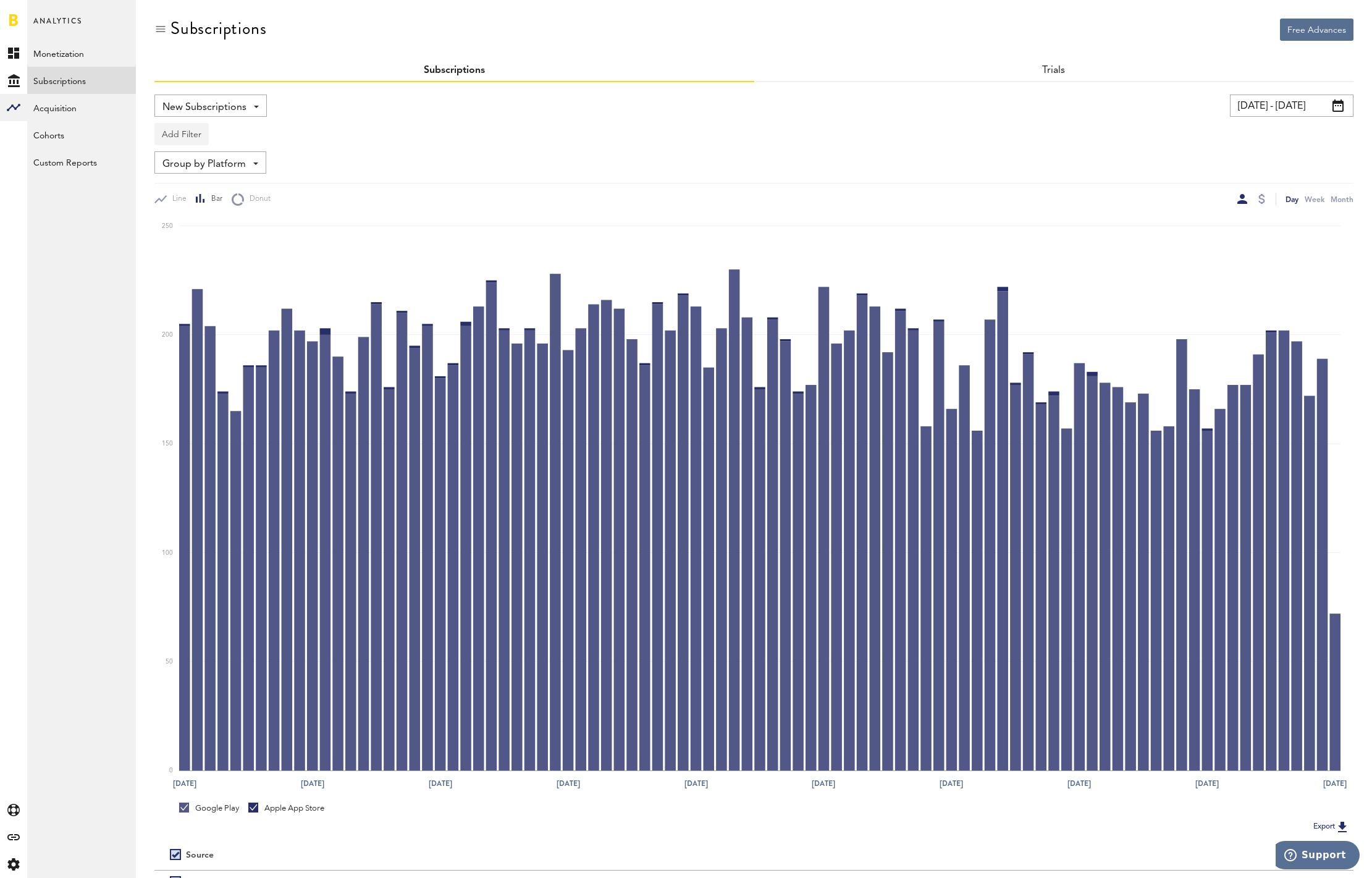
click at [184, 134] on button "Add Filter" at bounding box center [182, 134] width 54 height 22
click at [199, 189] on li "Apps" at bounding box center [212, 188] width 100 height 22
click at [220, 134] on div "Apps" at bounding box center [199, 136] width 54 height 21
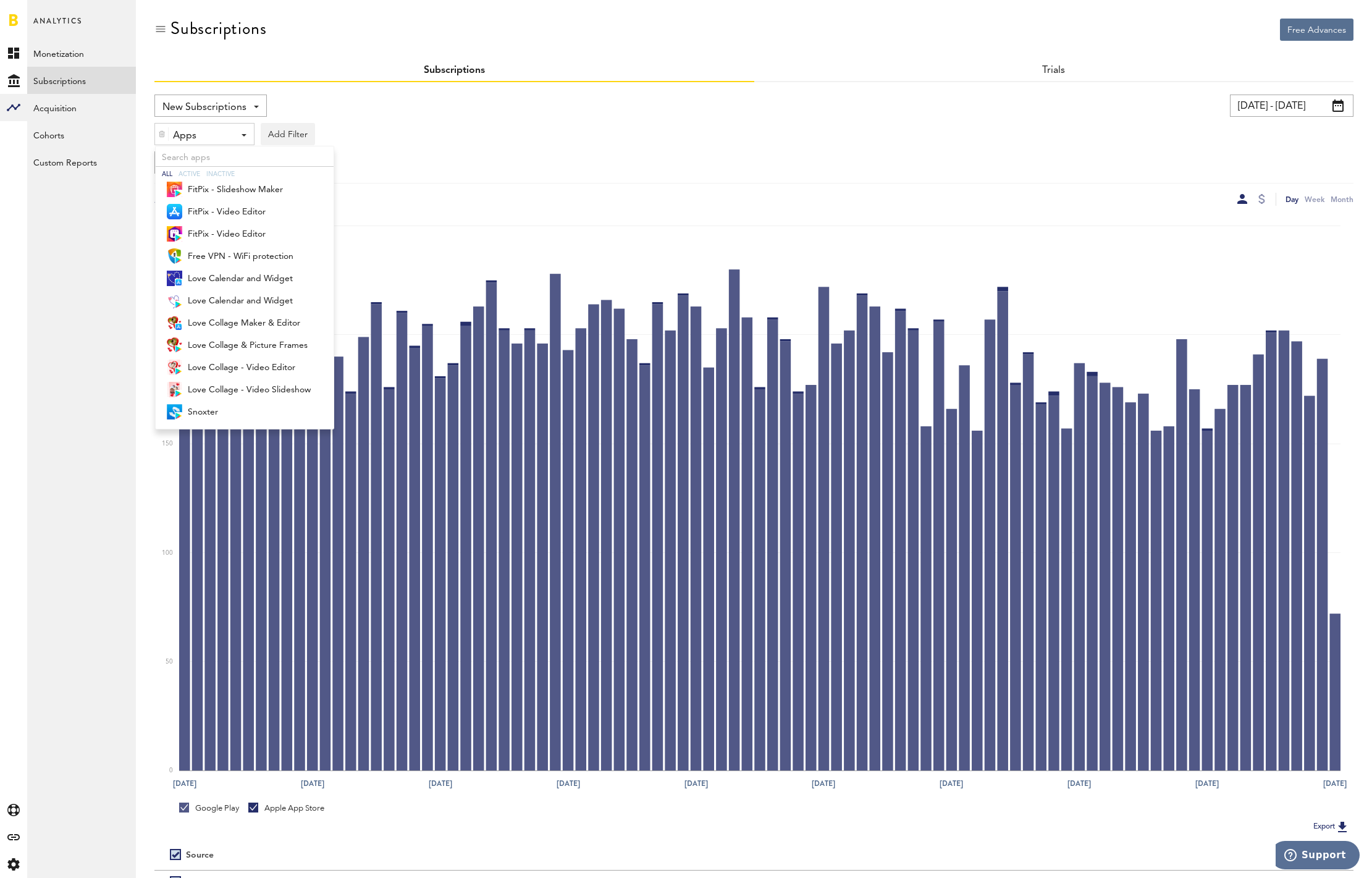
scroll to position [159, 0]
click at [249, 345] on span "Love Collage & Picture Frames" at bounding box center [249, 345] width 123 height 21
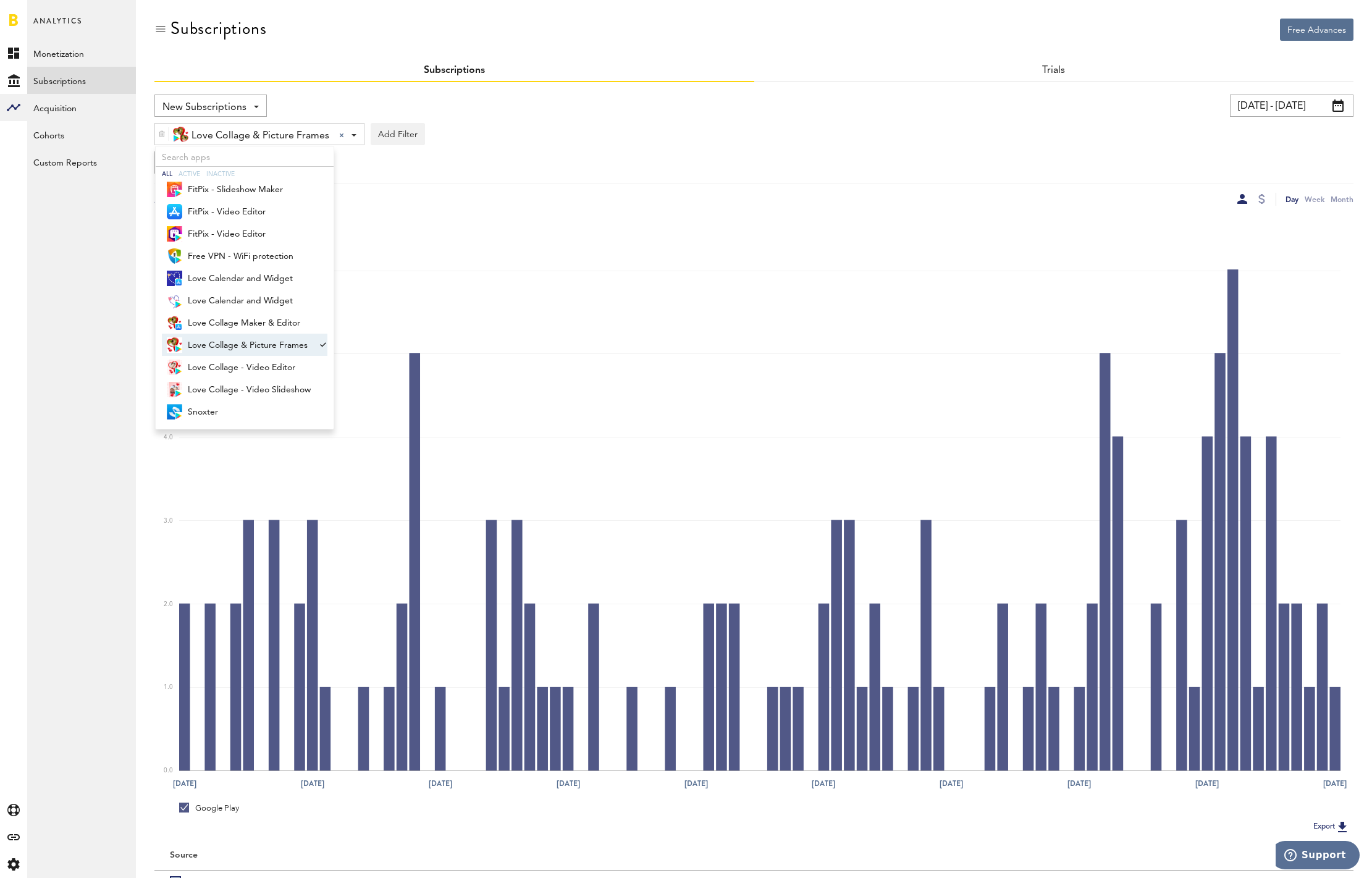
click at [1085, 162] on div "Group by Platform Group by Platform Group by App Group by Subscription Group by…" at bounding box center [754, 162] width 1199 height 22
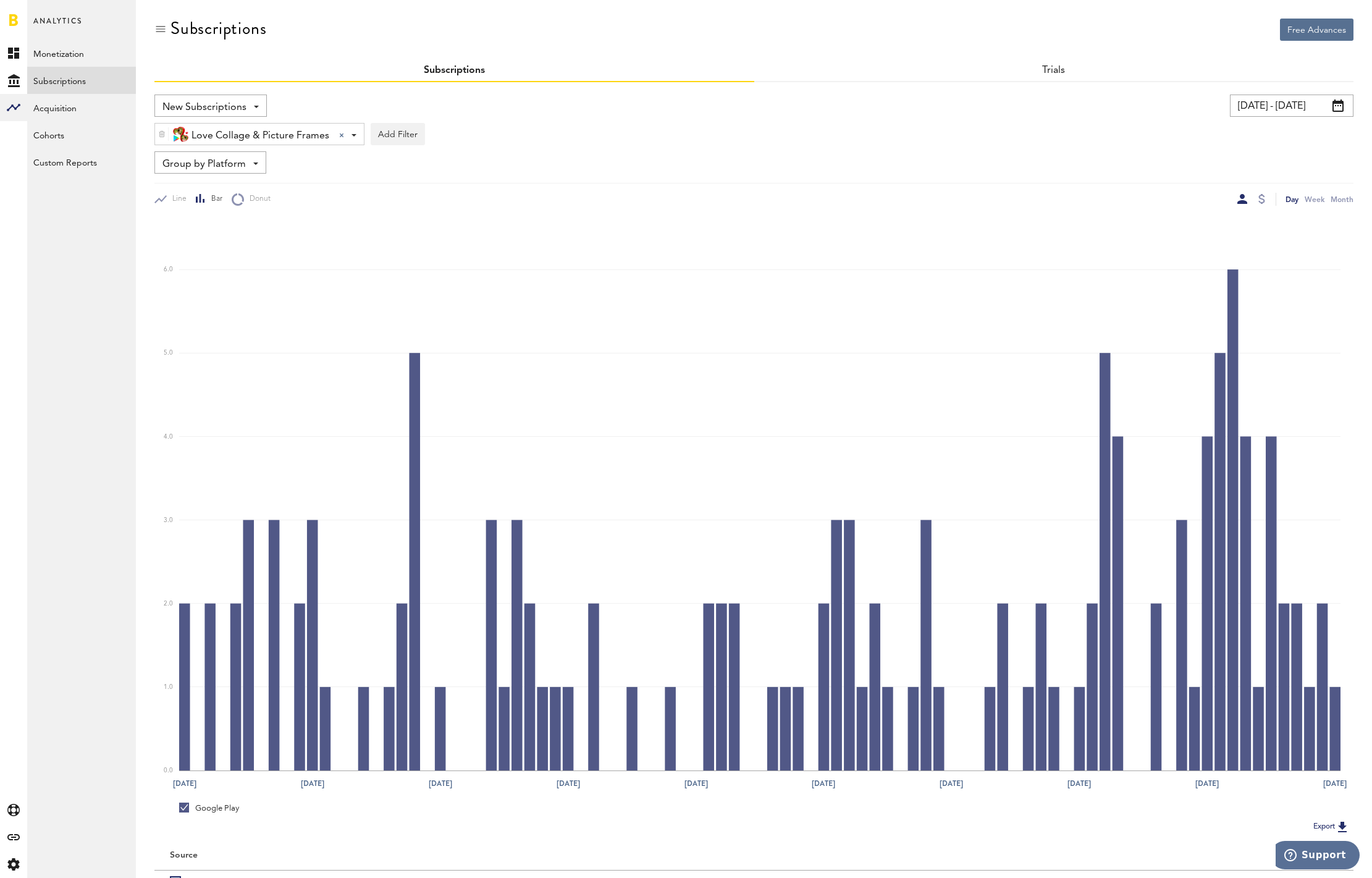
click at [1283, 107] on input "07/08/25 - 10/06/25" at bounding box center [1291, 105] width 124 height 22
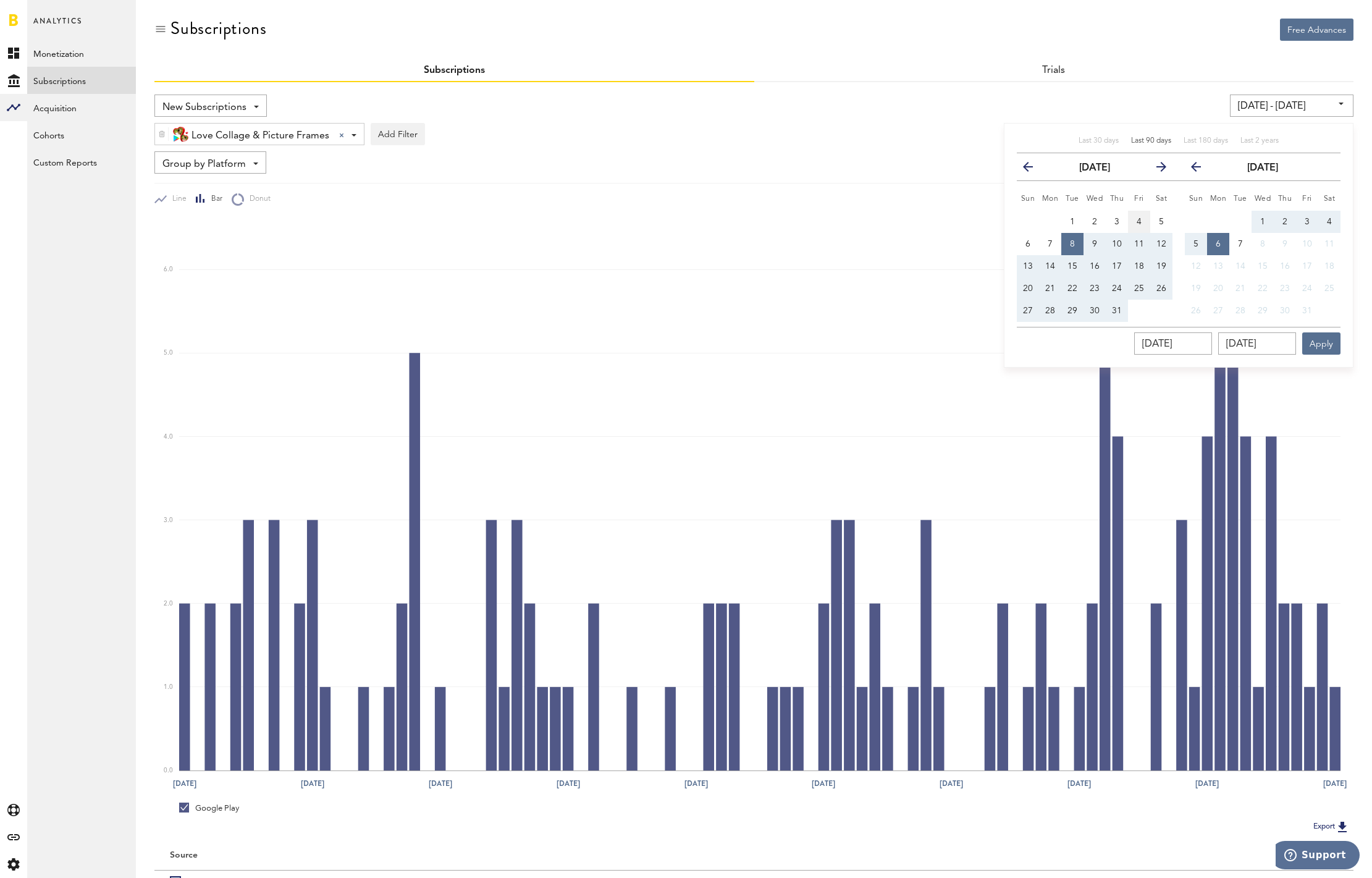
click at [1138, 223] on span "4" at bounding box center [1139, 221] width 5 height 9
type input "07/04/25 - 07/04/25"
type input "07/04/2025"
click at [1117, 265] on span "17" at bounding box center [1117, 266] width 10 height 9
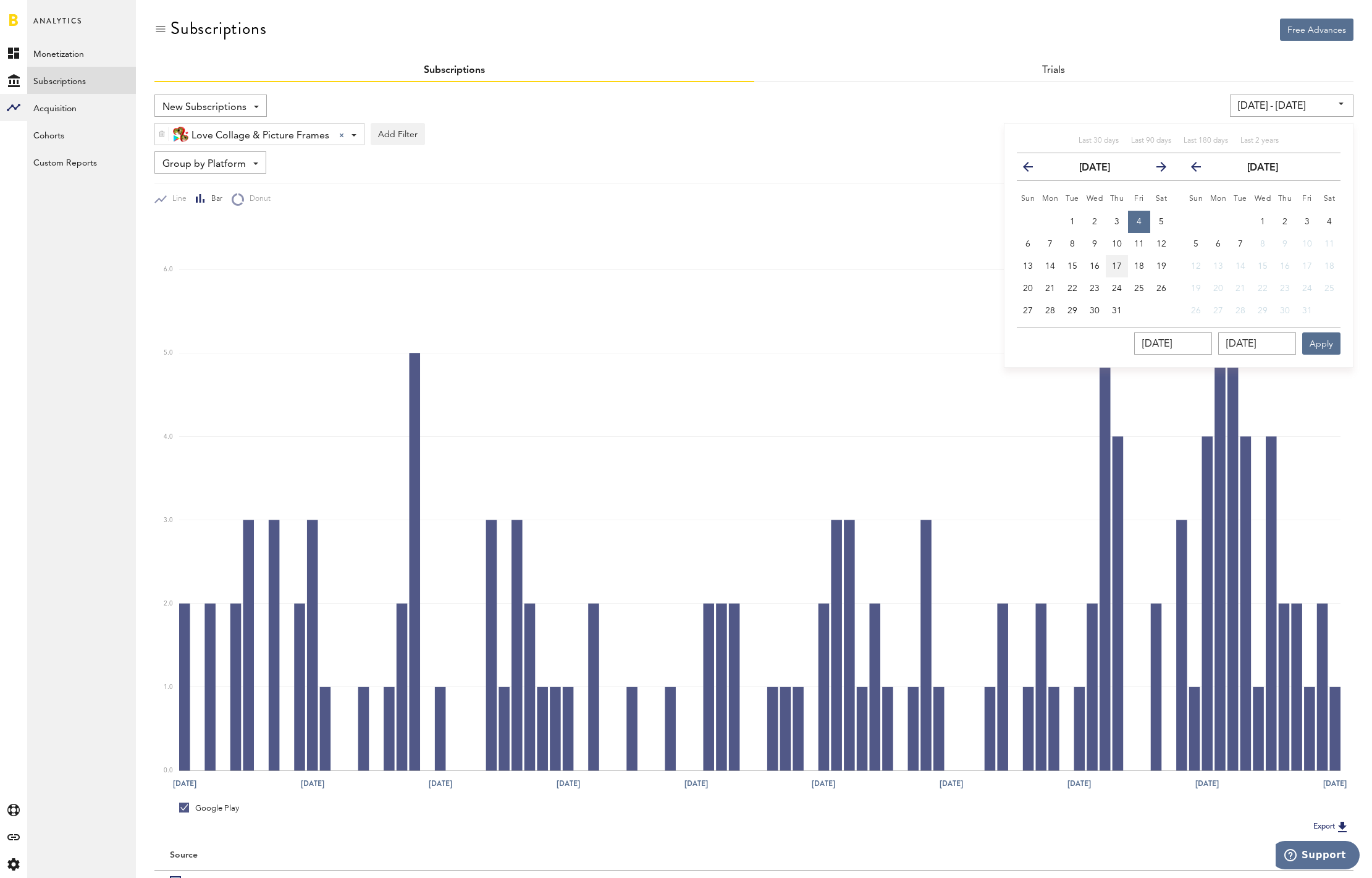
type input "07/04/25 - 07/17/25"
type input "07/17/2025"
click at [1327, 344] on button "Apply" at bounding box center [1322, 343] width 39 height 22
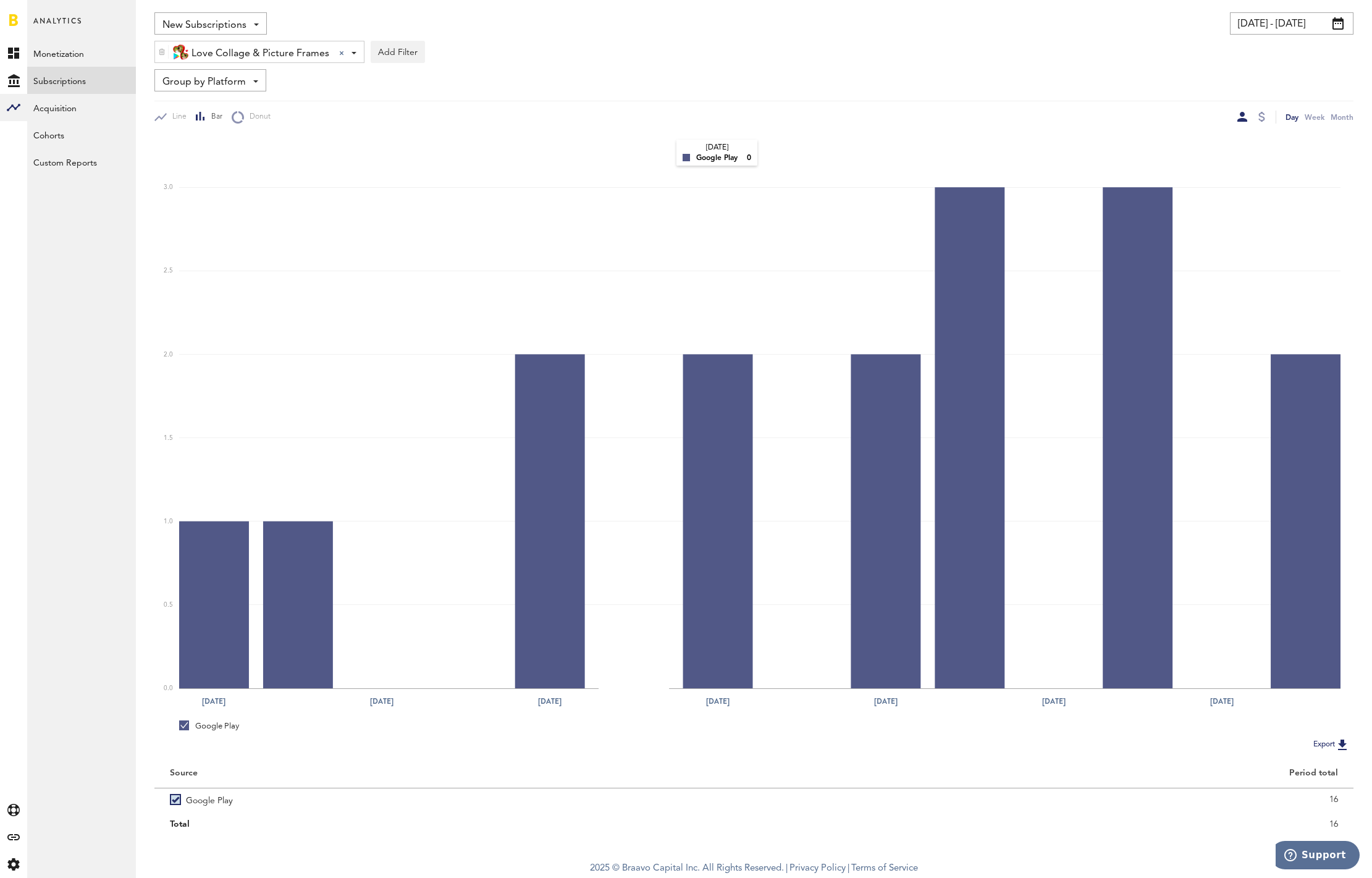
scroll to position [84, 0]
click at [190, 79] on span "Group by Platform" at bounding box center [204, 81] width 84 height 21
click at [219, 190] on span "Group by Country" at bounding box center [229, 198] width 125 height 21
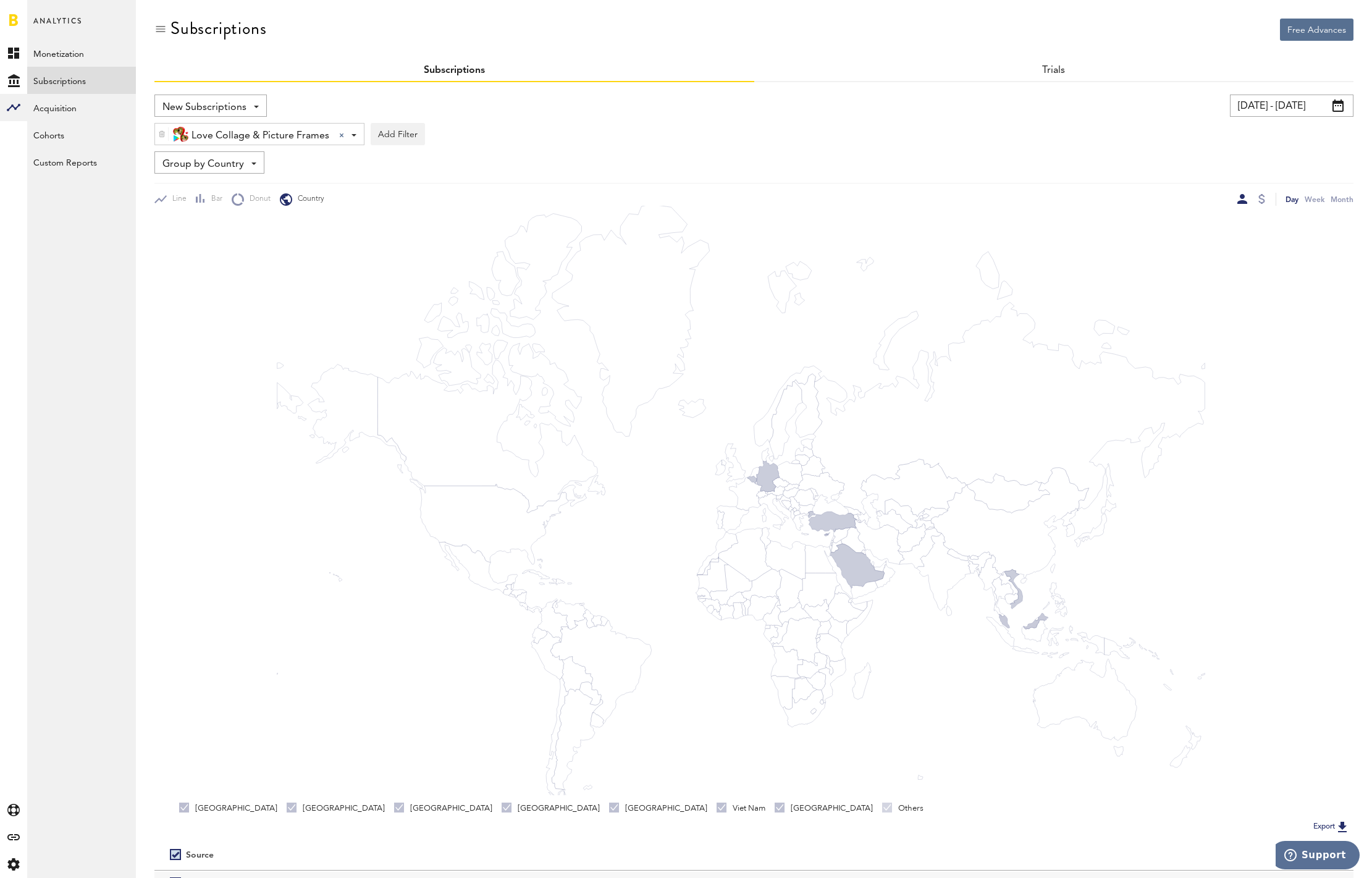
click at [1290, 100] on input "07/04/25 - 07/17/25" at bounding box center [1291, 105] width 124 height 22
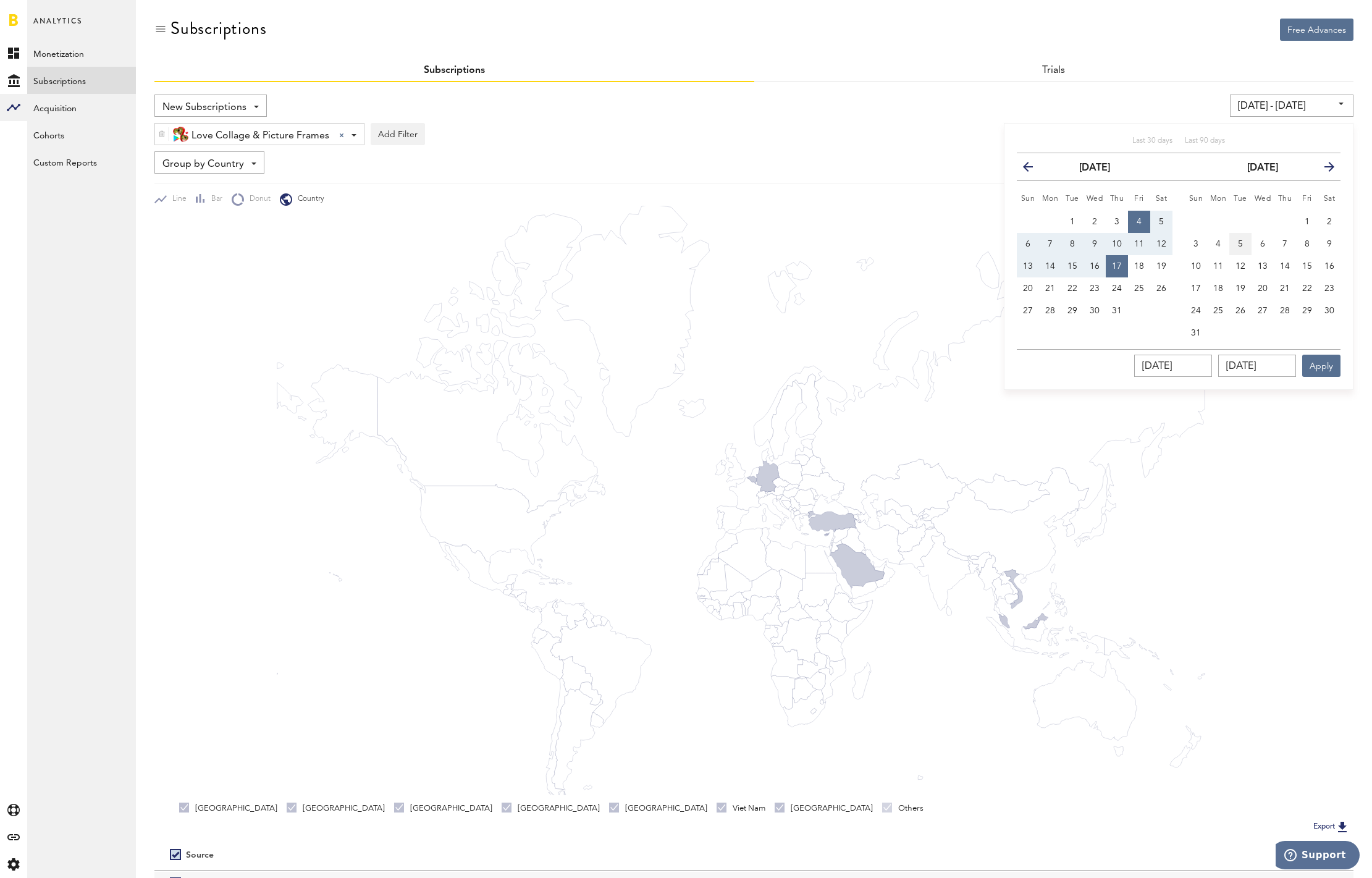
click at [1238, 246] on span "5" at bounding box center [1241, 244] width 5 height 9
type input "08/05/25 - 08/05/25"
type input "08/05/2025"
click at [1325, 169] on icon "button" at bounding box center [1325, 169] width 0 height 0
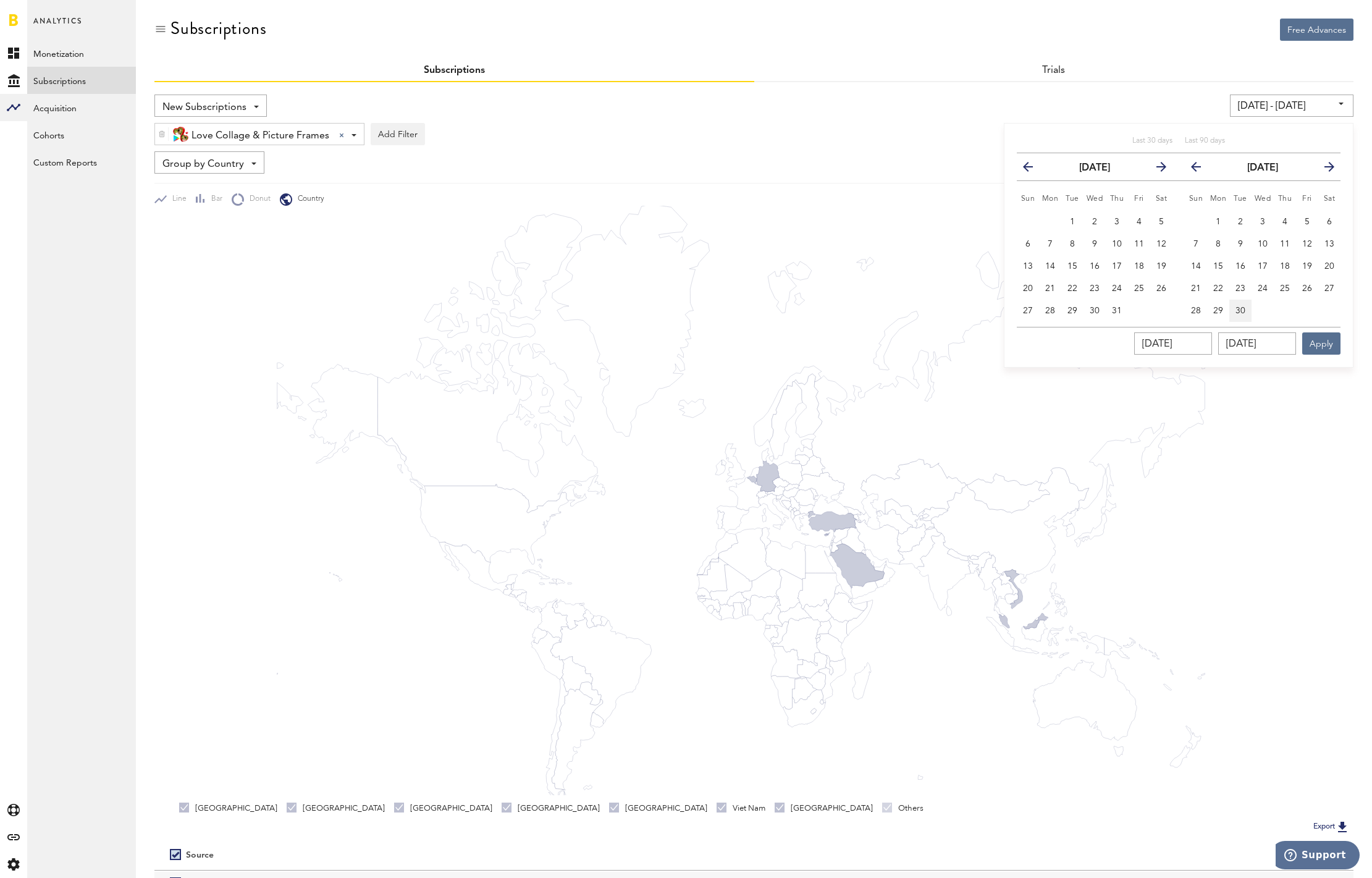
click at [1241, 311] on span "30" at bounding box center [1241, 311] width 10 height 9
type input "08/05/25 - 09/30/25"
type input "09/30/2025"
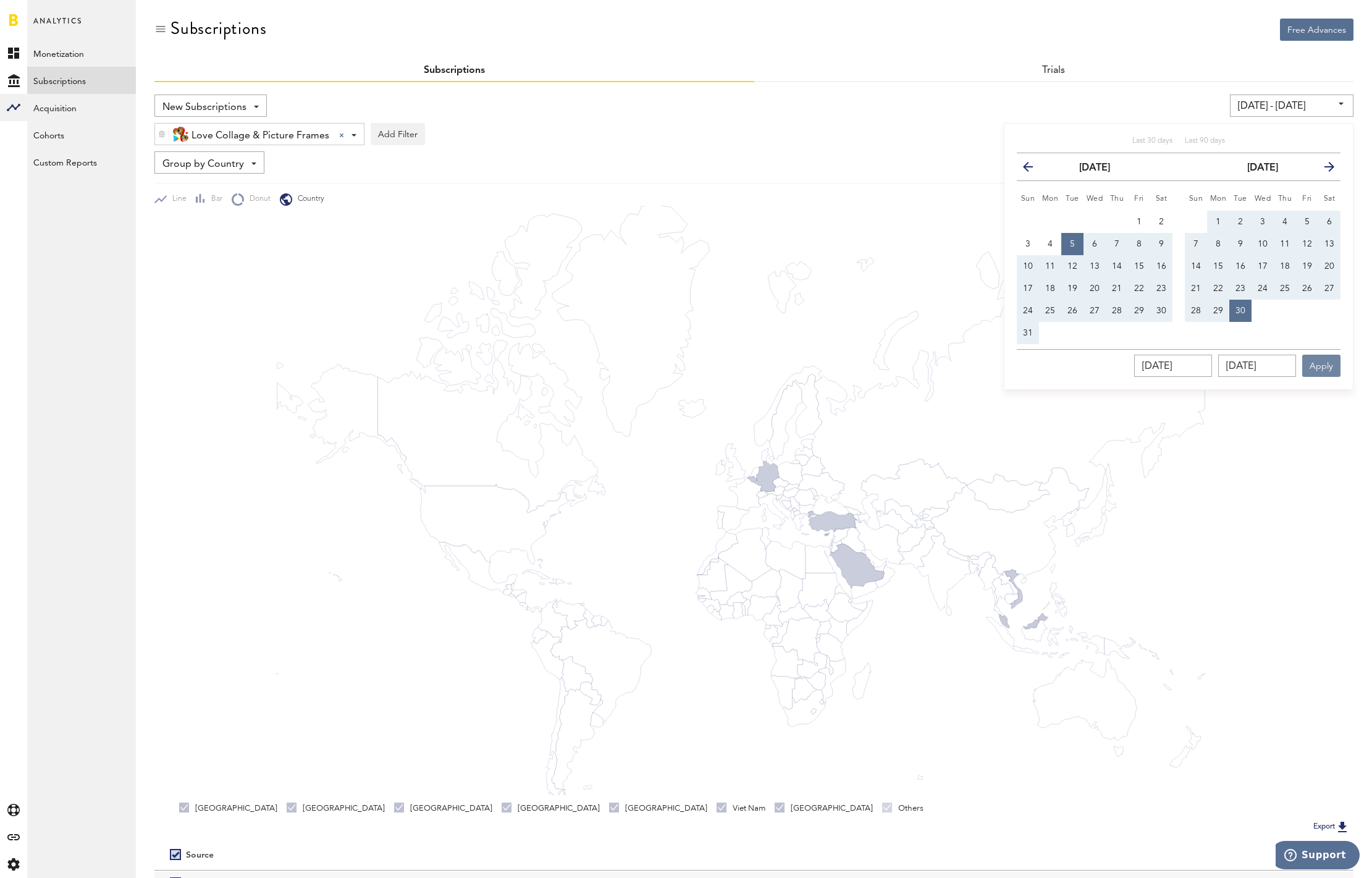
click at [1313, 366] on button "Apply" at bounding box center [1322, 365] width 39 height 22
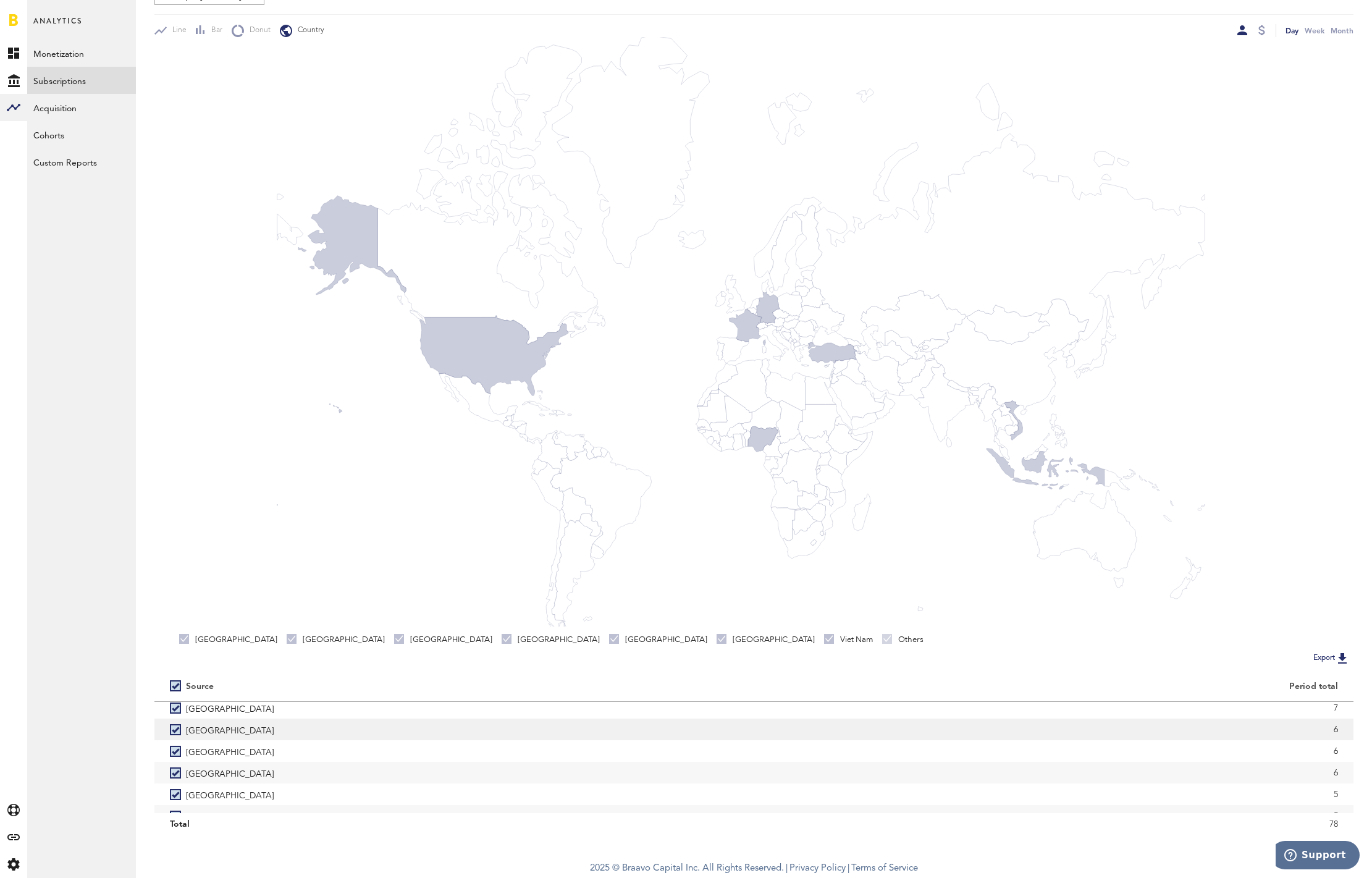
scroll to position [51, 0]
